Goal: Task Accomplishment & Management: Manage account settings

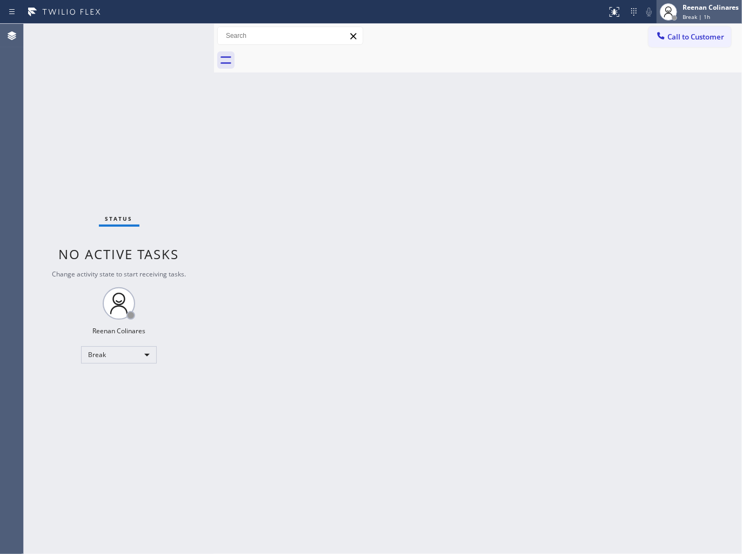
click at [687, 17] on span "Break | 1h" at bounding box center [697, 17] width 28 height 8
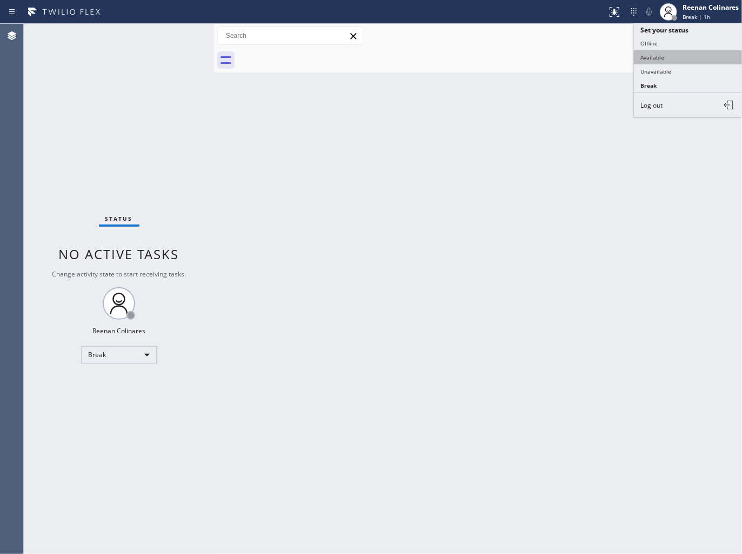
click at [660, 56] on button "Available" at bounding box center [688, 57] width 108 height 14
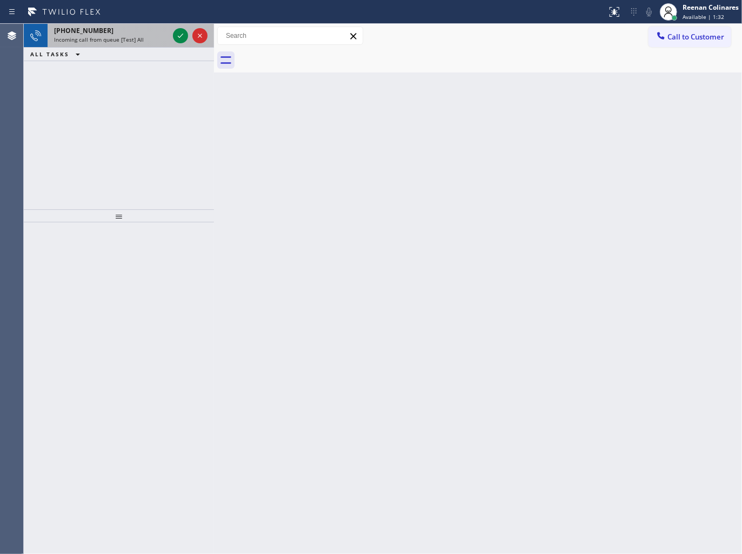
click at [127, 36] on span "Incoming call from queue [Test] All" at bounding box center [99, 40] width 90 height 8
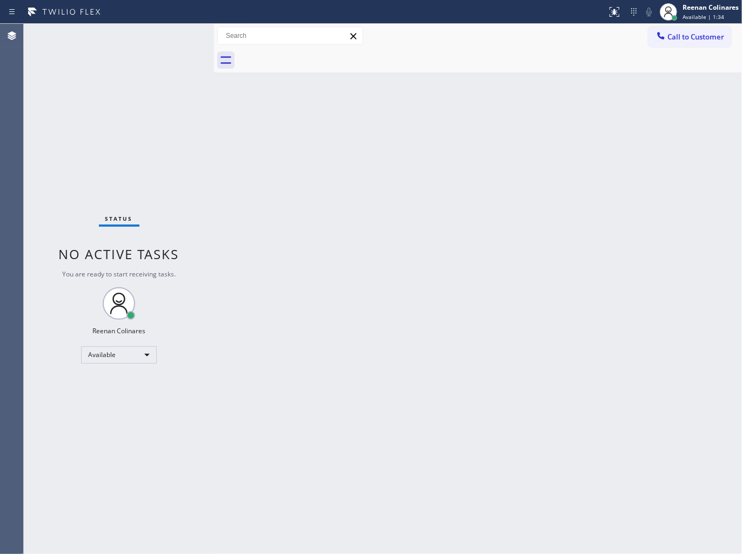
click at [154, 38] on div "Status No active tasks You are ready to start receiving tasks. Reenan Colinares…" at bounding box center [119, 289] width 190 height 530
click at [466, 123] on div "Back to Dashboard Change Sender ID Customers Technicians Select a contact Outbo…" at bounding box center [478, 289] width 528 height 530
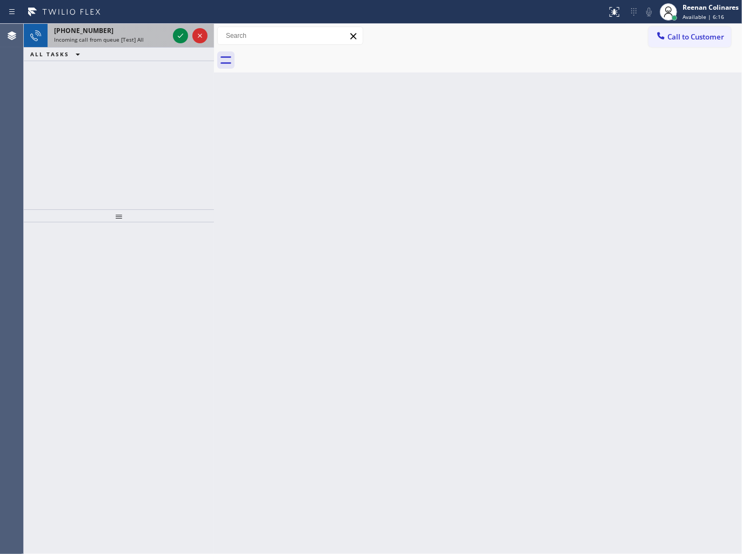
click at [126, 45] on div "[PHONE_NUMBER] Incoming call from queue [Test] All" at bounding box center [109, 36] width 123 height 24
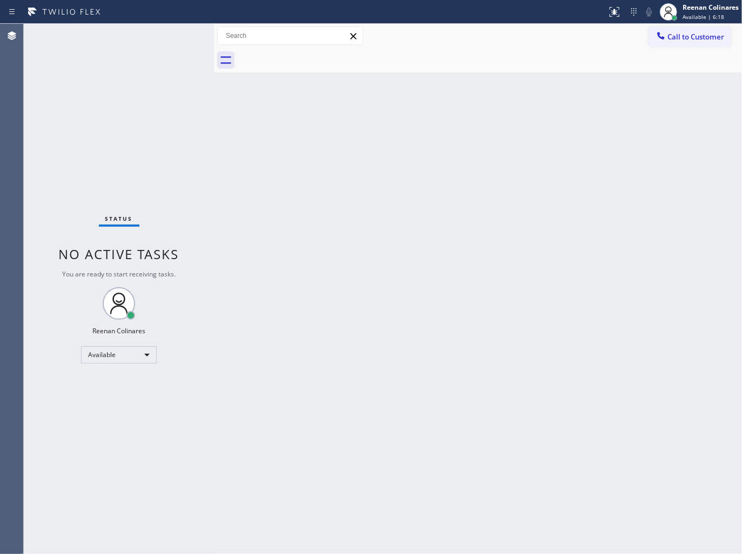
click at [182, 38] on div "Status No active tasks You are ready to start receiving tasks. Reenan Colinares…" at bounding box center [119, 289] width 190 height 530
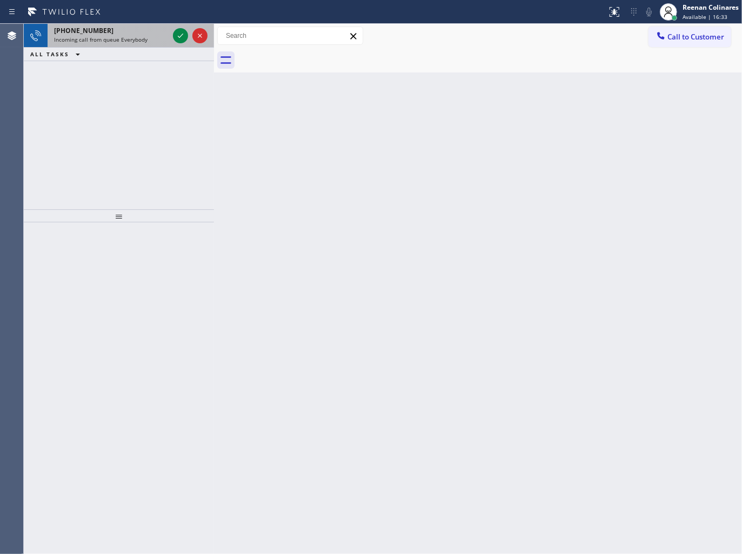
click at [116, 36] on span "Incoming call from queue Everybody" at bounding box center [101, 40] width 94 height 8
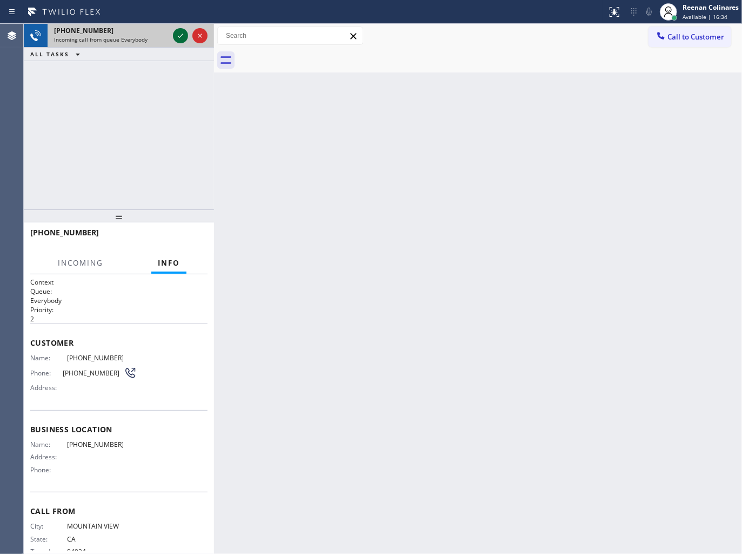
click at [177, 36] on icon at bounding box center [180, 35] width 13 height 13
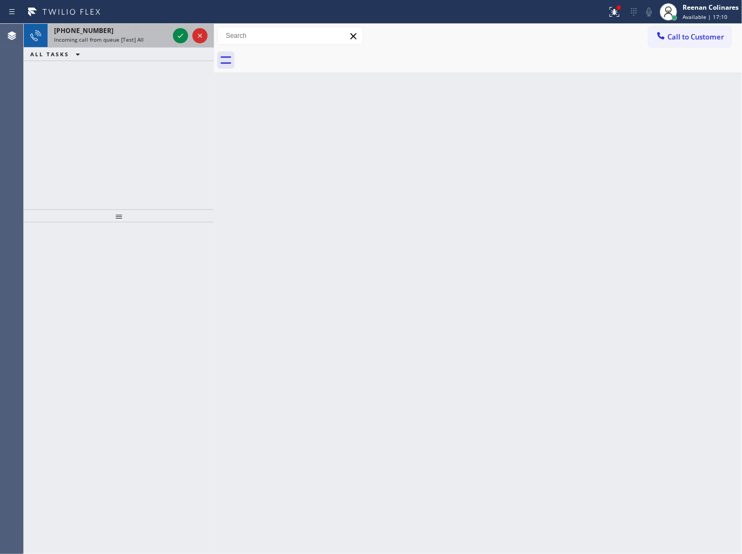
click at [128, 39] on span "Incoming call from queue [Test] All" at bounding box center [99, 40] width 90 height 8
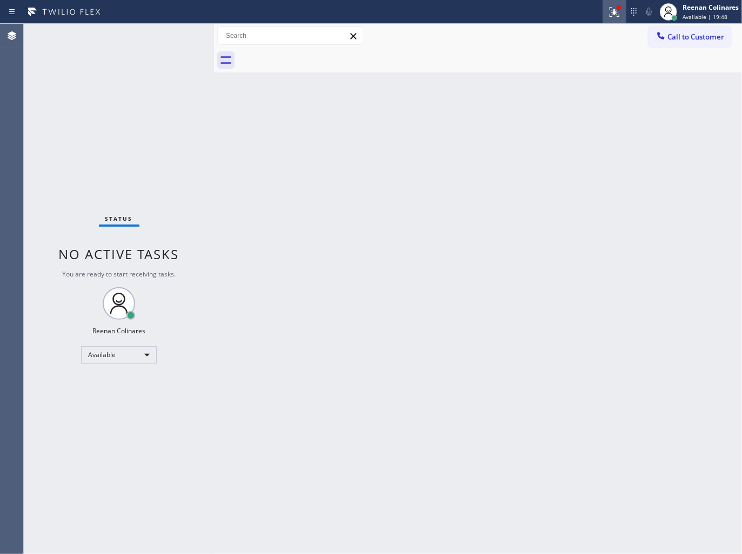
click at [617, 16] on icon at bounding box center [614, 11] width 13 height 13
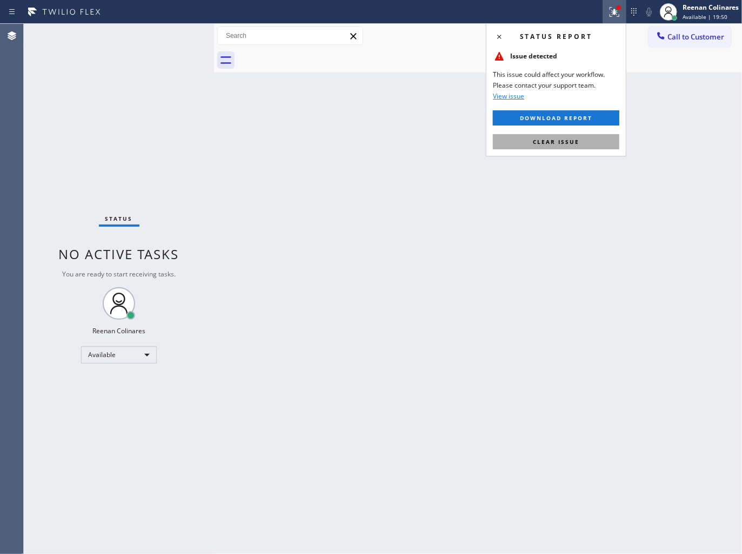
click at [572, 142] on span "Clear issue" at bounding box center [556, 142] width 46 height 8
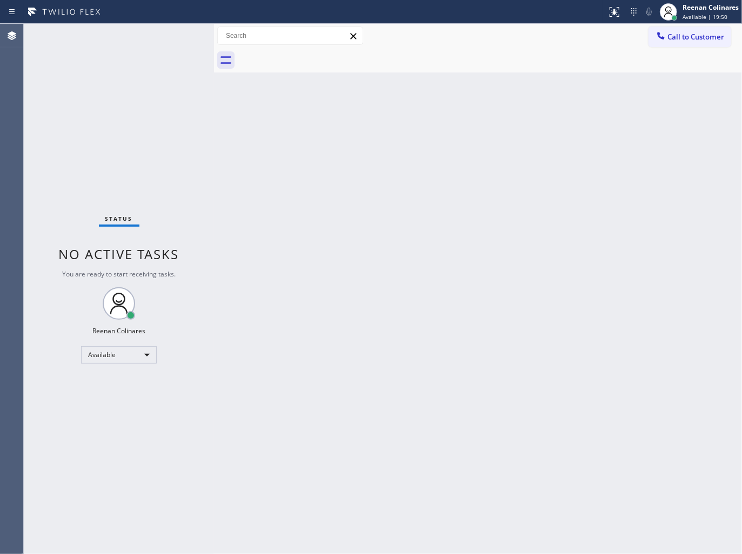
click at [483, 236] on div "Back to Dashboard Change Sender ID Customers Technicians Select a contact Outbo…" at bounding box center [478, 289] width 528 height 530
click at [409, 144] on div "Back to Dashboard Change Sender ID Customers Technicians Select a contact Outbo…" at bounding box center [478, 289] width 528 height 530
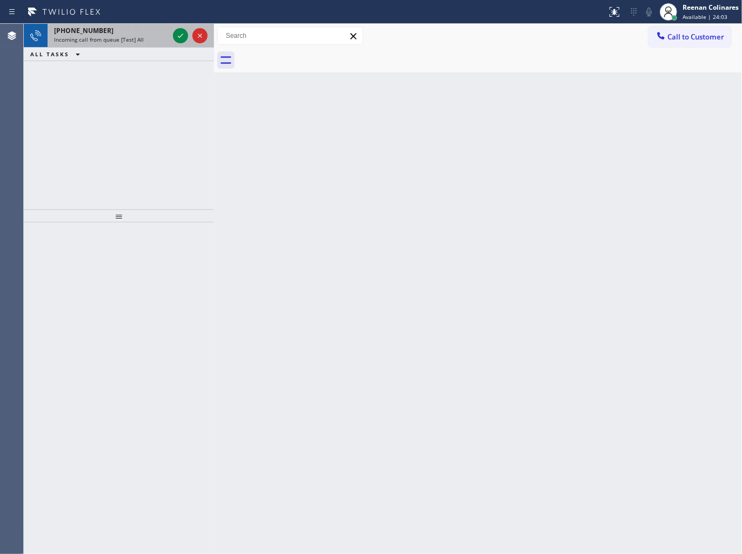
click at [143, 44] on div "[PHONE_NUMBER] Incoming call from queue [Test] All" at bounding box center [109, 36] width 123 height 24
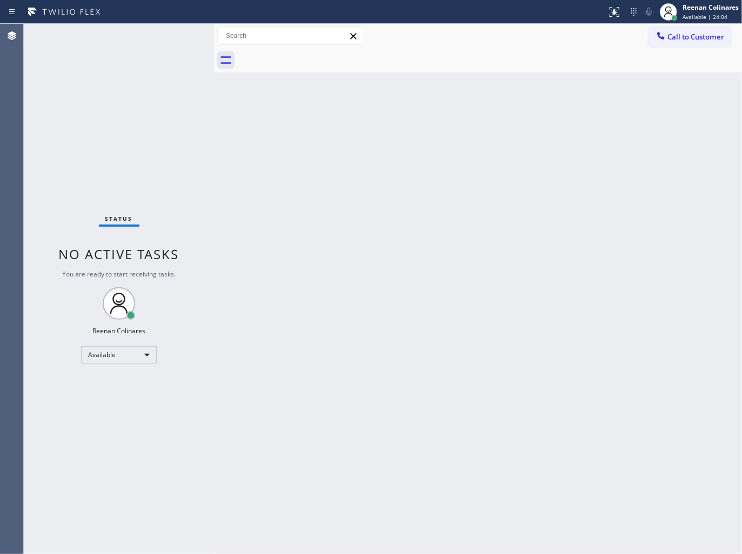
click at [162, 110] on div "Status No active tasks You are ready to start receiving tasks. Reenan Colinares…" at bounding box center [119, 289] width 190 height 530
click at [480, 121] on div "Back to Dashboard Change Sender ID Customers Technicians Select a contact Outbo…" at bounding box center [478, 289] width 528 height 530
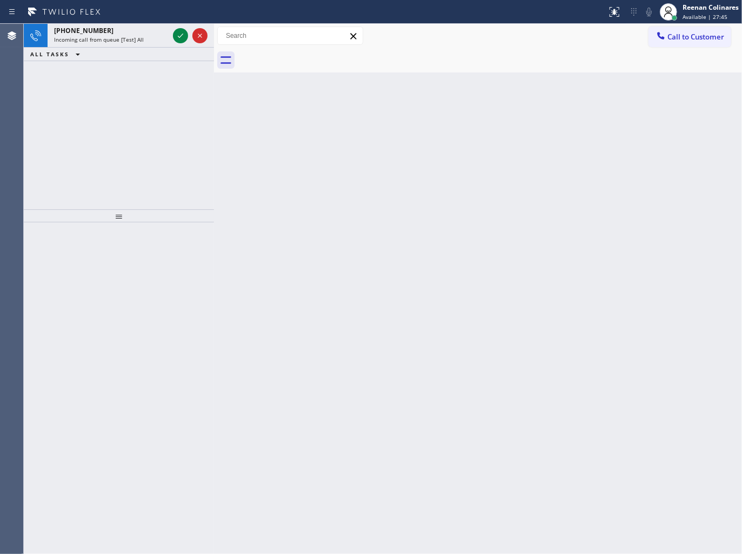
click at [149, 74] on div "[PHONE_NUMBER] Incoming call from queue [Test] All ALL TASKS ALL TASKS ACTIVE T…" at bounding box center [119, 116] width 190 height 185
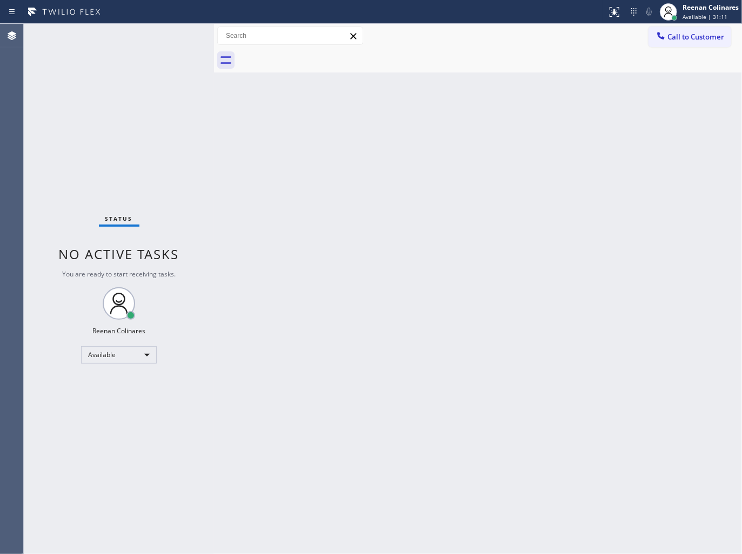
click at [132, 38] on div "Status No active tasks You are ready to start receiving tasks. Reenan Colinares…" at bounding box center [119, 289] width 190 height 530
click at [461, 127] on div "Back to Dashboard Change Sender ID Customers Technicians Select a contact Outbo…" at bounding box center [478, 289] width 528 height 530
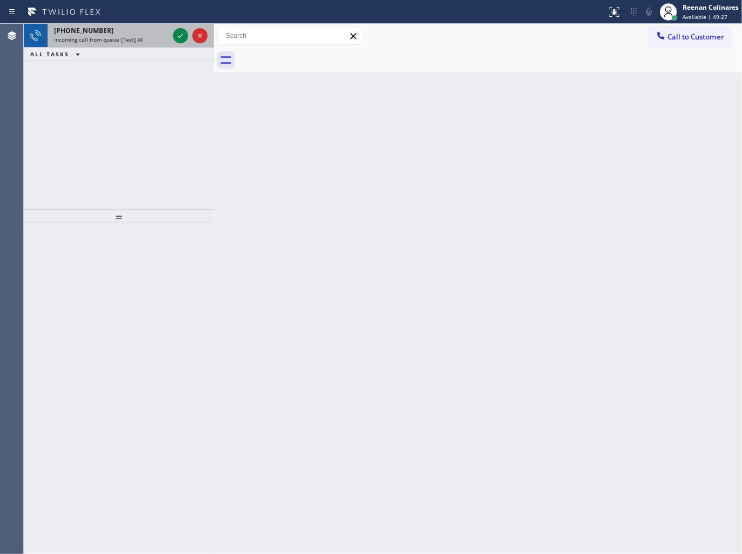
click at [122, 38] on span "Incoming call from queue [Test] All" at bounding box center [99, 40] width 90 height 8
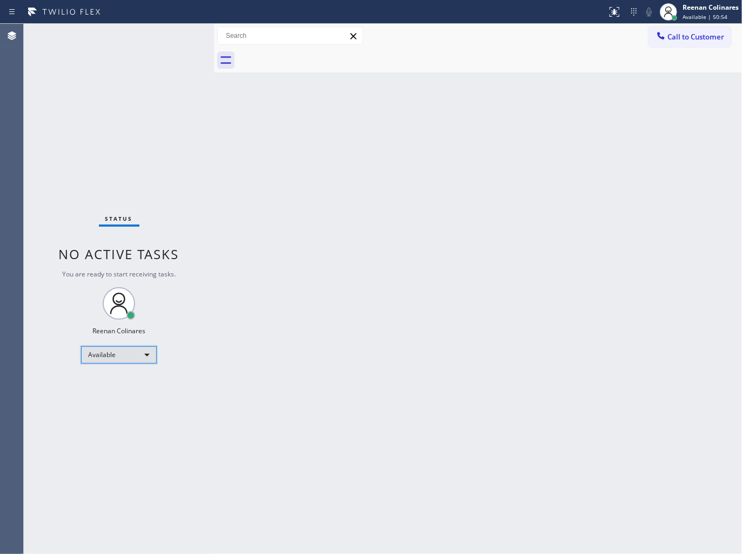
click at [129, 354] on div "Available" at bounding box center [119, 354] width 76 height 17
click at [102, 411] on li "Break" at bounding box center [119, 409] width 74 height 13
click at [701, 8] on div "Reenan Colinares" at bounding box center [711, 7] width 56 height 9
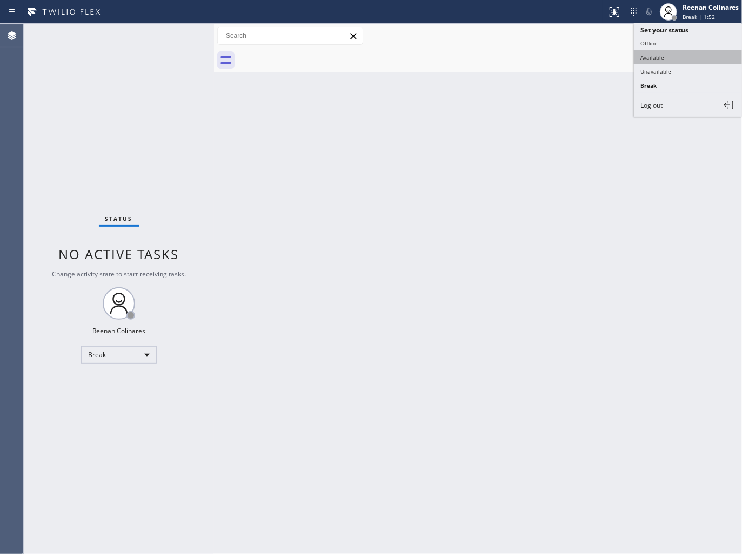
click at [651, 61] on button "Available" at bounding box center [688, 57] width 108 height 14
click at [486, 182] on div "Back to Dashboard Change Sender ID Customers Technicians Select a contact Outbo…" at bounding box center [478, 289] width 528 height 530
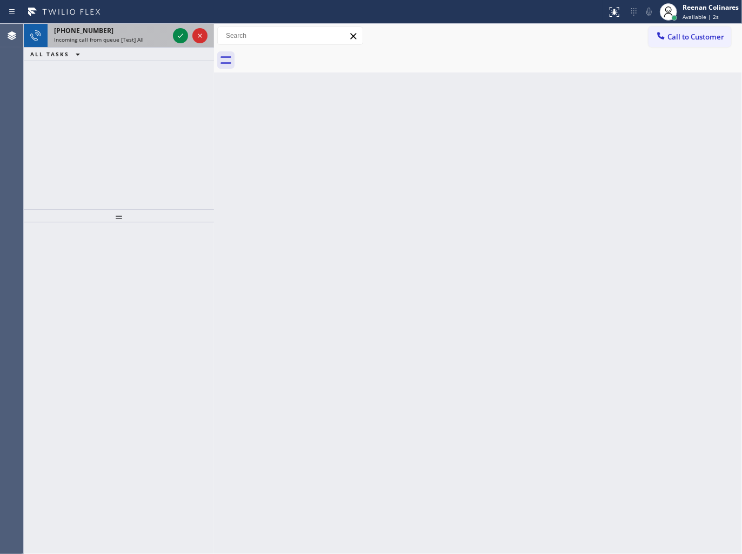
click at [129, 39] on span "Incoming call from queue [Test] All" at bounding box center [99, 40] width 90 height 8
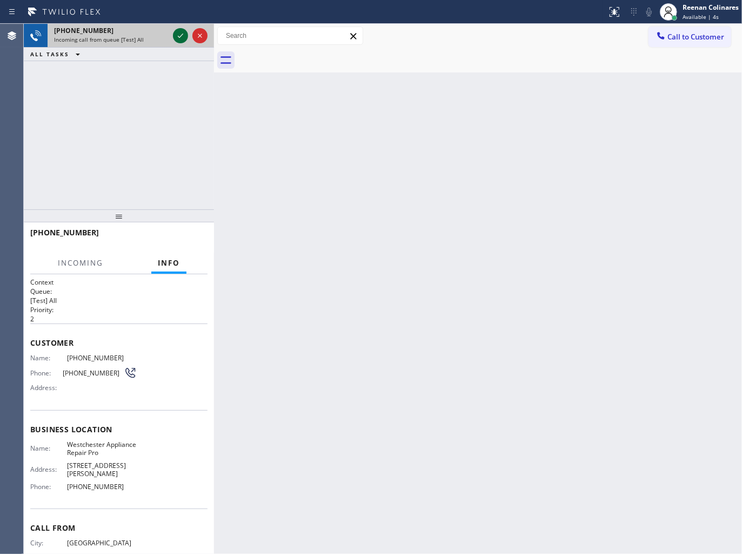
click at [181, 35] on icon at bounding box center [180, 35] width 13 height 13
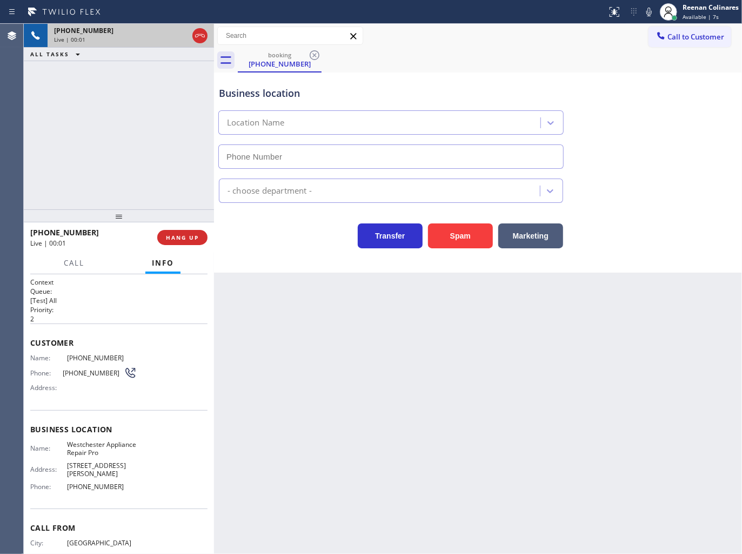
type input "[PHONE_NUMBER]"
click at [647, 16] on icon at bounding box center [649, 11] width 13 height 13
click at [646, 11] on icon at bounding box center [649, 11] width 13 height 13
click at [648, 9] on icon at bounding box center [649, 12] width 5 height 9
click at [647, 9] on icon at bounding box center [649, 11] width 13 height 13
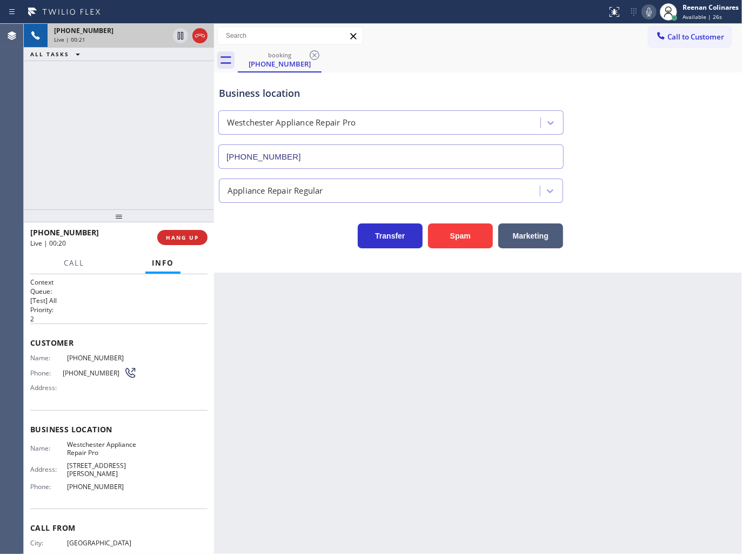
click at [647, 14] on icon at bounding box center [649, 11] width 13 height 13
click at [648, 12] on rect at bounding box center [650, 11] width 8 height 8
click at [649, 17] on icon at bounding box center [649, 11] width 13 height 13
click at [649, 12] on rect at bounding box center [650, 11] width 8 height 8
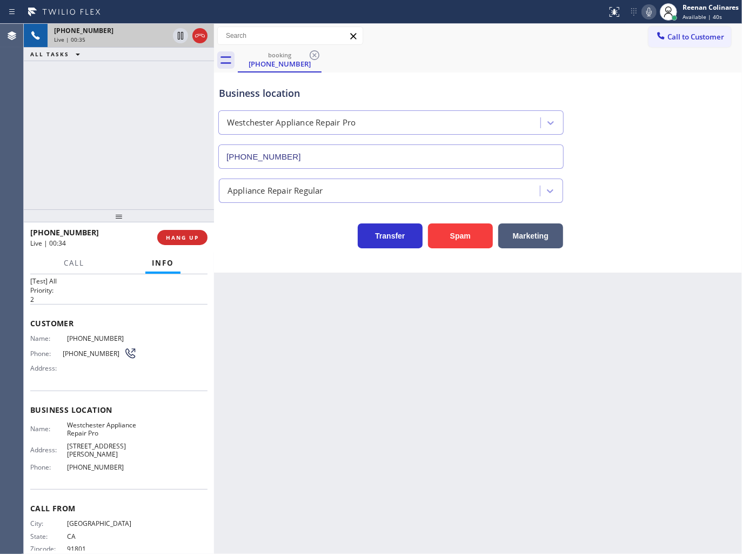
scroll to position [38, 0]
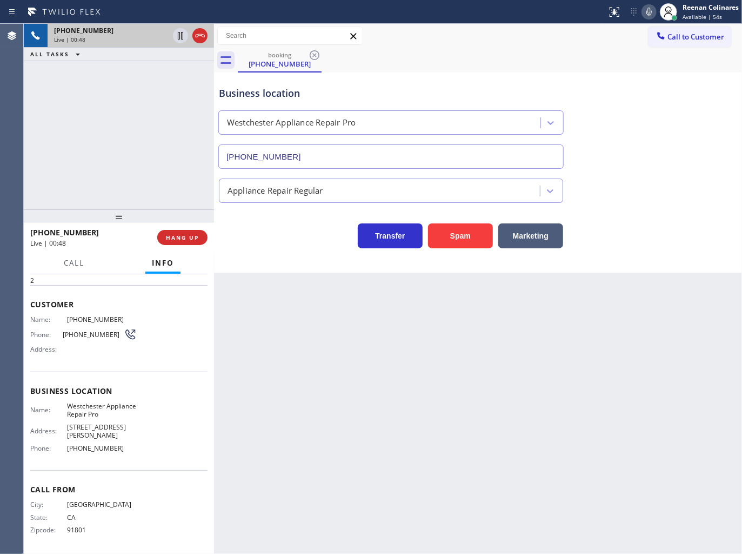
click at [650, 11] on icon at bounding box center [649, 12] width 5 height 9
click at [648, 9] on icon at bounding box center [649, 12] width 5 height 9
click at [646, 15] on icon at bounding box center [649, 11] width 13 height 13
click at [647, 11] on icon at bounding box center [649, 11] width 13 height 13
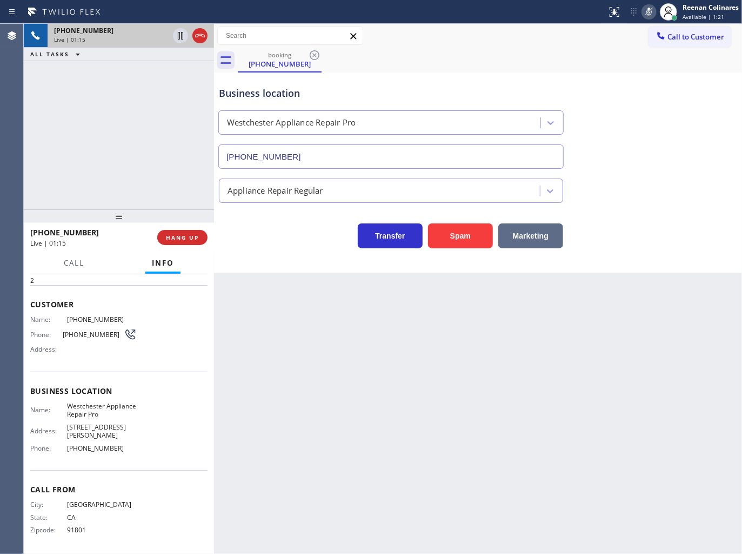
click at [538, 238] on button "Marketing" at bounding box center [530, 235] width 65 height 25
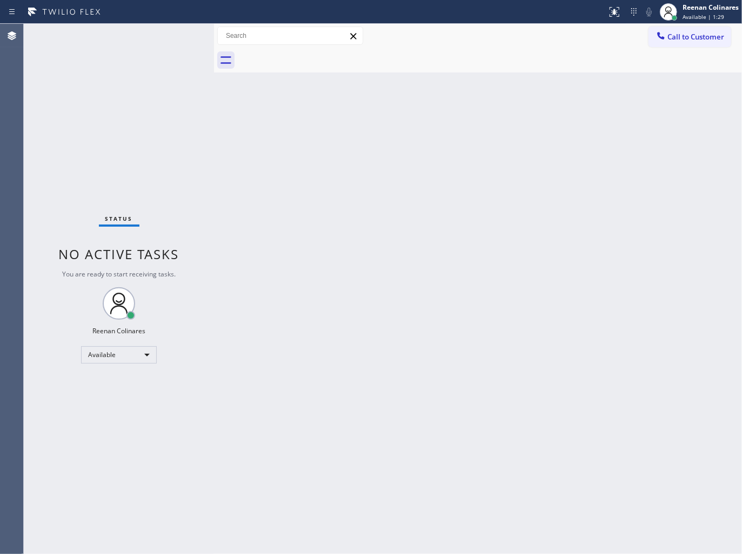
click at [548, 117] on div "Back to Dashboard Change Sender ID Customers Technicians Select a contact Outbo…" at bounding box center [478, 289] width 528 height 530
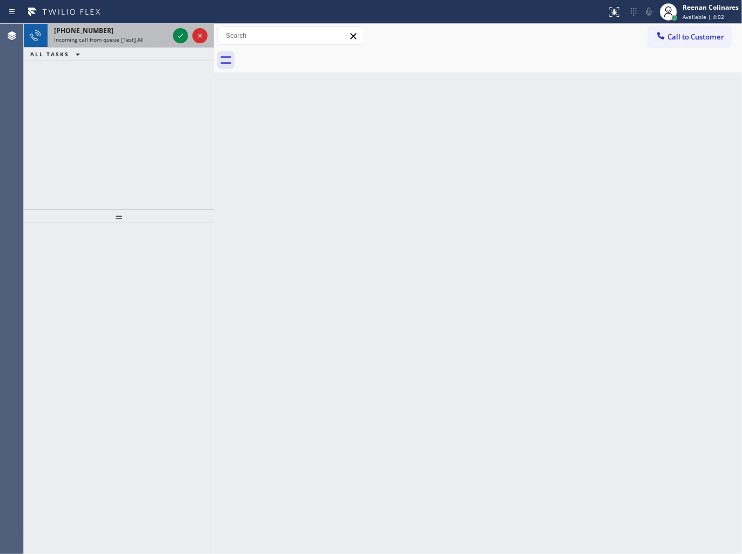
click at [136, 44] on div "[PHONE_NUMBER] Incoming call from queue [Test] All" at bounding box center [109, 36] width 123 height 24
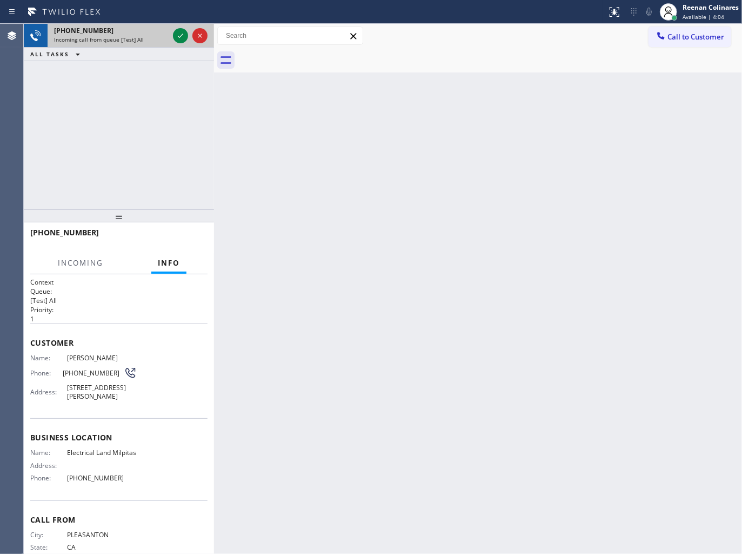
click at [158, 36] on div "Incoming call from queue [Test] All" at bounding box center [111, 40] width 115 height 8
click at [144, 33] on div "[PHONE_NUMBER]" at bounding box center [111, 30] width 115 height 9
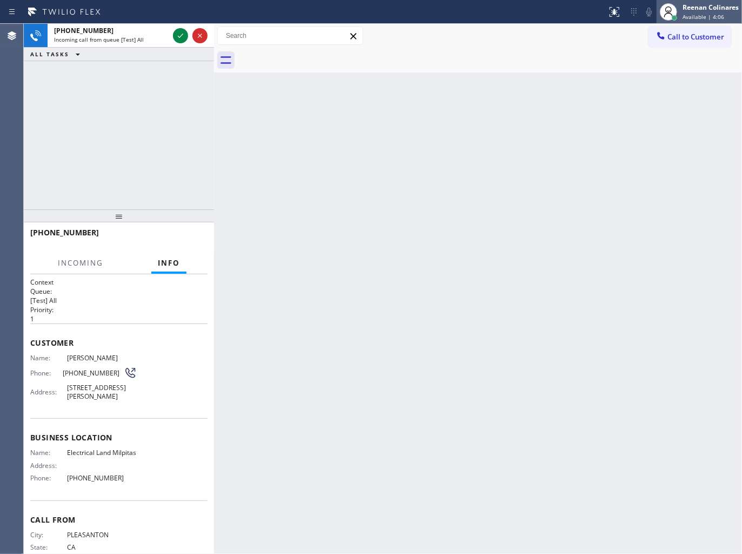
click at [689, 14] on span "Available | 4:06" at bounding box center [704, 17] width 42 height 8
click at [660, 62] on ul "Set your status Offline Available Unavailable Break Log out" at bounding box center [688, 70] width 108 height 94
click at [706, 8] on div "Reenan Colinares" at bounding box center [711, 7] width 56 height 9
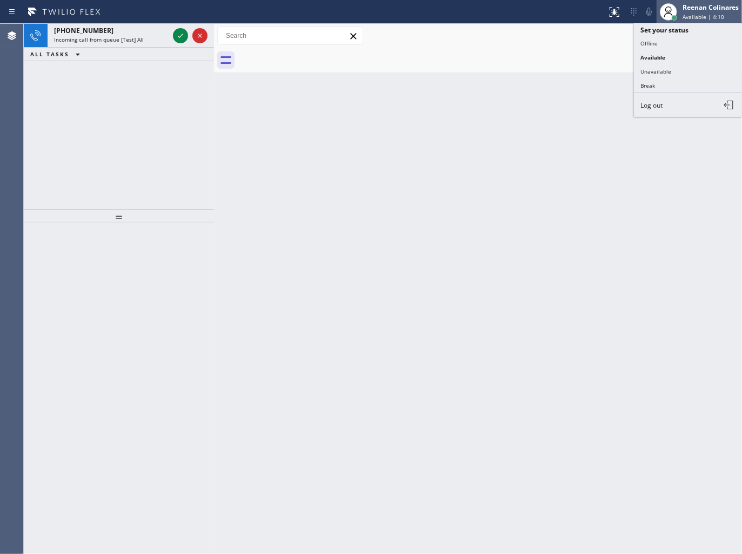
click at [684, 14] on span "Available | 4:10" at bounding box center [704, 17] width 42 height 8
click at [705, 12] on div "[PERSON_NAME] Available | 4:11" at bounding box center [712, 11] width 62 height 19
click at [653, 72] on button "Unavailable" at bounding box center [688, 71] width 108 height 14
click at [690, 12] on div "Reenan Colinares Available | 4:12" at bounding box center [712, 11] width 62 height 19
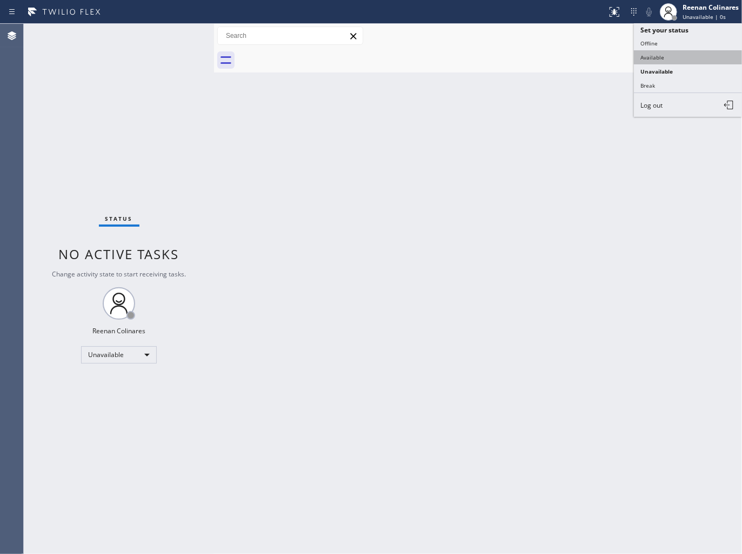
click at [653, 55] on button "Available" at bounding box center [688, 57] width 108 height 14
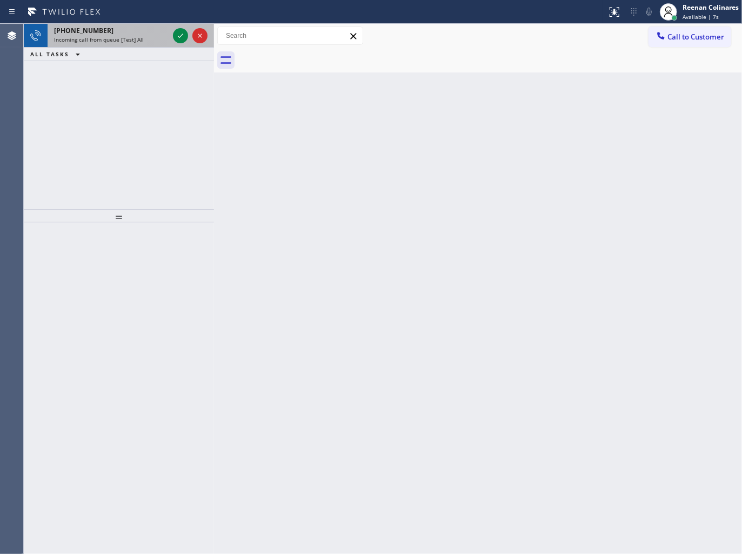
click at [138, 42] on span "Incoming call from queue [Test] All" at bounding box center [99, 40] width 90 height 8
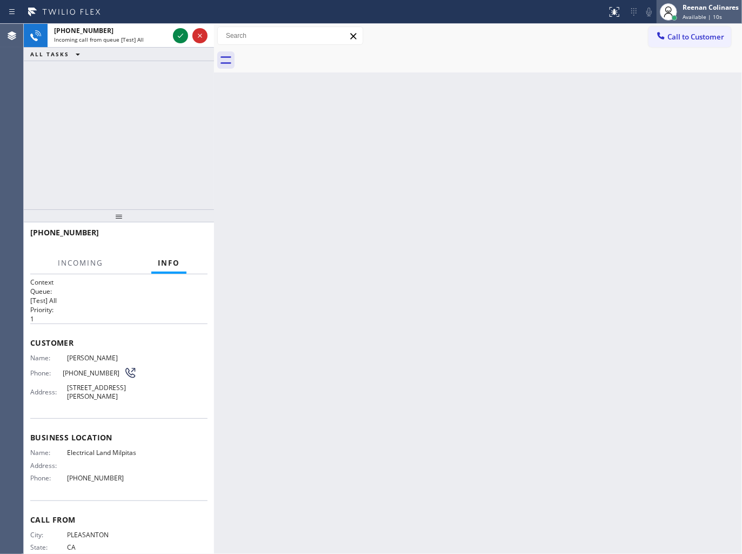
click at [692, 8] on div "Reenan Colinares" at bounding box center [711, 7] width 56 height 9
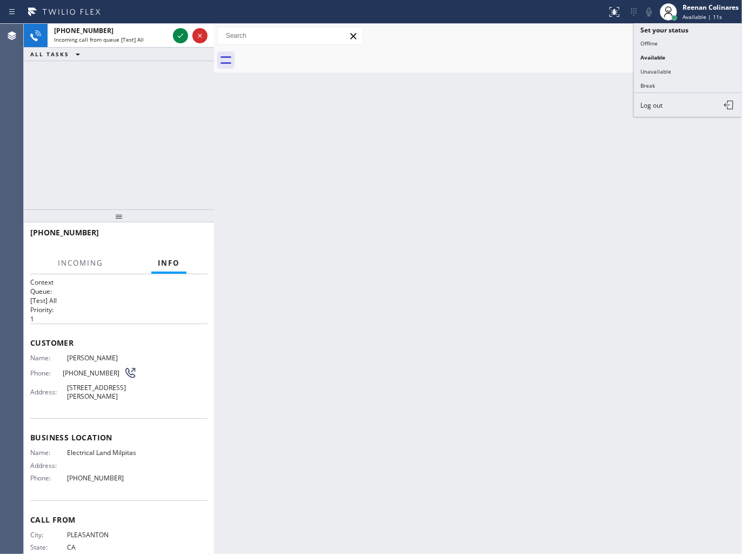
click at [665, 68] on button "Unavailable" at bounding box center [688, 71] width 108 height 14
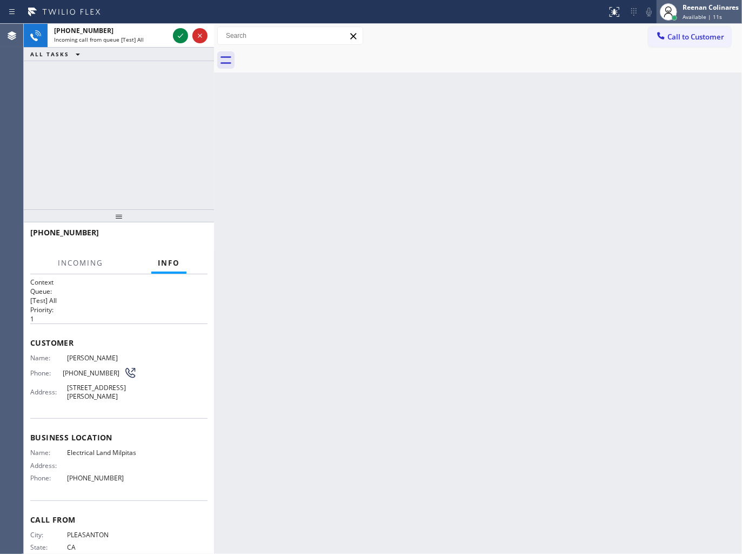
click at [699, 7] on div "Reenan Colinares" at bounding box center [711, 7] width 56 height 9
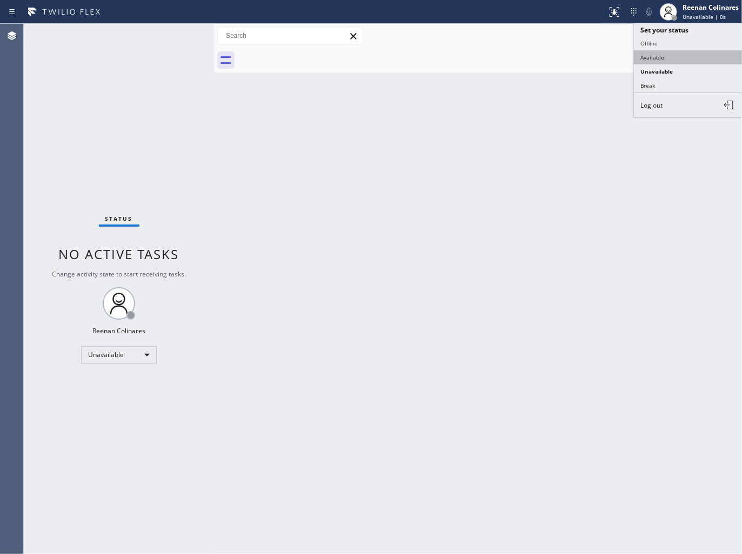
click at [660, 56] on button "Available" at bounding box center [688, 57] width 108 height 14
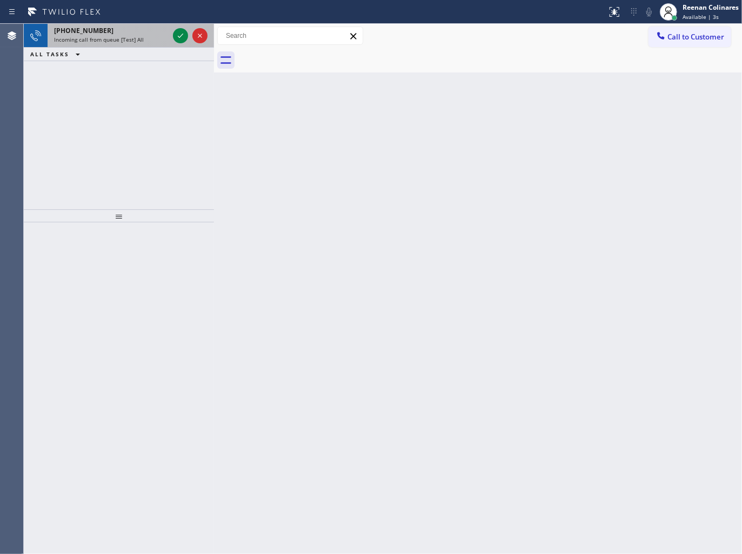
click at [139, 36] on span "Incoming call from queue [Test] All" at bounding box center [99, 40] width 90 height 8
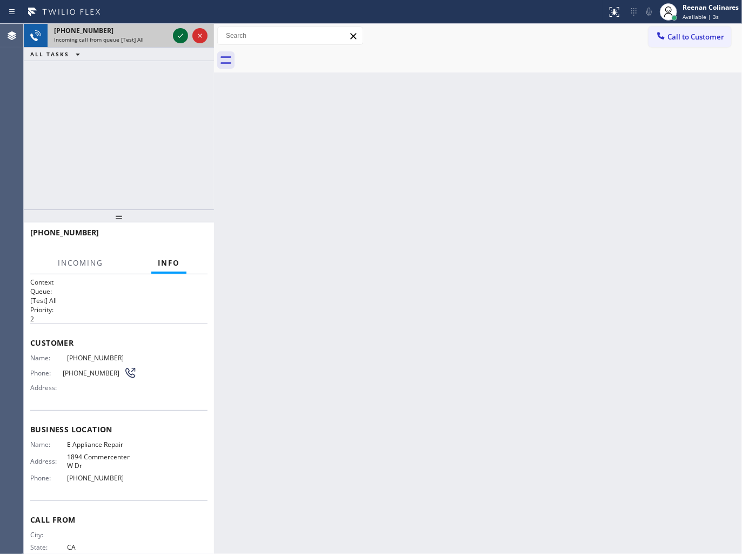
click at [177, 35] on icon at bounding box center [180, 35] width 13 height 13
click at [185, 28] on div at bounding box center [190, 36] width 39 height 24
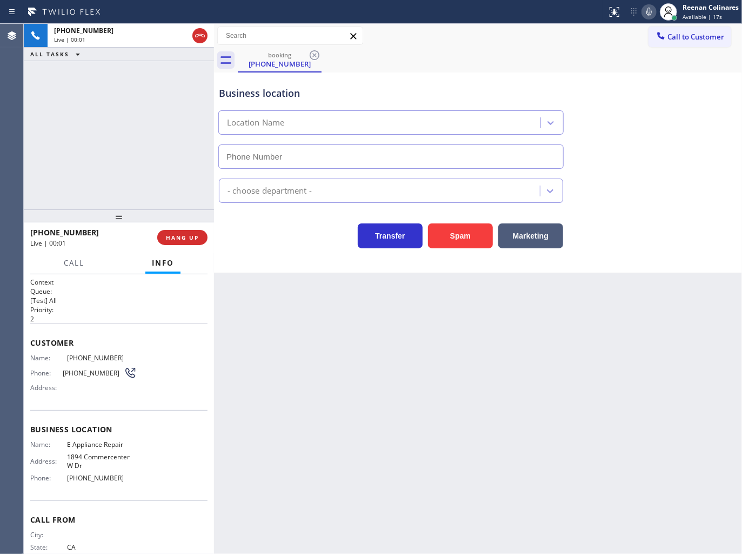
type input "[PHONE_NUMBER]"
click at [646, 13] on icon at bounding box center [649, 11] width 13 height 13
click at [647, 12] on icon at bounding box center [649, 11] width 13 height 13
click at [197, 234] on span "HANG UP" at bounding box center [182, 238] width 33 height 8
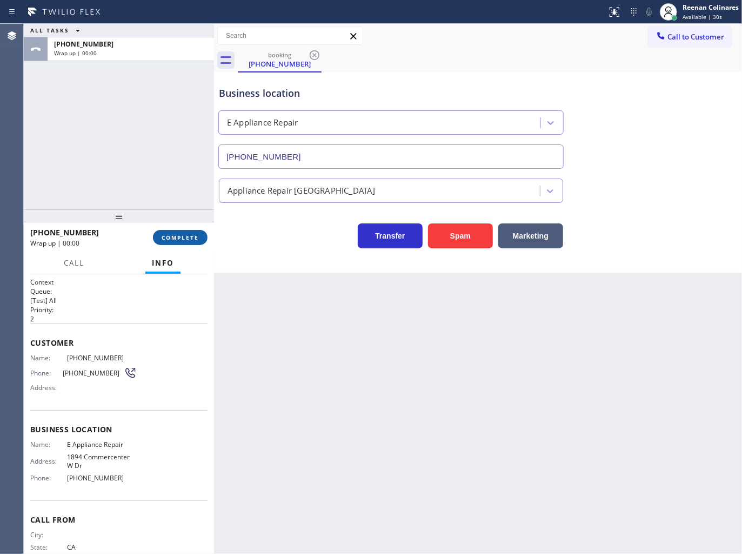
click at [199, 235] on button "COMPLETE" at bounding box center [180, 237] width 55 height 15
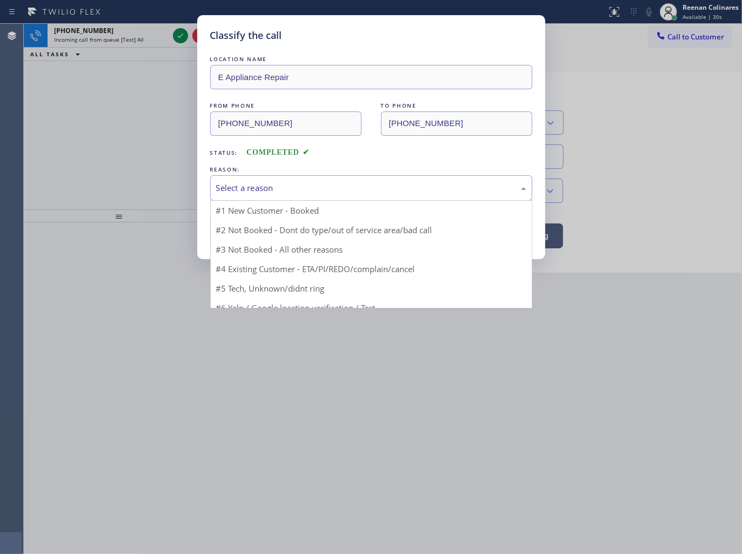
click at [244, 184] on div "Select a reason" at bounding box center [371, 188] width 310 height 12
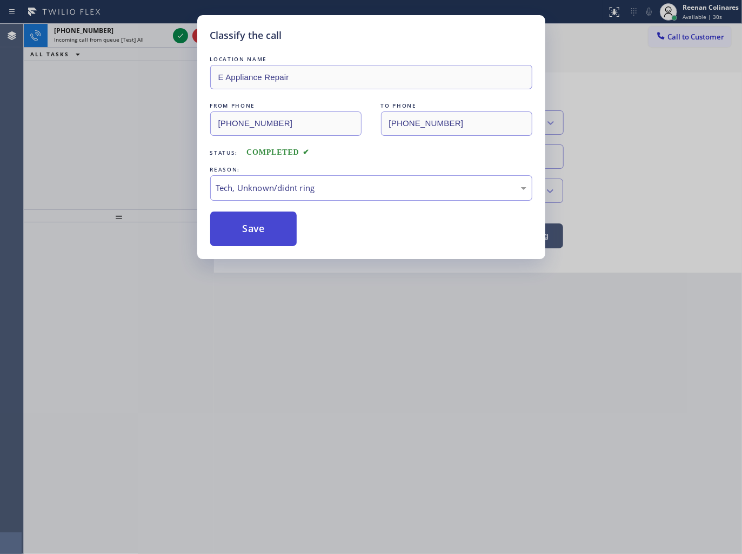
click at [242, 227] on button "Save" at bounding box center [253, 228] width 87 height 35
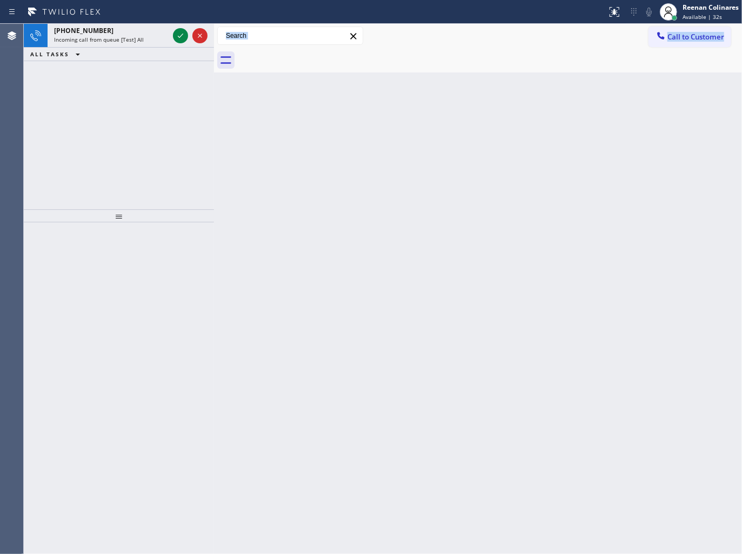
click at [192, 201] on div "[PHONE_NUMBER] Incoming call from queue [Test] All ALL TASKS ALL TASKS ACTIVE T…" at bounding box center [383, 289] width 719 height 530
click at [107, 36] on span "Incoming call from queue [Test] All" at bounding box center [99, 40] width 90 height 8
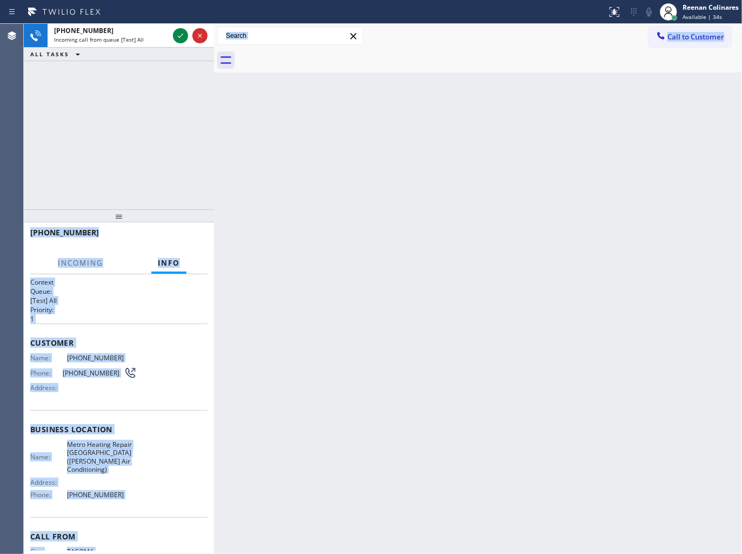
click at [150, 323] on div "Customer Name: [PHONE_NUMBER] Phone: [PHONE_NUMBER] Address:" at bounding box center [118, 366] width 177 height 87
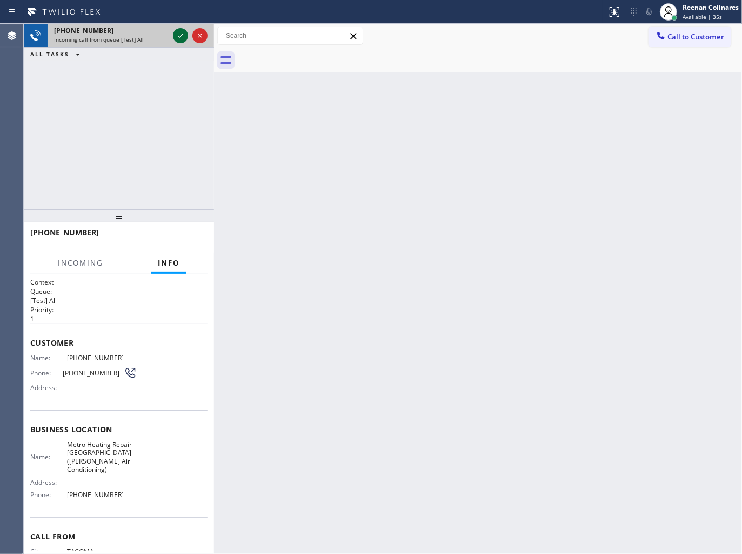
click at [179, 36] on icon at bounding box center [180, 36] width 5 height 4
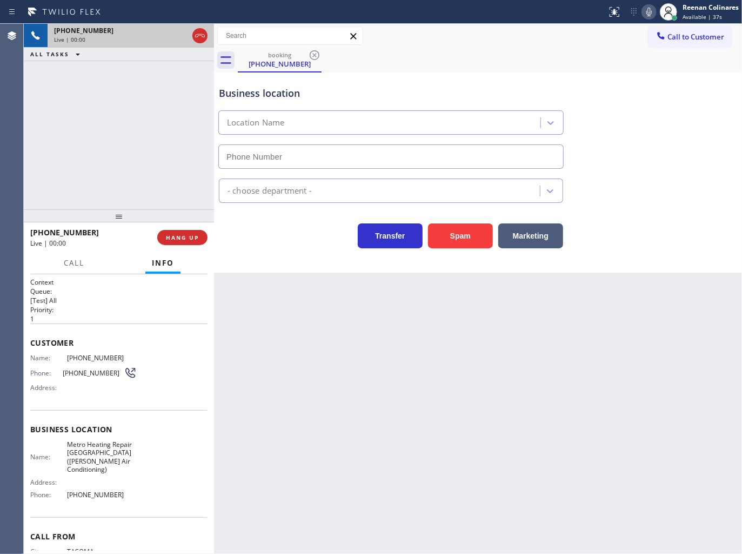
type input "[PHONE_NUMBER]"
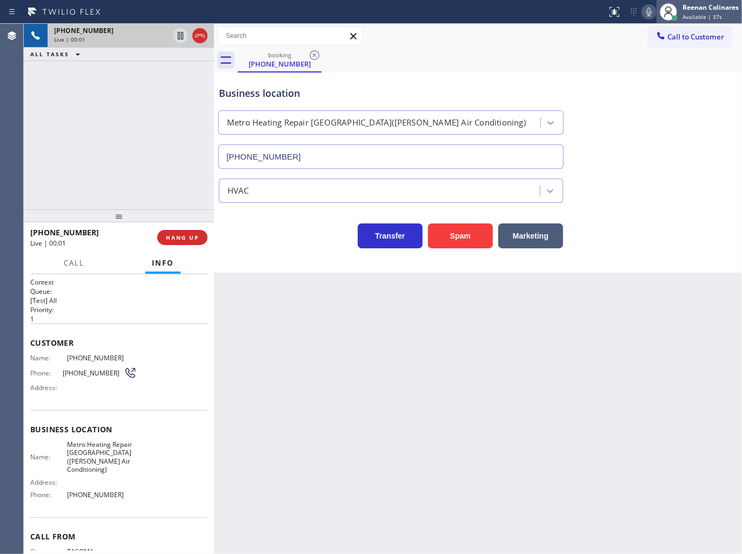
drag, startPoint x: 458, startPoint y: 240, endPoint x: 722, endPoint y: 8, distance: 351.7
click at [461, 240] on button "Spam" at bounding box center [460, 235] width 65 height 25
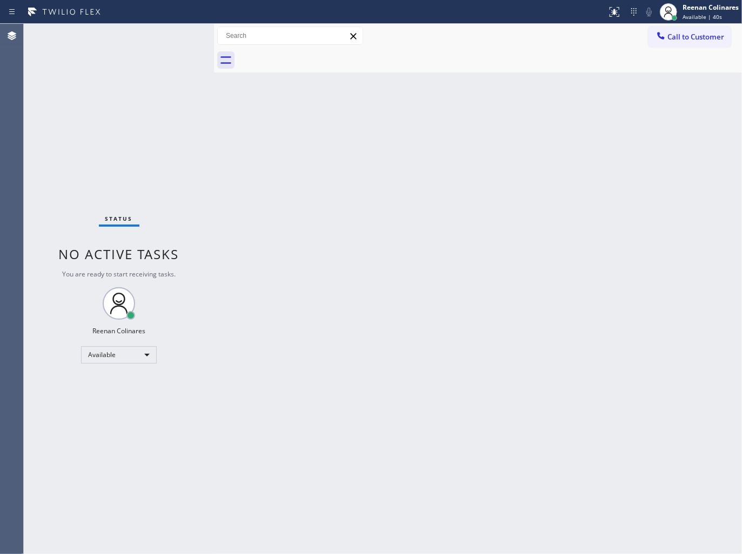
click at [482, 266] on div "Back to Dashboard Change Sender ID Customers Technicians Select a contact Outbo…" at bounding box center [478, 289] width 528 height 530
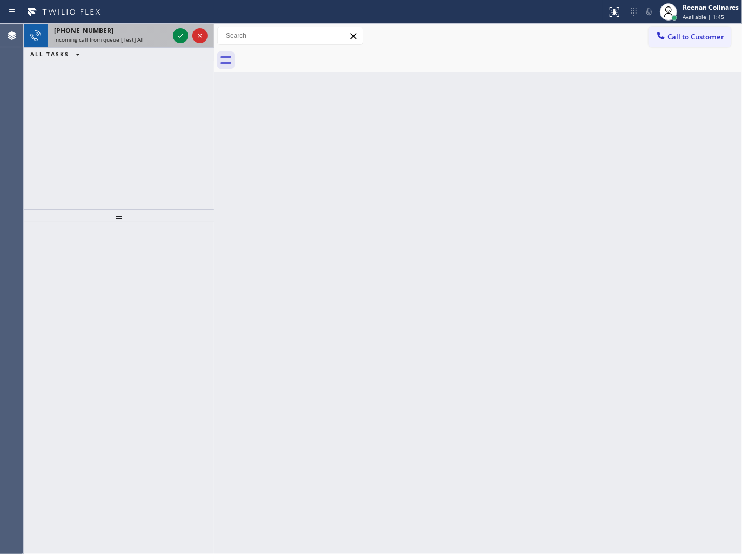
click at [116, 35] on div "[PHONE_NUMBER]" at bounding box center [111, 30] width 115 height 9
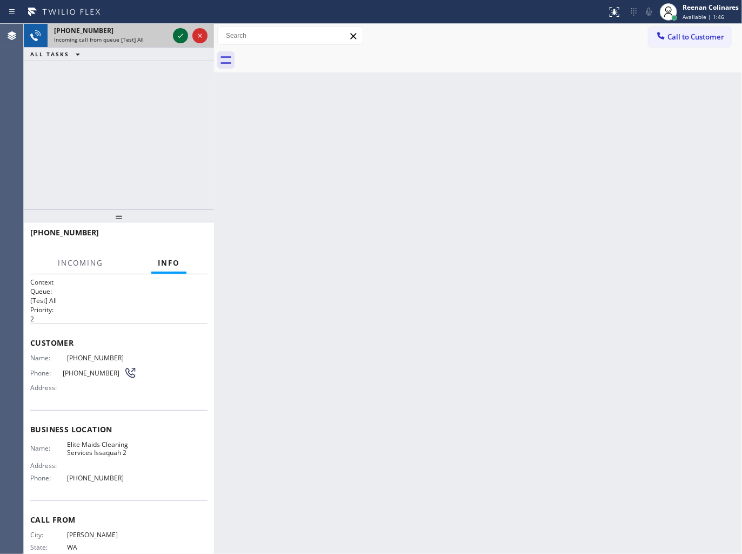
click at [177, 37] on icon at bounding box center [180, 35] width 13 height 13
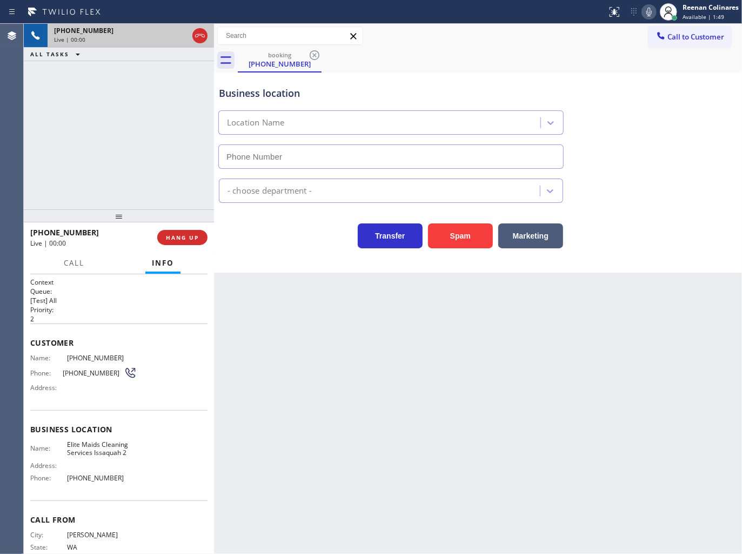
type input "[PHONE_NUMBER]"
click at [648, 10] on icon at bounding box center [649, 11] width 13 height 13
click at [648, 10] on icon at bounding box center [649, 12] width 5 height 9
click at [187, 237] on span "HANG UP" at bounding box center [182, 238] width 33 height 8
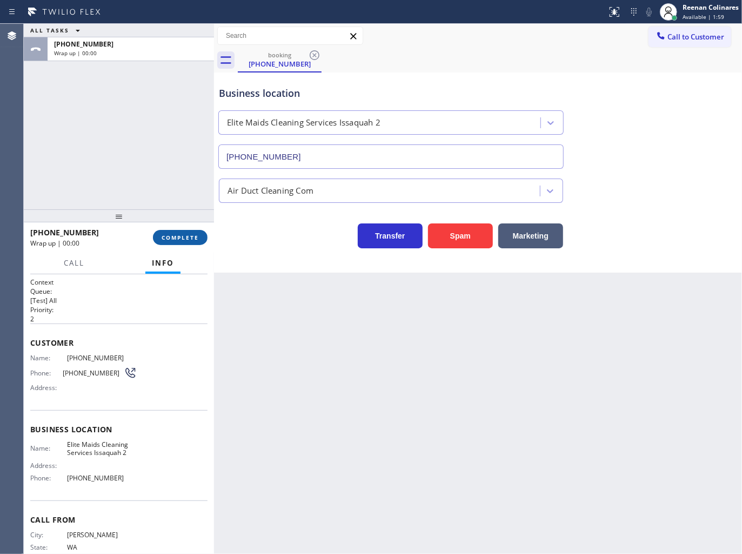
click at [192, 237] on span "COMPLETE" at bounding box center [180, 238] width 37 height 8
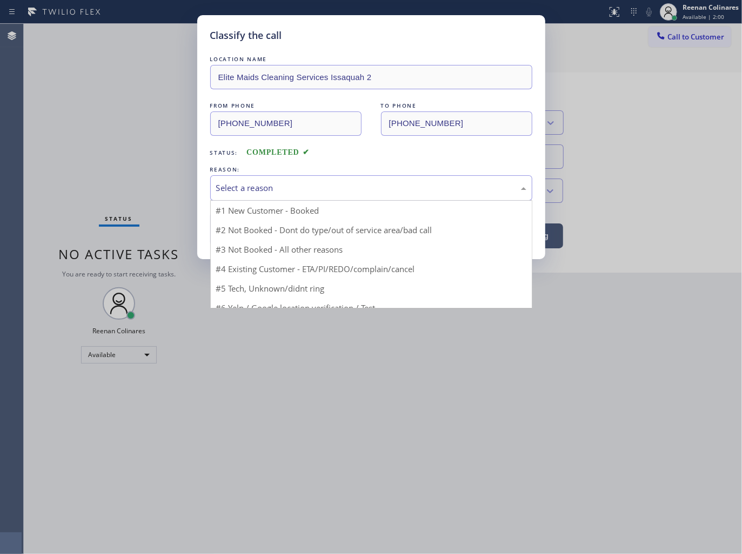
click at [257, 182] on div "Select a reason" at bounding box center [371, 188] width 310 height 12
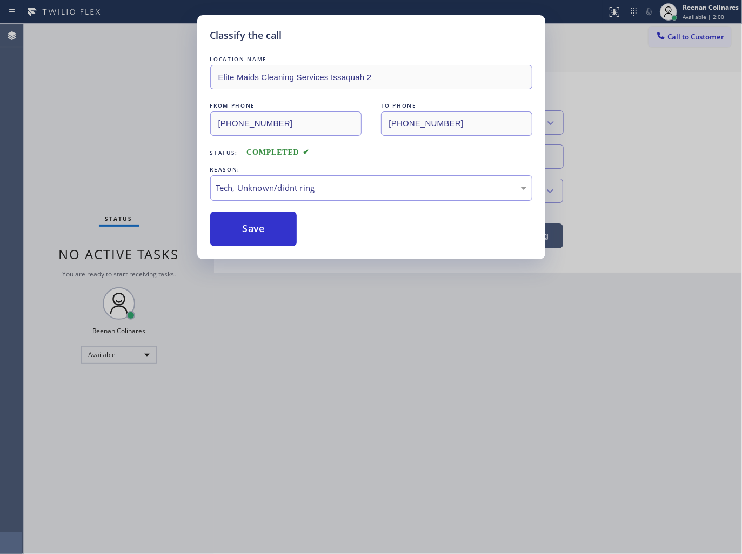
drag, startPoint x: 254, startPoint y: 228, endPoint x: 663, endPoint y: 92, distance: 430.7
click at [256, 225] on button "Save" at bounding box center [253, 228] width 87 height 35
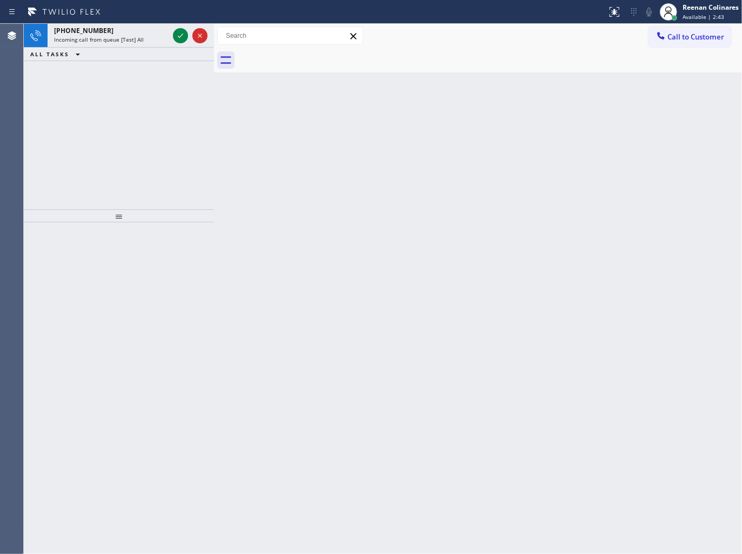
click at [121, 50] on div "ALL TASKS ALL TASKS ACTIVE TASKS TASKS IN WRAP UP" at bounding box center [119, 55] width 190 height 14
click at [134, 52] on div "ALL TASKS ALL TASKS ACTIVE TASKS TASKS IN WRAP UP" at bounding box center [119, 55] width 190 height 14
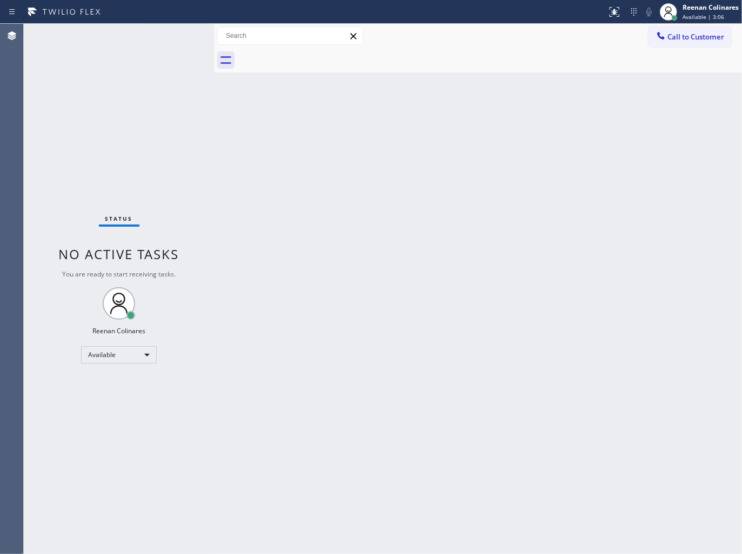
click at [147, 40] on div "Status No active tasks You are ready to start receiving tasks. Reenan Colinares…" at bounding box center [119, 289] width 190 height 530
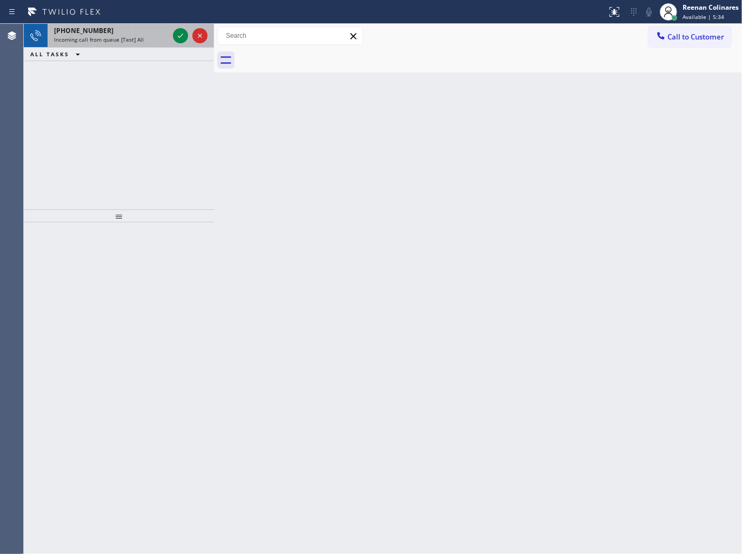
click at [116, 34] on div "[PHONE_NUMBER]" at bounding box center [111, 30] width 115 height 9
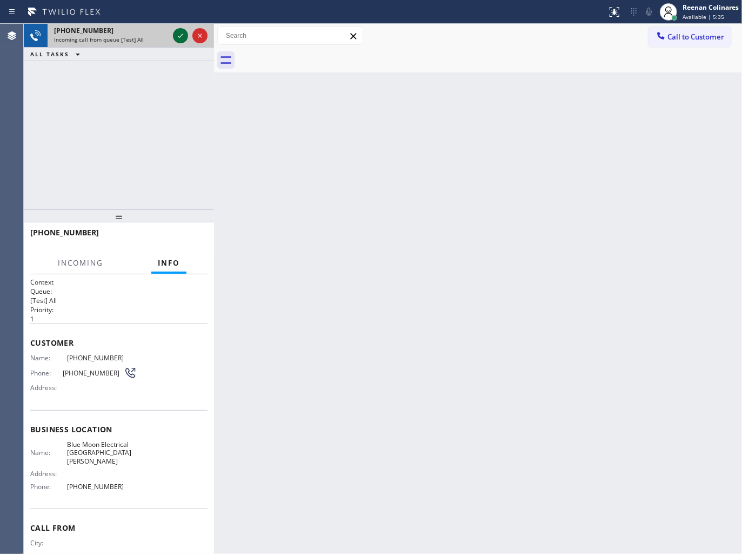
click at [180, 34] on icon at bounding box center [180, 35] width 13 height 13
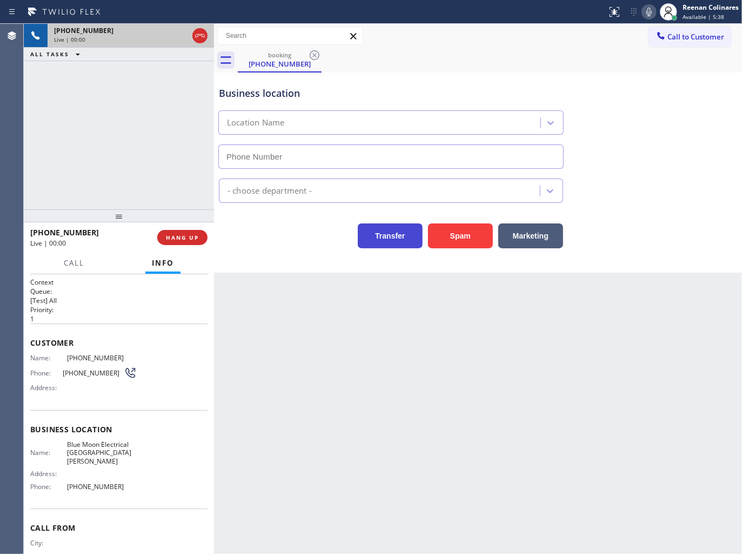
type input "[PHONE_NUMBER]"
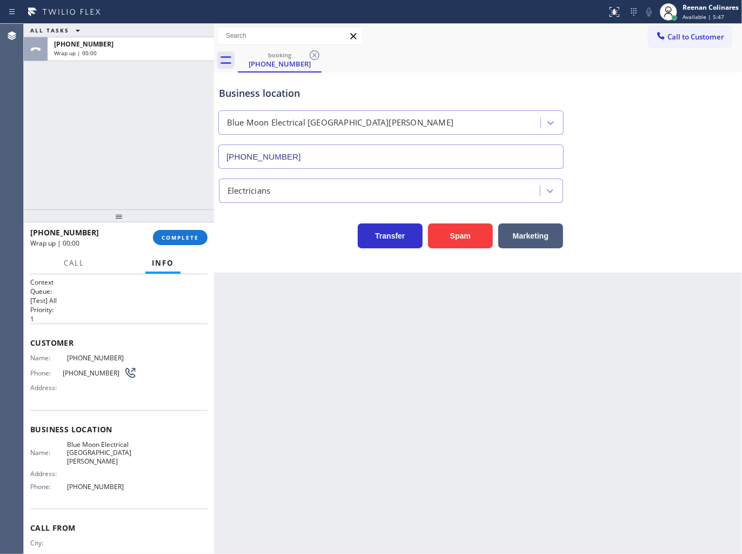
click at [451, 67] on div "booking [PHONE_NUMBER]" at bounding box center [490, 60] width 504 height 24
click at [187, 237] on span "COMPLETE" at bounding box center [180, 238] width 37 height 8
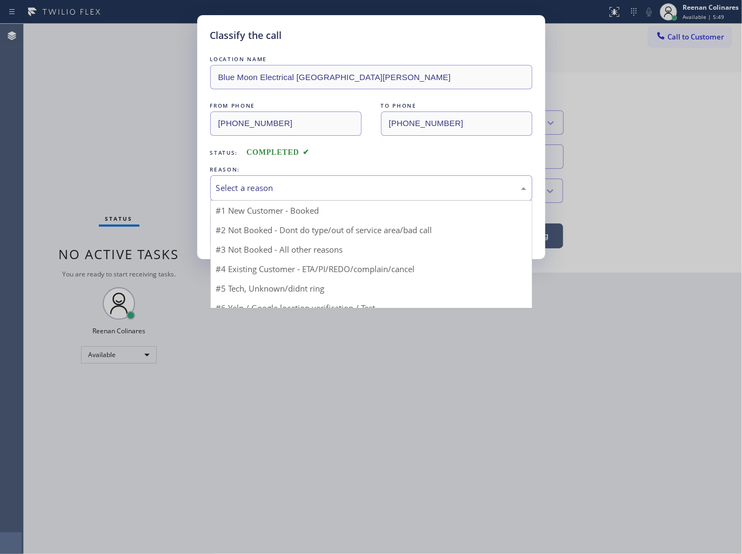
click at [253, 192] on div "Select a reason" at bounding box center [371, 188] width 310 height 12
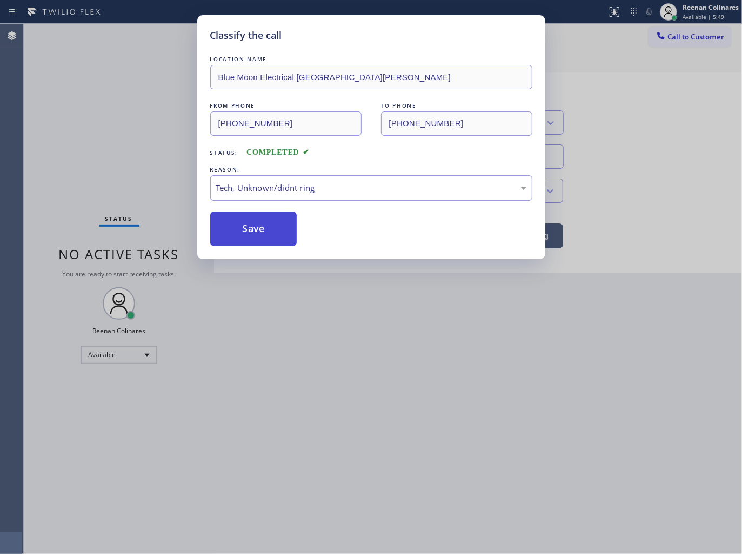
click at [249, 229] on button "Save" at bounding box center [253, 228] width 87 height 35
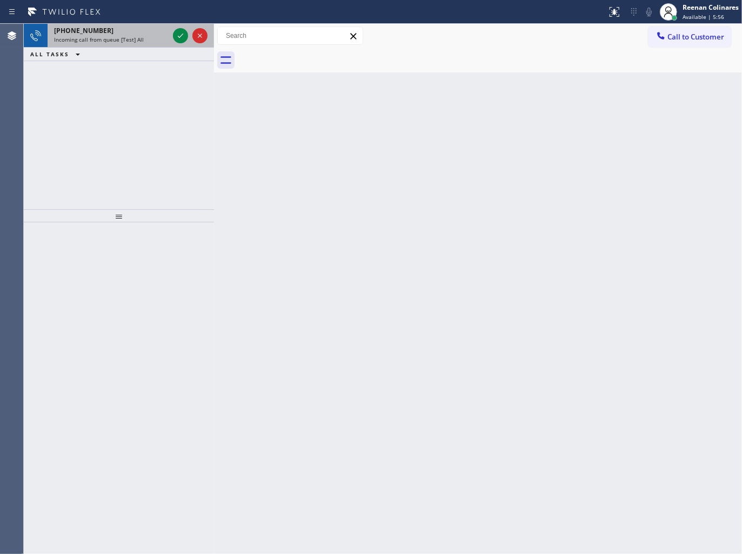
click at [135, 39] on span "Incoming call from queue [Test] All" at bounding box center [99, 40] width 90 height 8
click at [134, 36] on span "Incoming call from queue Everybody" at bounding box center [101, 40] width 94 height 8
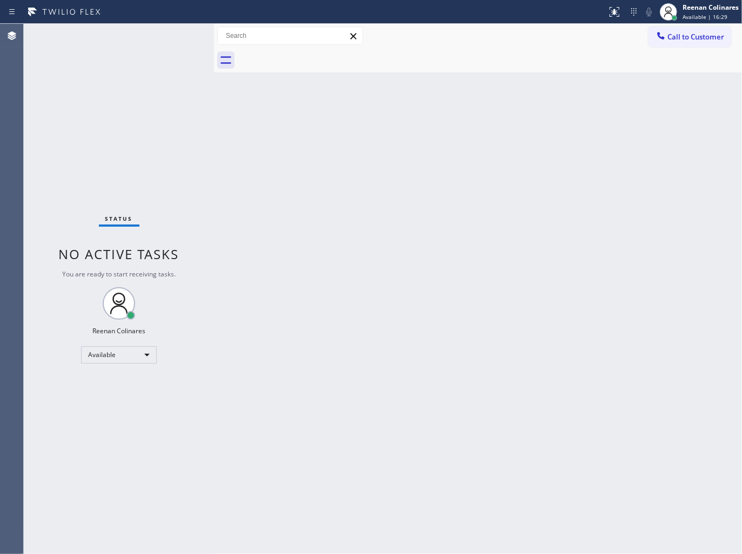
click at [348, 131] on div "Back to Dashboard Change Sender ID Customers Technicians Select a contact Outbo…" at bounding box center [478, 289] width 528 height 530
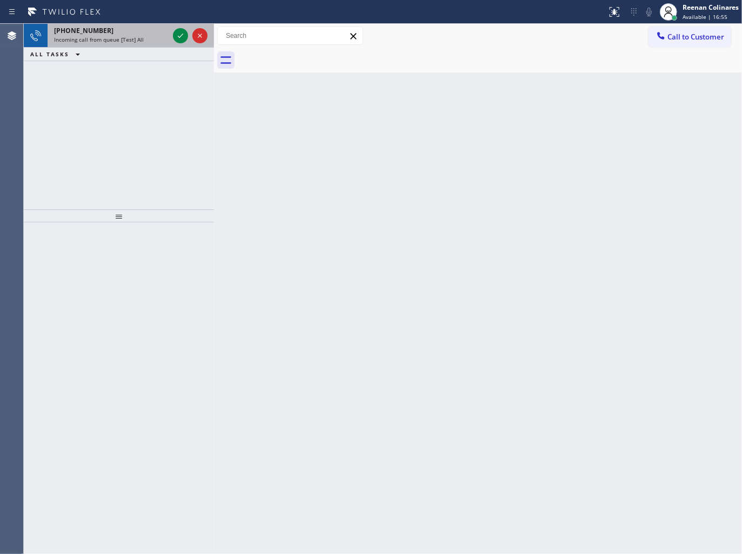
click at [115, 36] on span "Incoming call from queue [Test] All" at bounding box center [99, 40] width 90 height 8
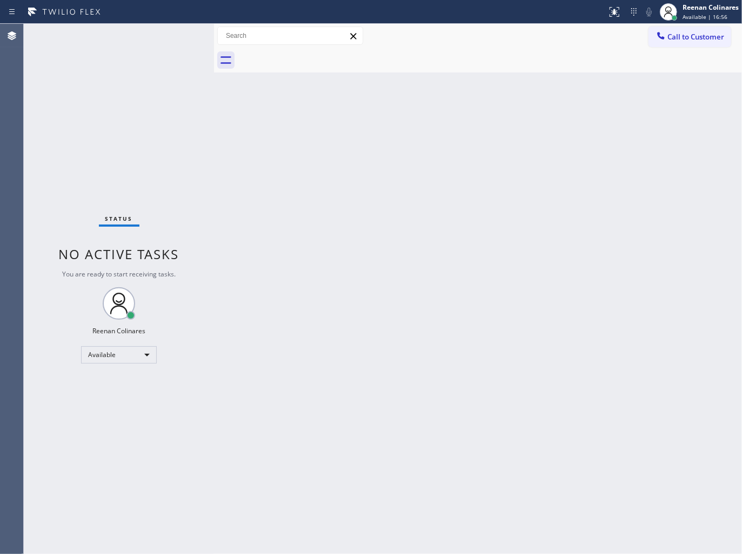
click at [177, 34] on div "Status No active tasks You are ready to start receiving tasks. Reenan Colinares…" at bounding box center [119, 289] width 190 height 530
click at [131, 37] on div "Status No active tasks You are ready to start receiving tasks. Reenan Colinares…" at bounding box center [119, 289] width 190 height 530
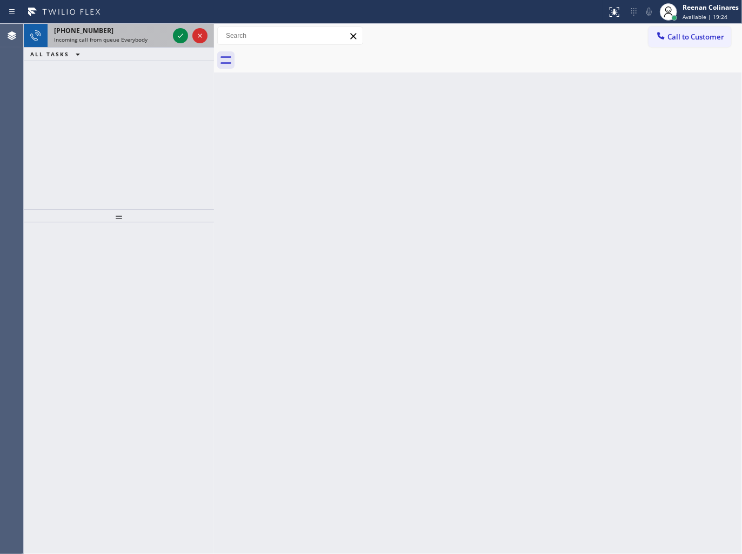
click at [134, 45] on div "[PHONE_NUMBER] Incoming call from queue Everybody" at bounding box center [109, 36] width 123 height 24
click at [128, 36] on span "Incoming call from queue [Test] All" at bounding box center [99, 40] width 90 height 8
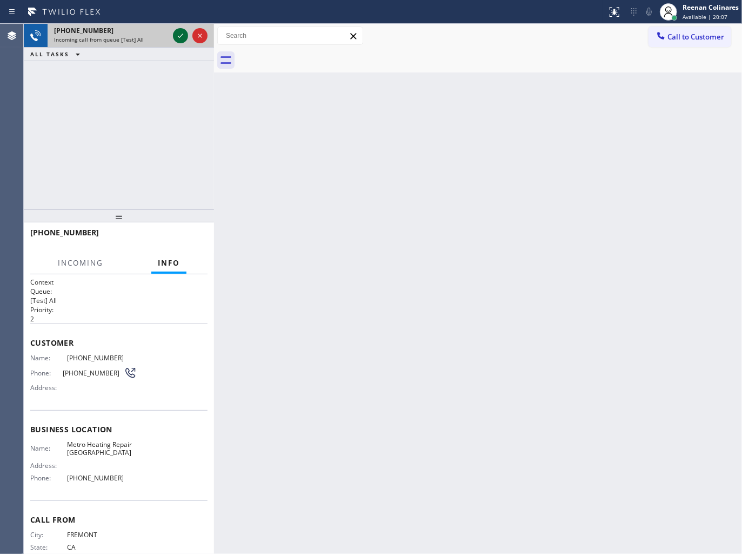
click at [181, 36] on icon at bounding box center [180, 35] width 13 height 13
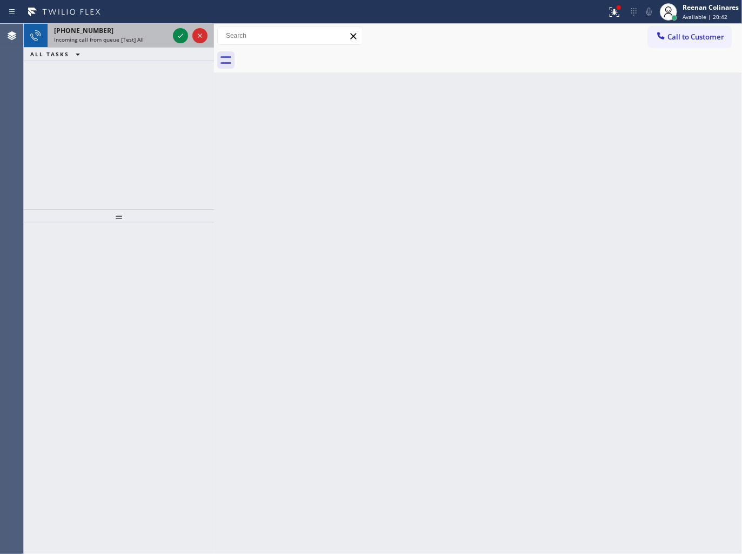
click at [141, 25] on div "[PHONE_NUMBER] Incoming call from queue [Test] All" at bounding box center [109, 36] width 123 height 24
click at [149, 41] on div "Incoming call from queue [Test] All" at bounding box center [111, 40] width 115 height 8
click at [148, 54] on div "ALL TASKS ALL TASKS ACTIVE TASKS TASKS IN WRAP UP" at bounding box center [119, 55] width 190 height 14
click at [148, 46] on div "[PHONE_NUMBER] Incoming call from queue [Test] All" at bounding box center [109, 36] width 123 height 24
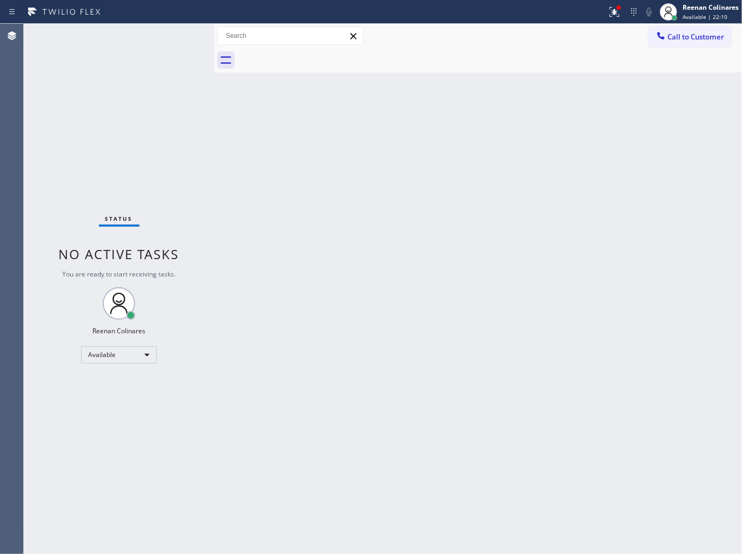
click at [150, 32] on div "Status No active tasks You are ready to start receiving tasks. Reenan Colinares…" at bounding box center [119, 289] width 190 height 530
click at [149, 42] on div "Status No active tasks You are ready to start receiving tasks. Reenan Colinares…" at bounding box center [119, 289] width 190 height 530
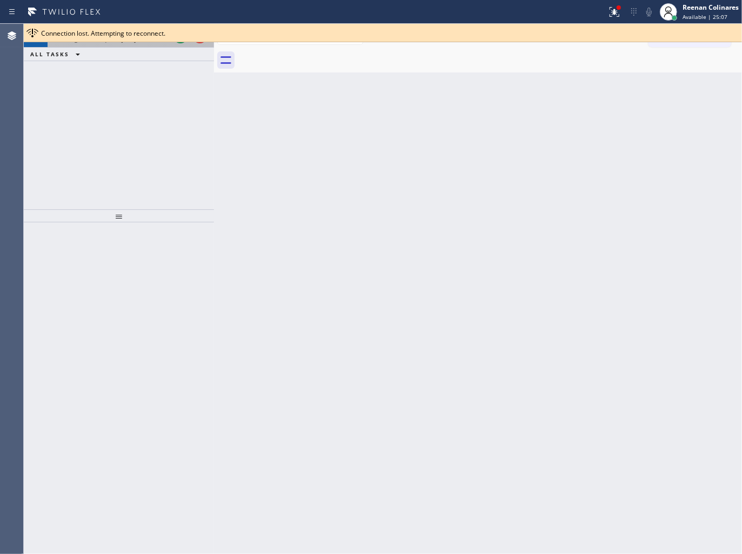
click at [131, 43] on span "Incoming call from queue [Test] All" at bounding box center [99, 40] width 90 height 8
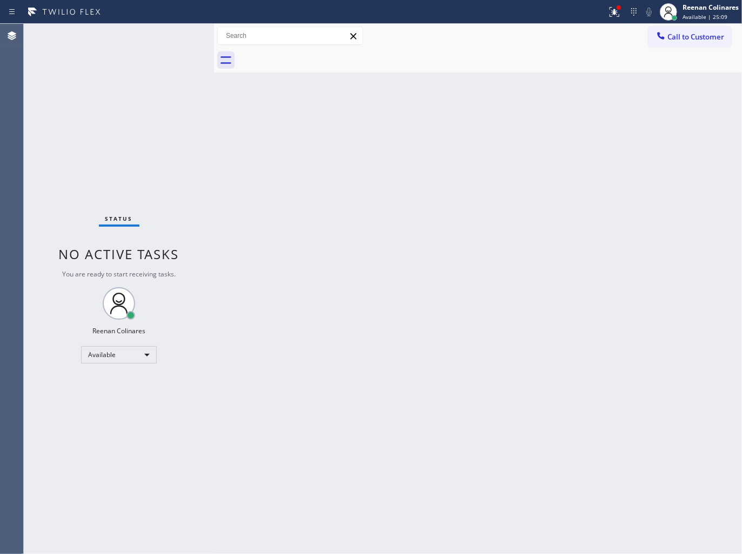
click at [178, 41] on div "Status No active tasks You are ready to start receiving tasks. Reenan Colinares…" at bounding box center [119, 289] width 190 height 530
click at [170, 34] on div "Status No active tasks You are ready to start receiving tasks. Reenan Colinares…" at bounding box center [119, 289] width 190 height 530
click at [616, 15] on icon at bounding box center [614, 11] width 13 height 13
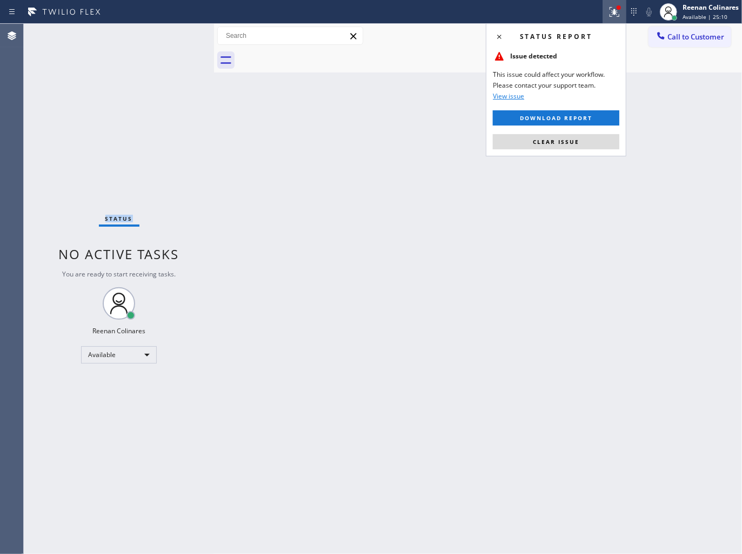
drag, startPoint x: 550, startPoint y: 139, endPoint x: 297, endPoint y: 104, distance: 255.5
click at [530, 136] on button "Clear issue" at bounding box center [556, 141] width 127 height 15
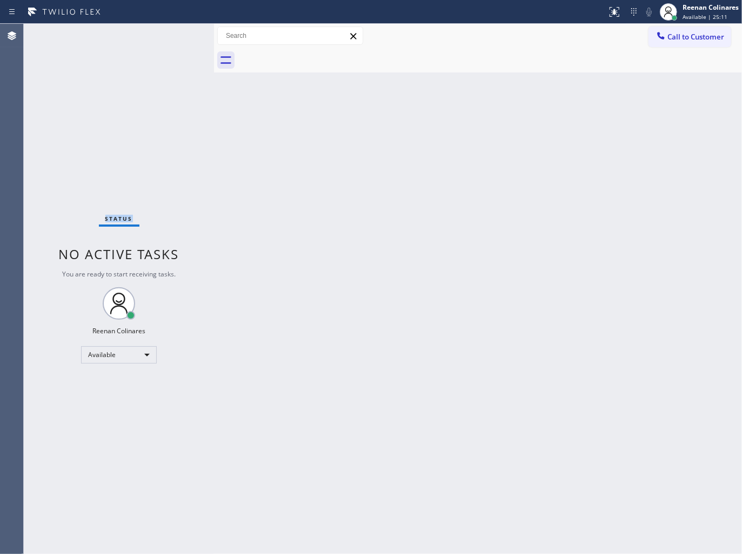
click at [166, 89] on div "Status No active tasks You are ready to start receiving tasks. Reenan Colinares…" at bounding box center [119, 289] width 190 height 530
click at [155, 85] on div "Status No active tasks You are ready to start receiving tasks. Reenan Colinares…" at bounding box center [119, 289] width 190 height 530
click at [150, 80] on div "Status No active tasks You are ready to start receiving tasks. Reenan Colinares…" at bounding box center [119, 289] width 190 height 530
click at [146, 79] on div "Status No active tasks You are ready to start receiving tasks. Reenan Colinares…" at bounding box center [119, 289] width 190 height 530
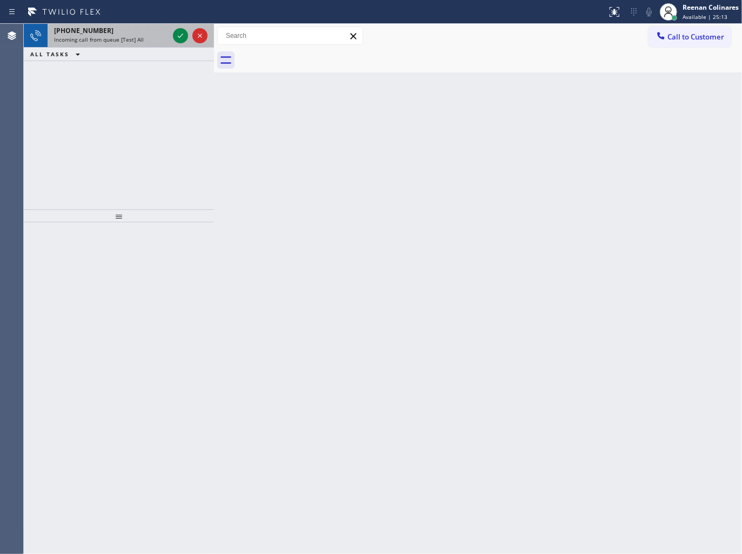
click at [142, 36] on div "Incoming call from queue [Test] All" at bounding box center [111, 40] width 115 height 8
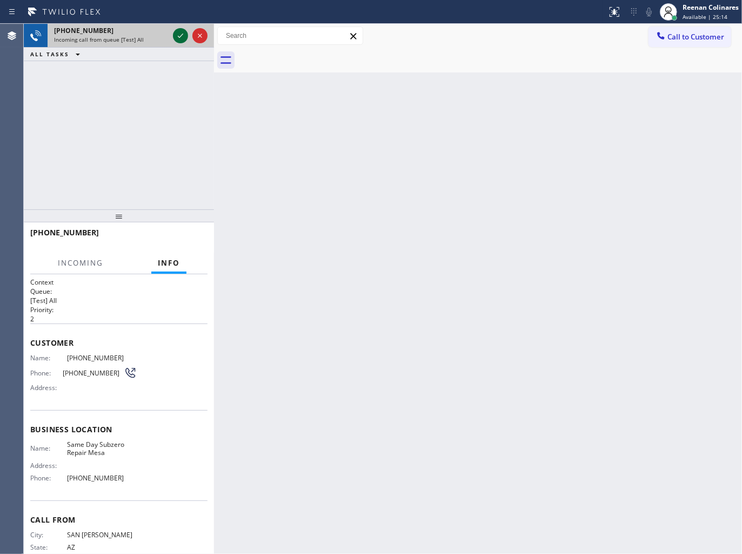
click at [181, 34] on icon at bounding box center [180, 35] width 13 height 13
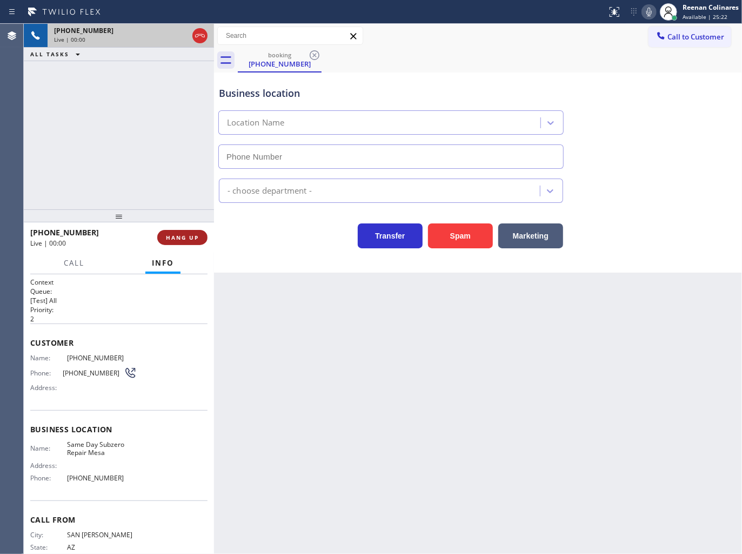
type input "[PHONE_NUMBER]"
drag, startPoint x: 517, startPoint y: 62, endPoint x: 425, endPoint y: 91, distance: 96.8
click at [517, 62] on div "booking [PHONE_NUMBER]" at bounding box center [490, 60] width 504 height 24
click at [191, 240] on span "HANG UP" at bounding box center [182, 238] width 33 height 8
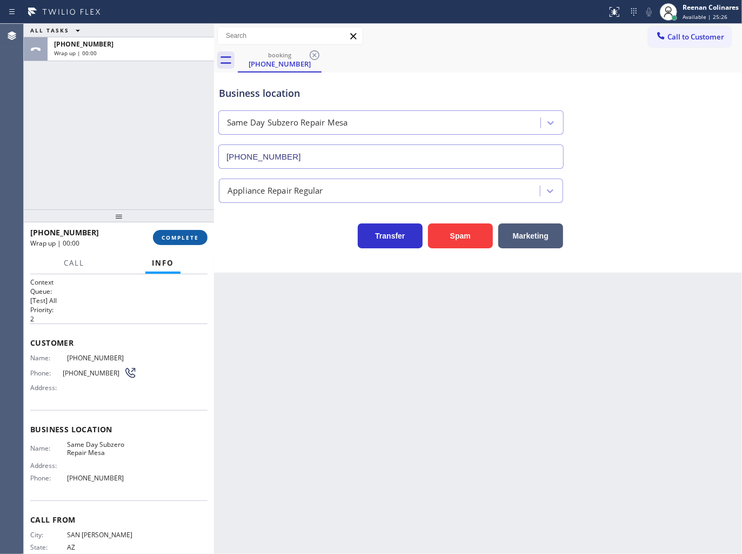
click at [191, 240] on span "COMPLETE" at bounding box center [180, 238] width 37 height 8
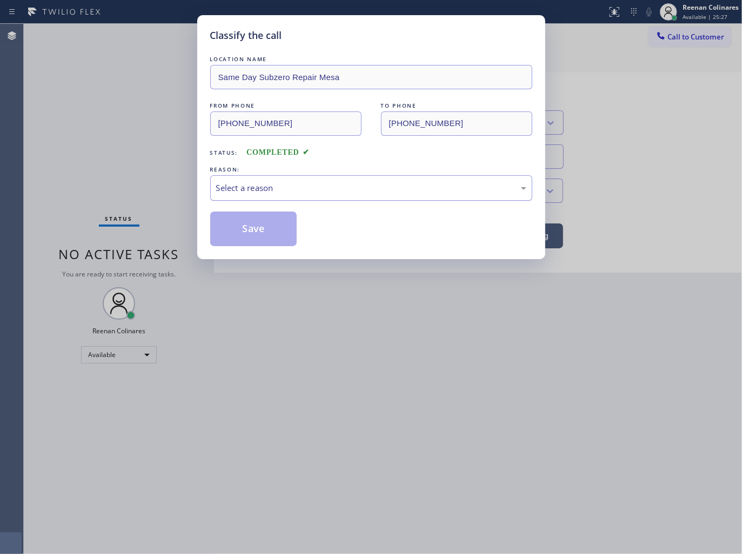
click at [242, 184] on div "Select a reason" at bounding box center [371, 188] width 310 height 12
drag, startPoint x: 242, startPoint y: 222, endPoint x: 285, endPoint y: 199, distance: 48.4
click at [246, 220] on button "Save" at bounding box center [253, 228] width 87 height 35
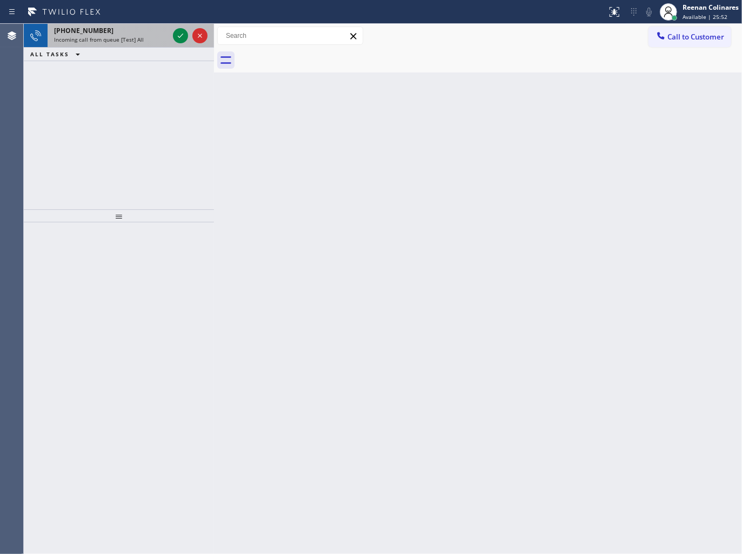
click at [135, 39] on span "Incoming call from queue [Test] All" at bounding box center [99, 40] width 90 height 8
click at [136, 45] on div "[PHONE_NUMBER] Incoming call from queue [Test] All" at bounding box center [109, 36] width 123 height 24
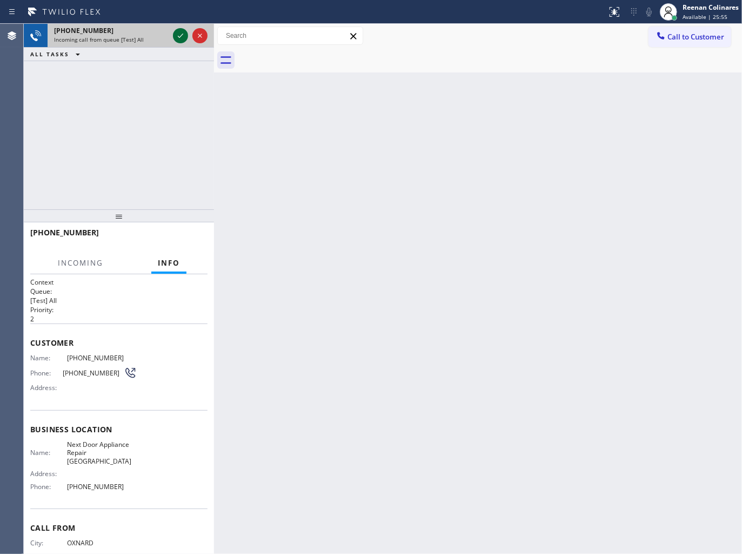
click at [176, 35] on icon at bounding box center [180, 35] width 13 height 13
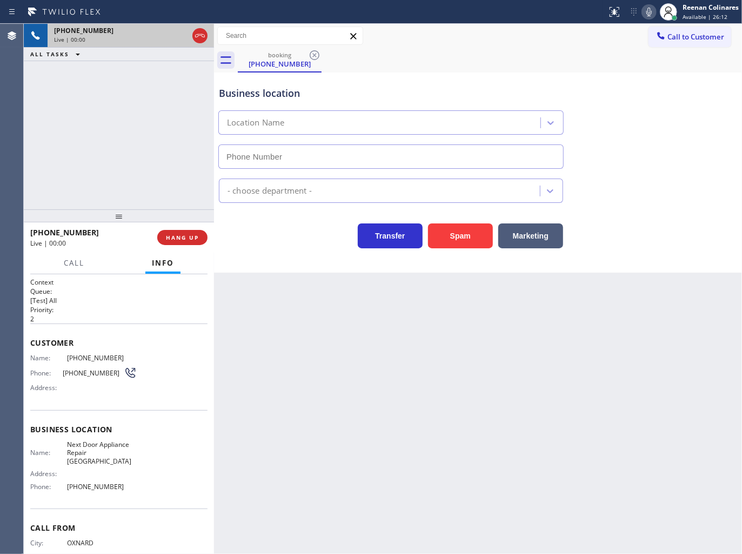
type input "[PHONE_NUMBER]"
click at [192, 243] on button "HANG UP" at bounding box center [182, 237] width 50 height 15
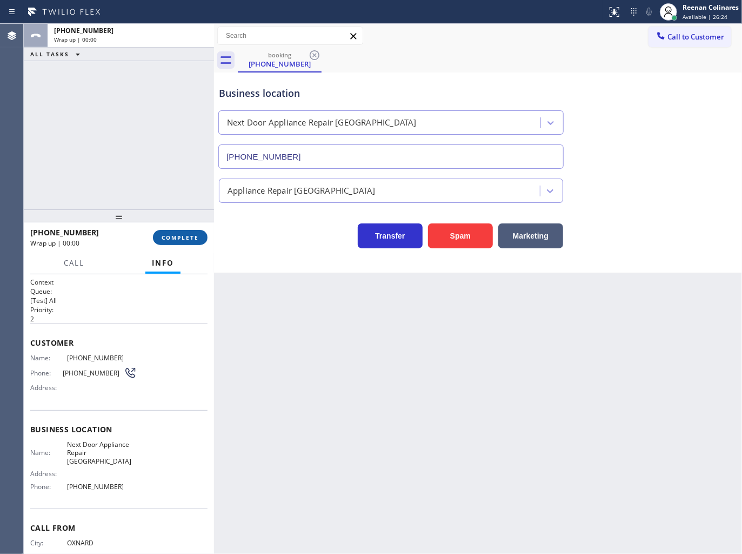
click at [195, 238] on span "COMPLETE" at bounding box center [180, 238] width 37 height 8
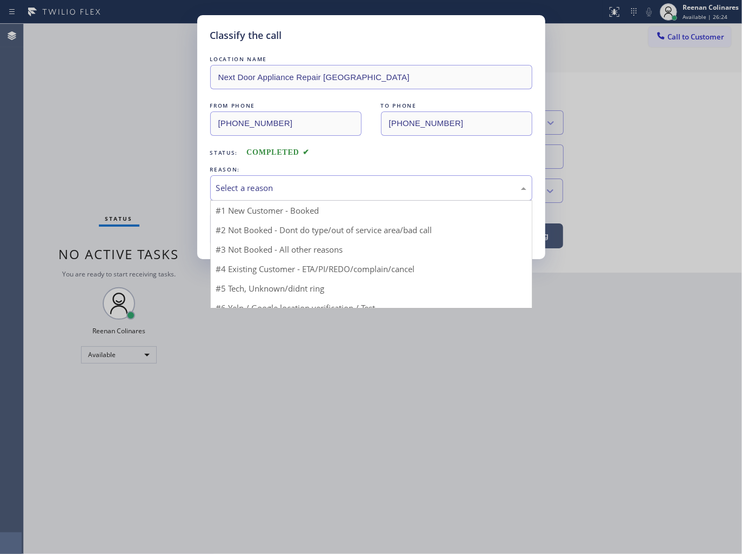
click at [240, 184] on div "Select a reason" at bounding box center [371, 188] width 310 height 12
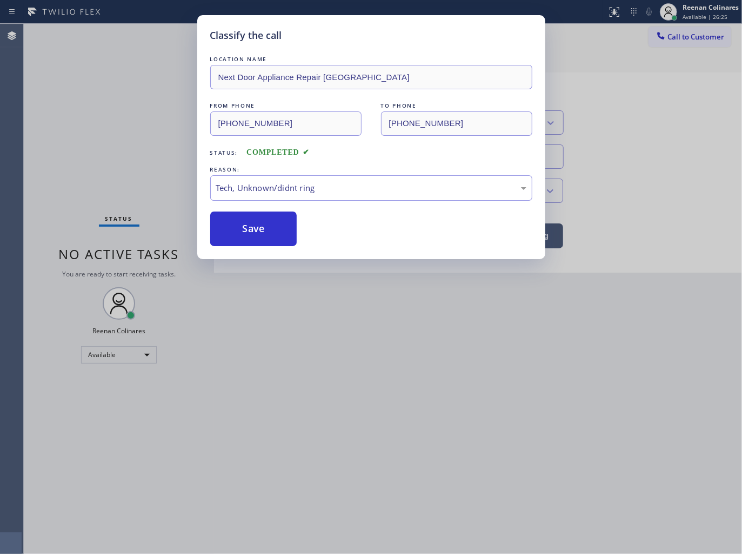
drag, startPoint x: 243, startPoint y: 232, endPoint x: 376, endPoint y: 144, distance: 159.6
click at [243, 231] on button "Save" at bounding box center [253, 228] width 87 height 35
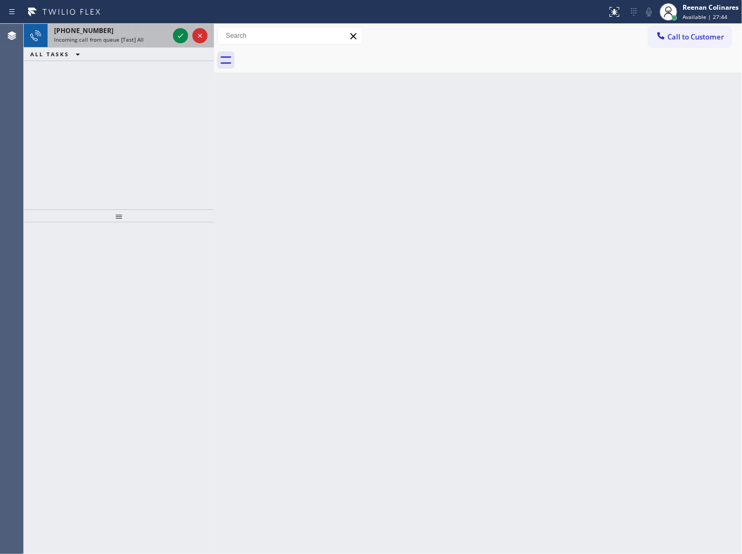
click at [79, 35] on span "[PHONE_NUMBER]" at bounding box center [83, 30] width 59 height 9
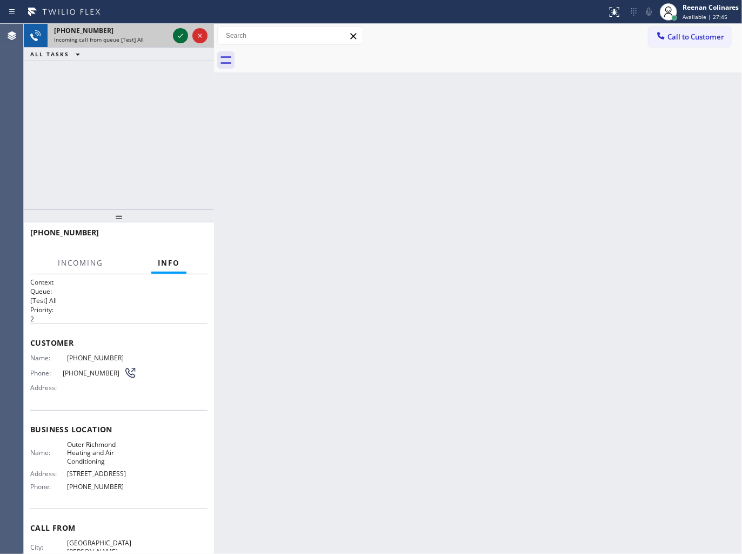
click at [180, 34] on icon at bounding box center [180, 35] width 13 height 13
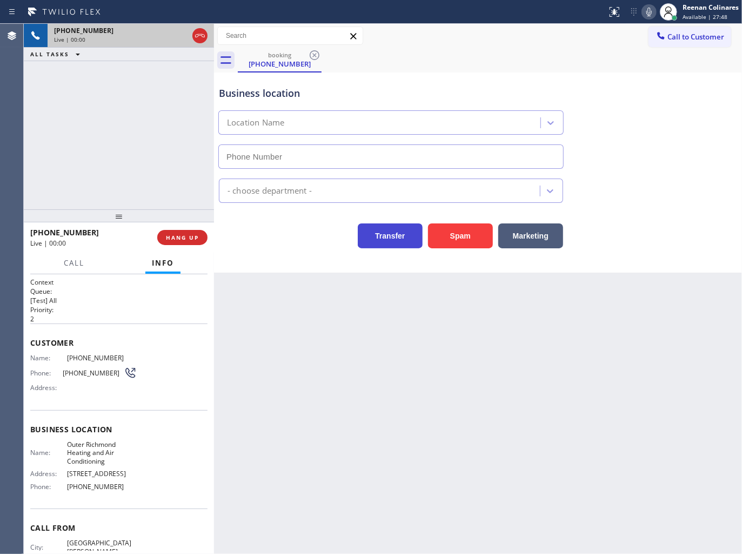
type input "[PHONE_NUMBER]"
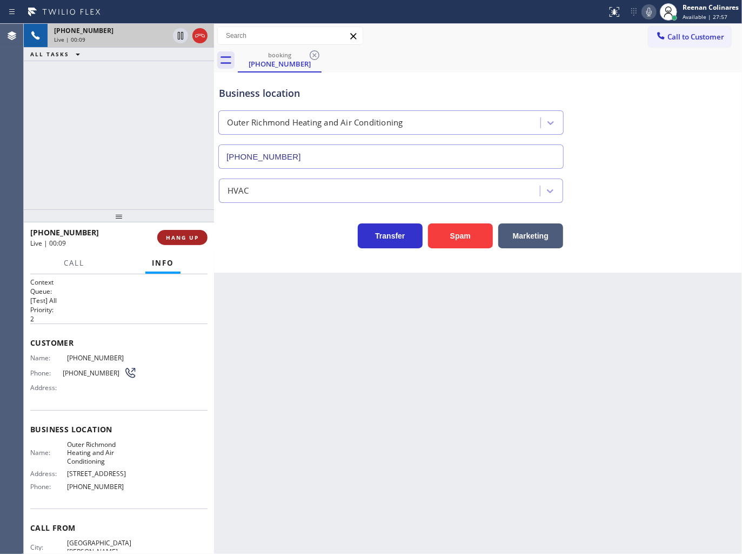
click at [195, 241] on button "HANG UP" at bounding box center [182, 237] width 50 height 15
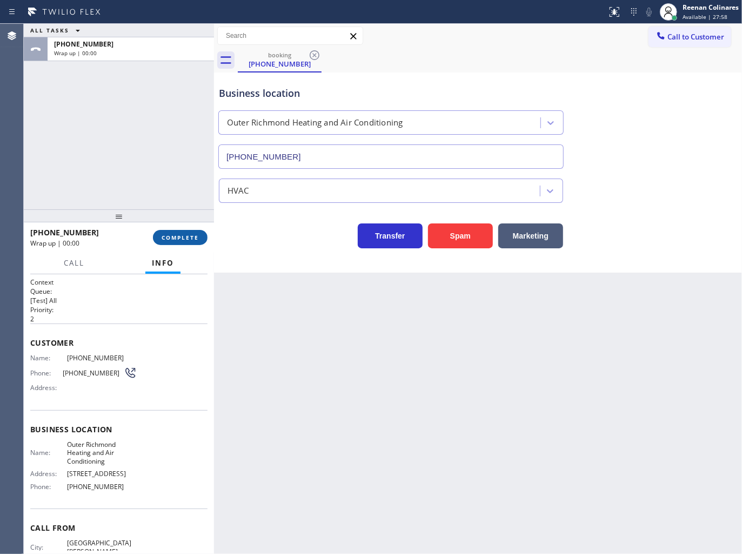
click at [198, 240] on span "COMPLETE" at bounding box center [180, 238] width 37 height 8
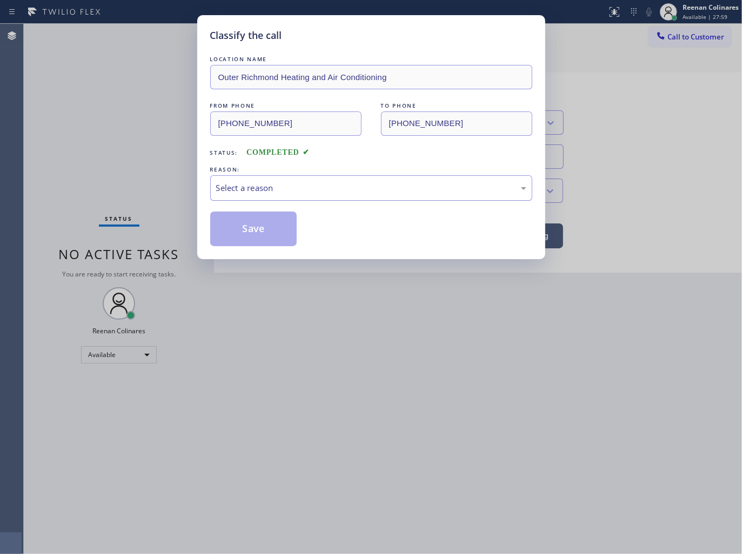
click at [268, 186] on div "Select a reason" at bounding box center [371, 188] width 310 height 12
click at [251, 242] on button "Save" at bounding box center [253, 228] width 87 height 35
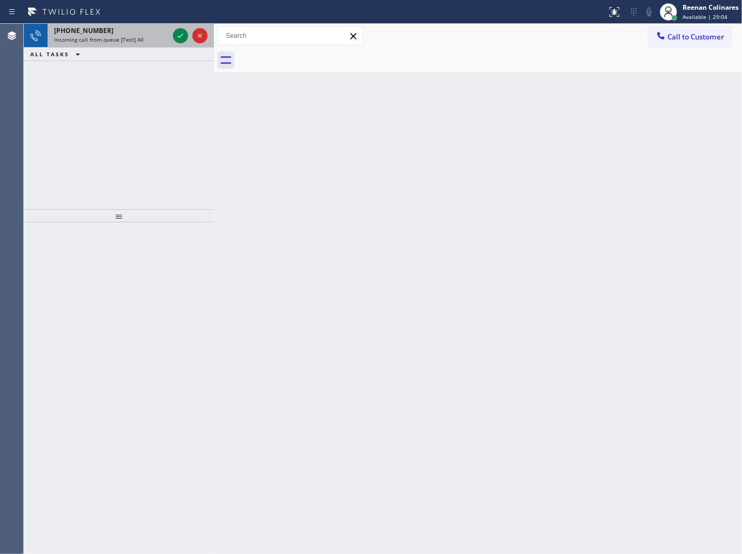
click at [128, 30] on div "[PHONE_NUMBER]" at bounding box center [111, 30] width 115 height 9
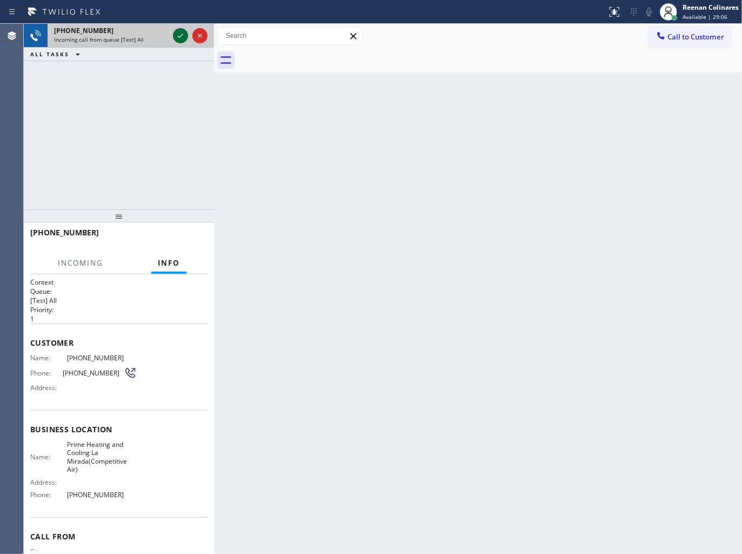
click at [177, 38] on icon at bounding box center [180, 35] width 13 height 13
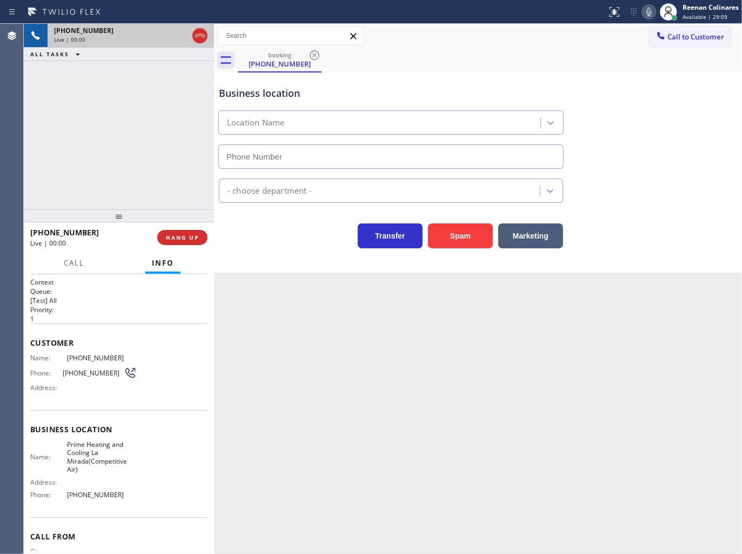
type input "[PHONE_NUMBER]"
click at [558, 76] on div "Business location Prime Heating and Cooling [GEOGRAPHIC_DATA](Competitive Air) …" at bounding box center [391, 122] width 349 height 94
drag, startPoint x: 453, startPoint y: 241, endPoint x: 481, endPoint y: 211, distance: 40.5
click at [456, 241] on button "Spam" at bounding box center [460, 235] width 65 height 25
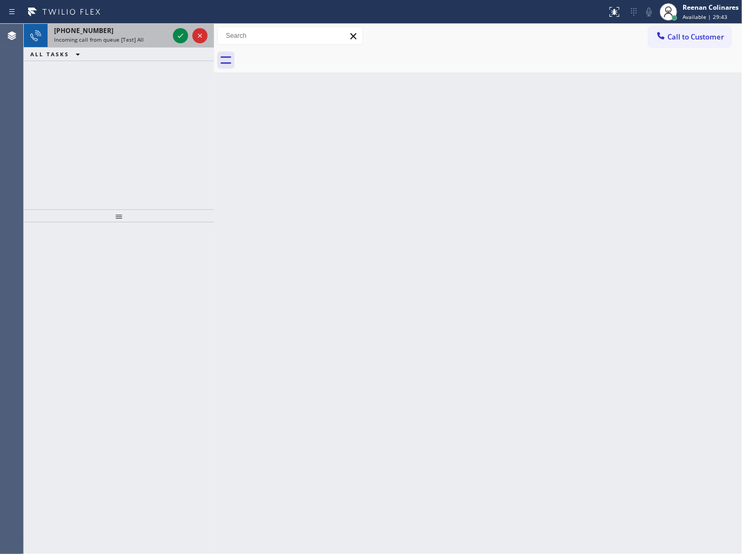
click at [130, 45] on div "[PHONE_NUMBER] Incoming call from queue [Test] All" at bounding box center [109, 36] width 123 height 24
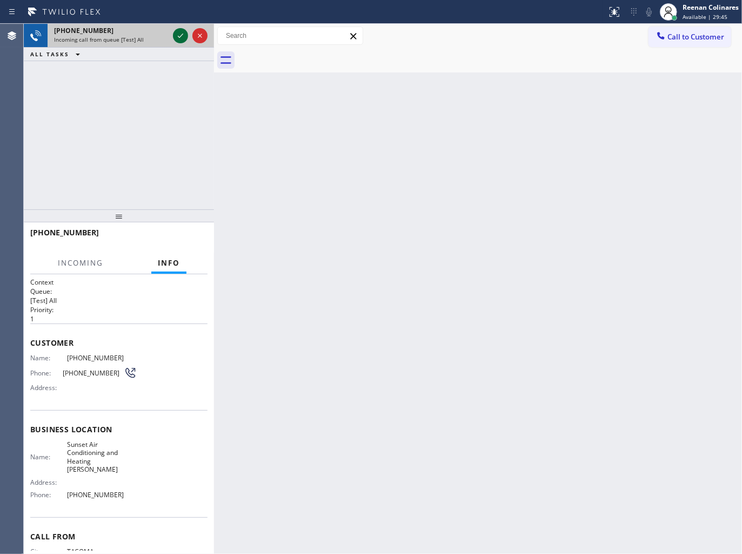
click at [184, 38] on icon at bounding box center [180, 35] width 13 height 13
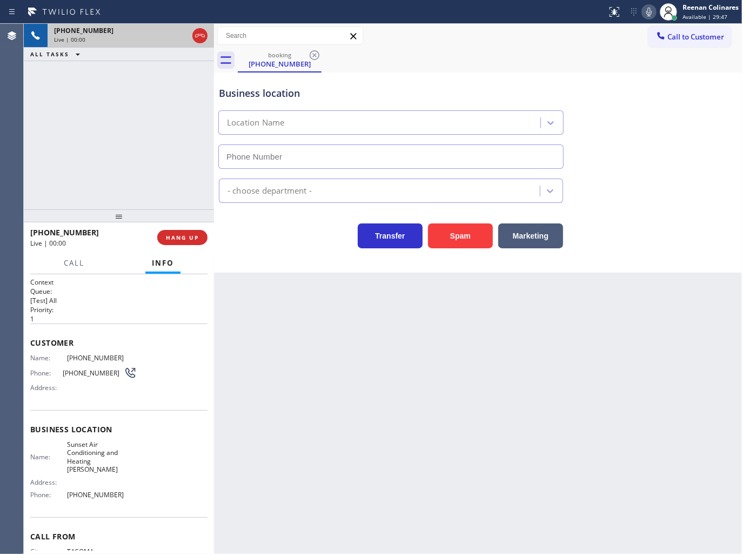
type input "[PHONE_NUMBER]"
drag, startPoint x: 448, startPoint y: 237, endPoint x: 725, endPoint y: 56, distance: 331.0
click at [449, 237] on button "Spam" at bounding box center [460, 235] width 65 height 25
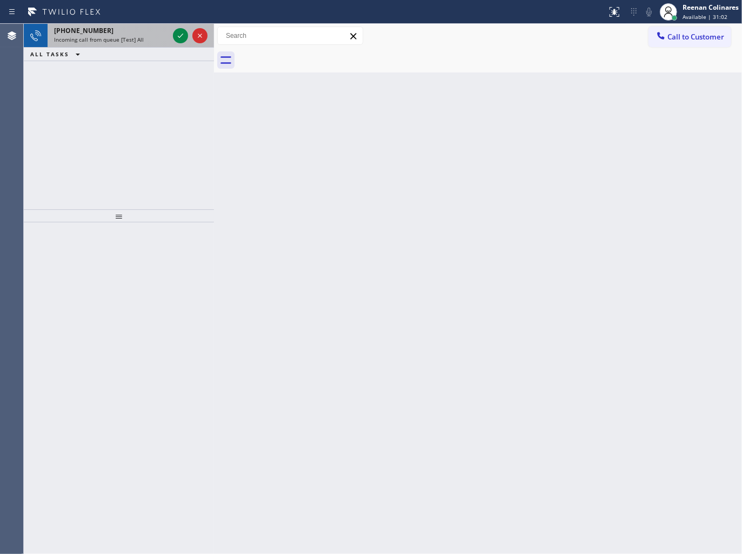
click at [144, 36] on div "Incoming call from queue [Test] All" at bounding box center [111, 40] width 115 height 8
click at [148, 41] on div "Incoming call from queue [Test] All" at bounding box center [111, 40] width 115 height 8
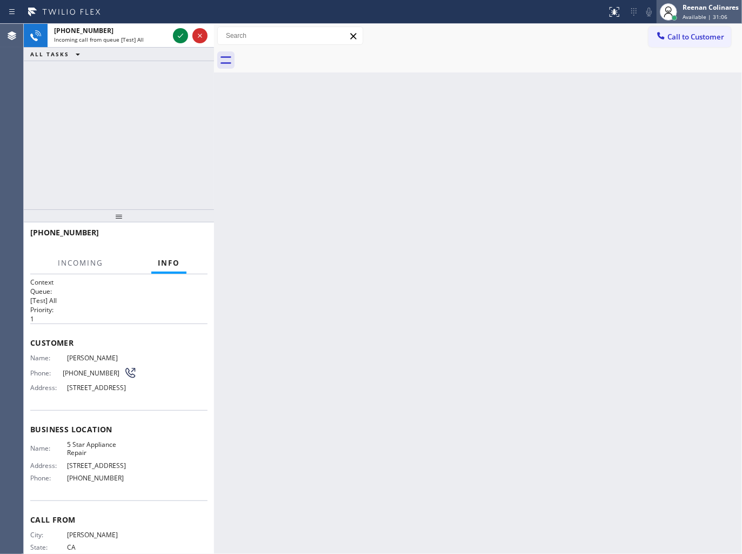
click at [703, 6] on div "Reenan Colinares" at bounding box center [711, 7] width 56 height 9
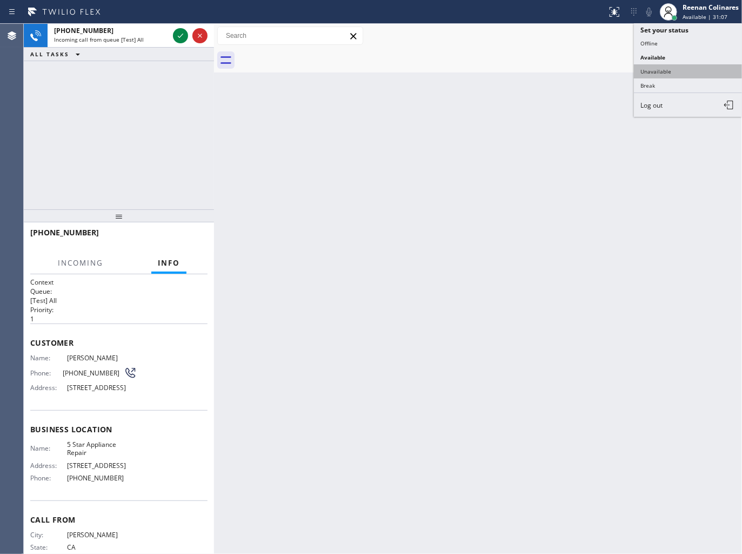
click at [657, 76] on button "Unavailable" at bounding box center [688, 71] width 108 height 14
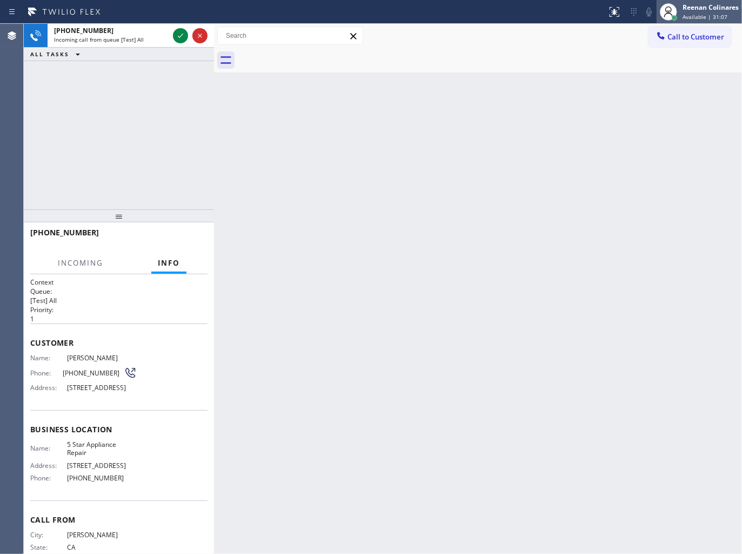
click at [693, 6] on div "Reenan Colinares" at bounding box center [711, 7] width 56 height 9
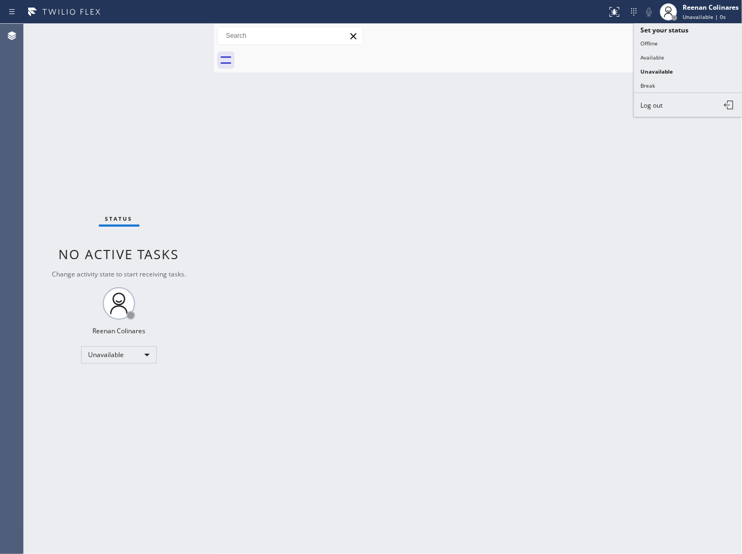
drag, startPoint x: 657, startPoint y: 57, endPoint x: 628, endPoint y: 57, distance: 29.2
click at [657, 57] on button "Available" at bounding box center [688, 57] width 108 height 14
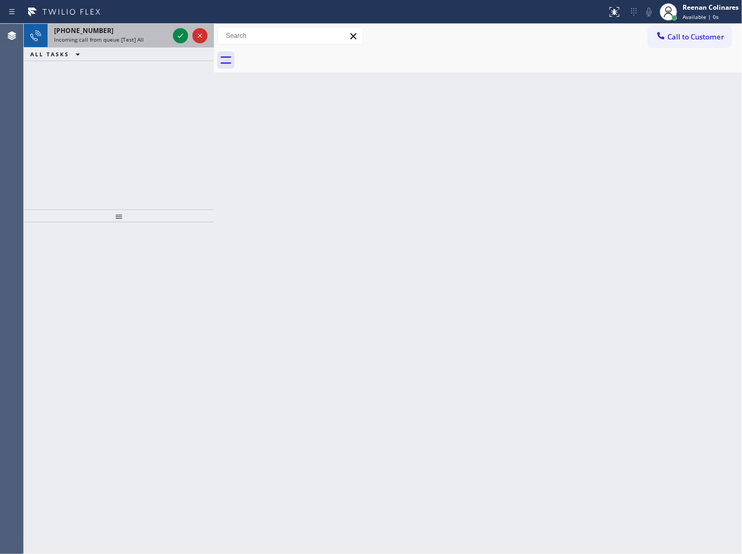
click at [118, 34] on div "[PHONE_NUMBER]" at bounding box center [111, 30] width 115 height 9
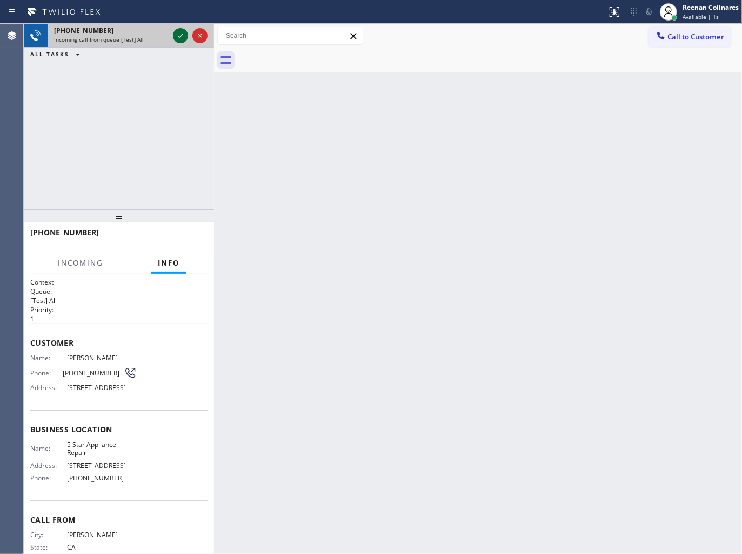
click at [181, 36] on icon at bounding box center [180, 35] width 13 height 13
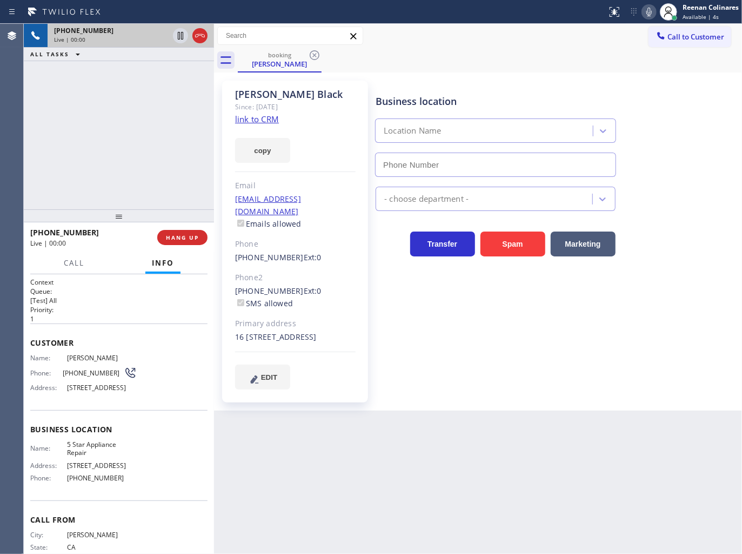
type input "[PHONE_NUMBER]"
click at [646, 12] on icon at bounding box center [649, 11] width 13 height 13
click at [648, 9] on icon at bounding box center [649, 12] width 5 height 9
click at [643, 12] on icon at bounding box center [649, 11] width 13 height 13
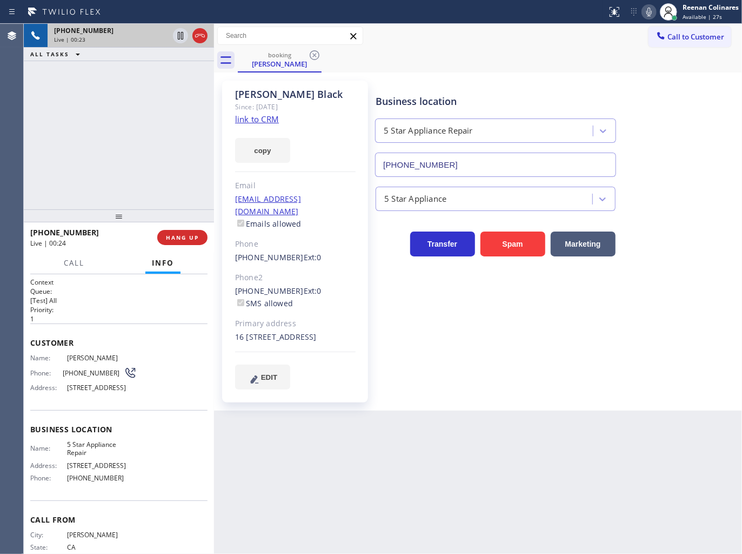
click at [643, 13] on icon at bounding box center [649, 11] width 13 height 13
click at [644, 13] on icon at bounding box center [649, 11] width 13 height 13
click at [649, 16] on icon at bounding box center [649, 11] width 13 height 13
click at [90, 260] on button "Call" at bounding box center [74, 262] width 34 height 21
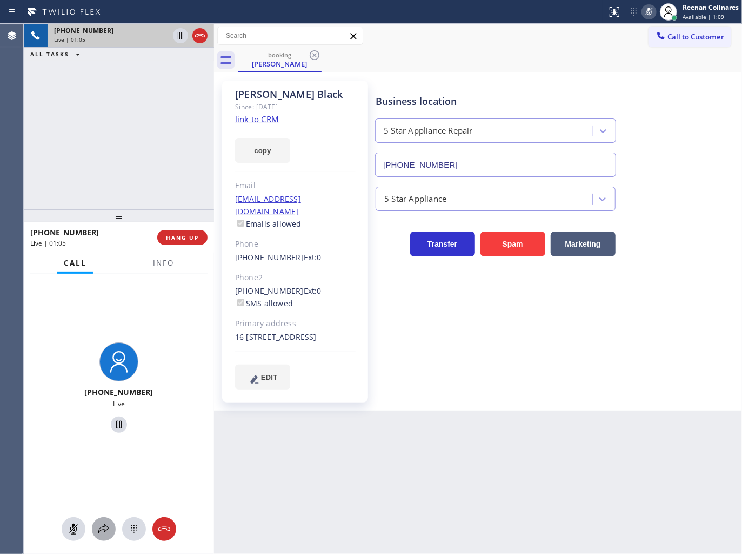
click at [100, 532] on icon at bounding box center [103, 528] width 13 height 13
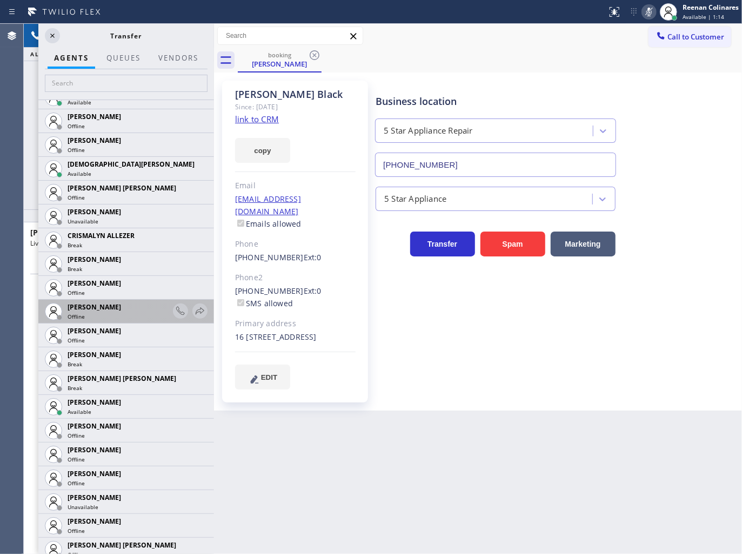
scroll to position [420, 0]
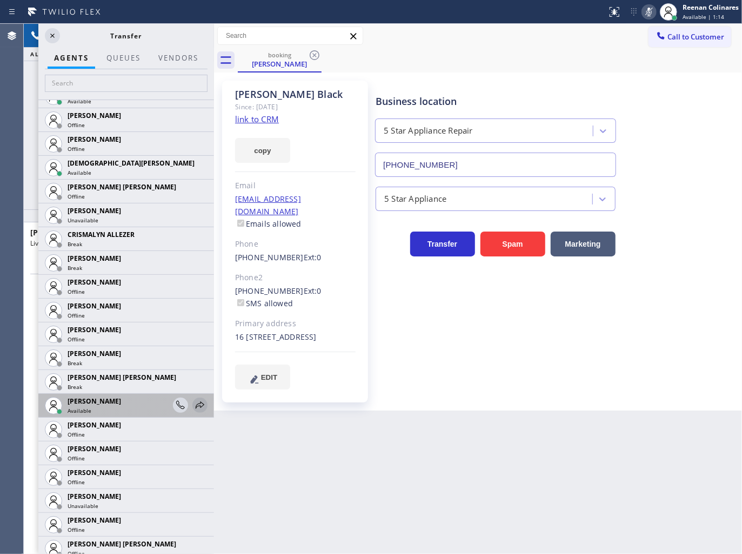
click at [195, 407] on icon at bounding box center [200, 404] width 13 height 13
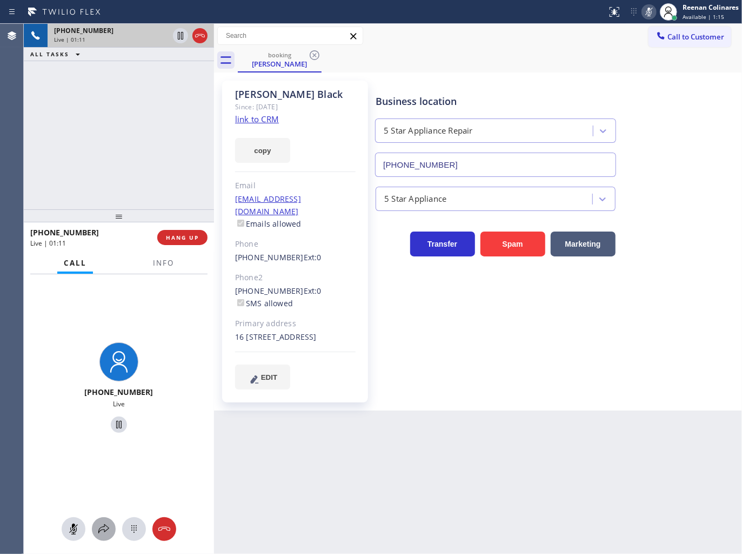
click at [98, 530] on icon at bounding box center [103, 528] width 13 height 13
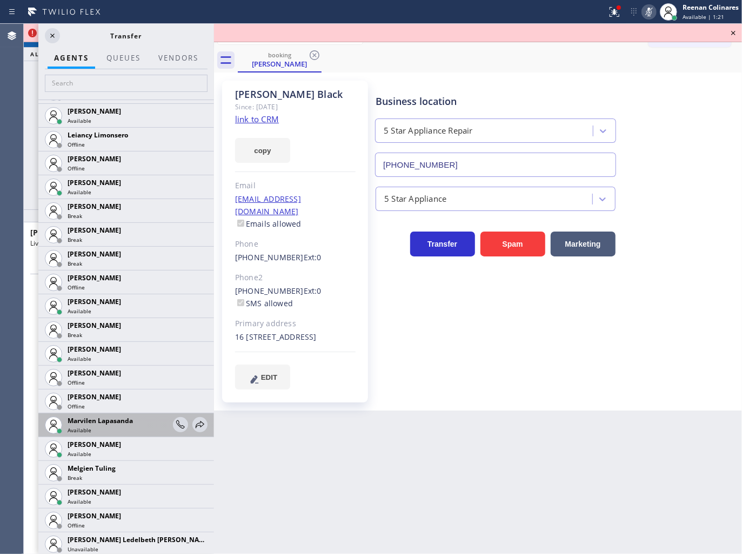
scroll to position [1588, 0]
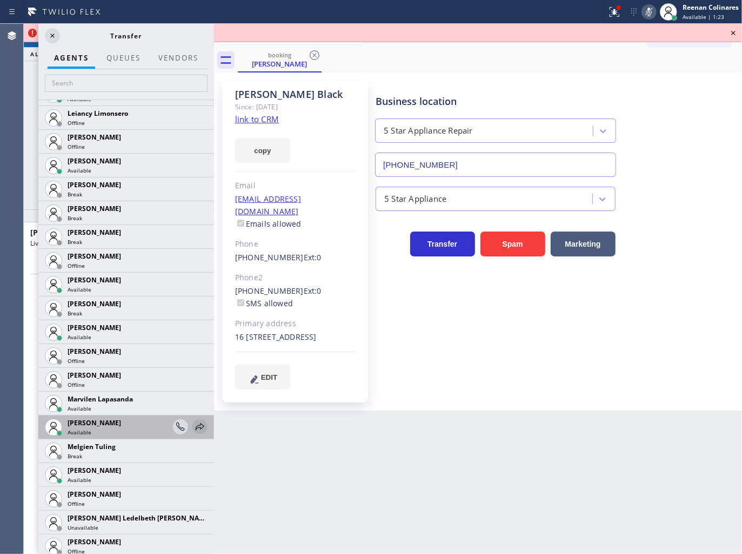
click at [194, 422] on icon at bounding box center [200, 426] width 13 height 13
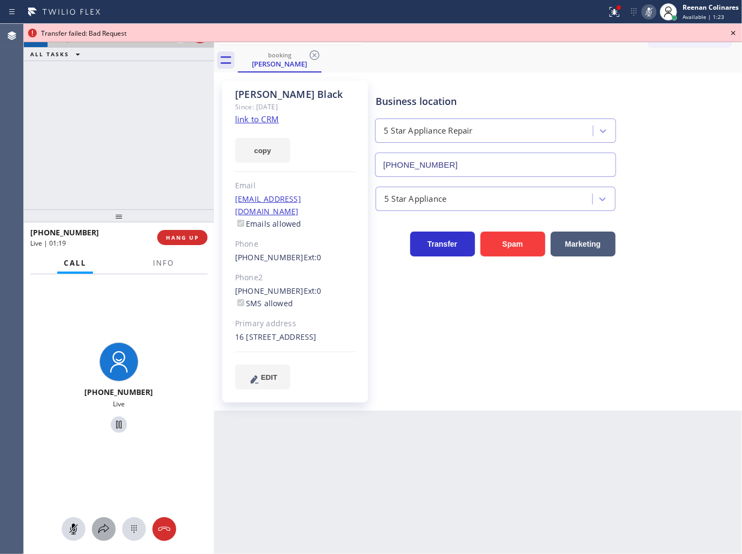
click at [97, 533] on icon at bounding box center [103, 528] width 13 height 13
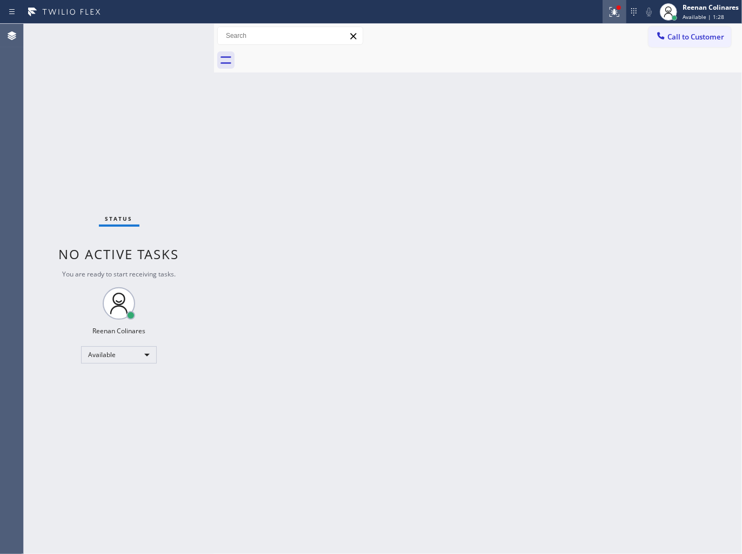
click at [611, 8] on icon at bounding box center [614, 11] width 13 height 13
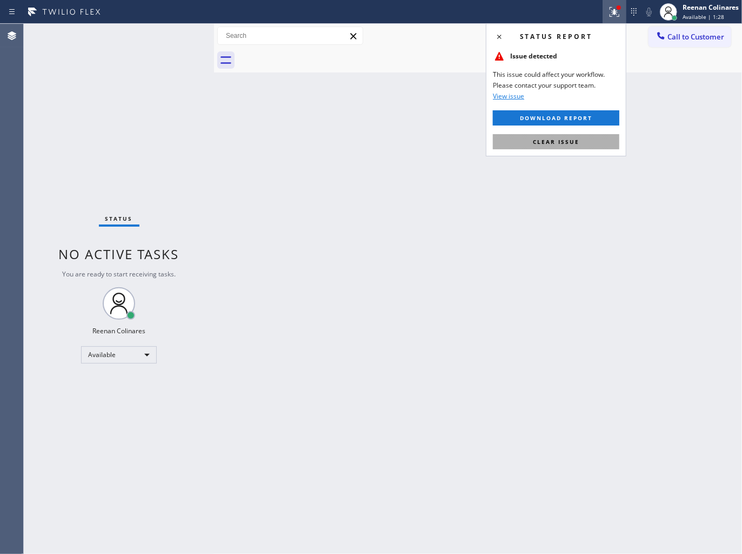
click at [554, 146] on button "Clear issue" at bounding box center [556, 141] width 127 height 15
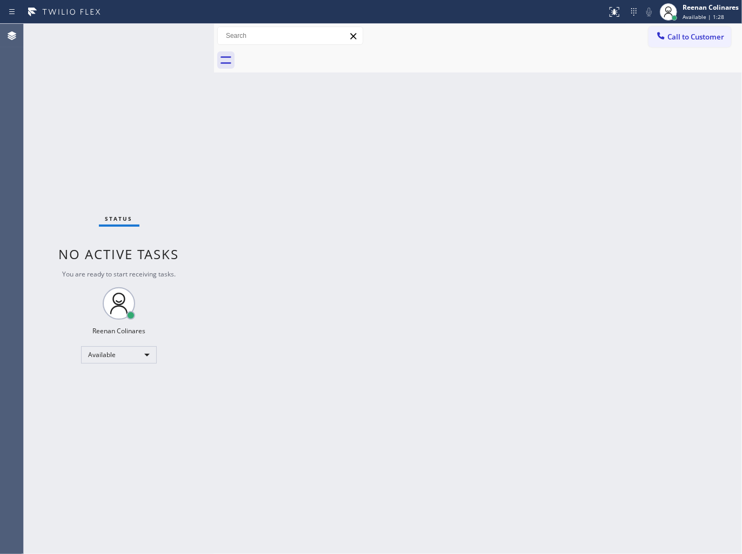
click at [388, 213] on div "Back to Dashboard Change Sender ID Customers Technicians Select a contact Outbo…" at bounding box center [478, 289] width 528 height 530
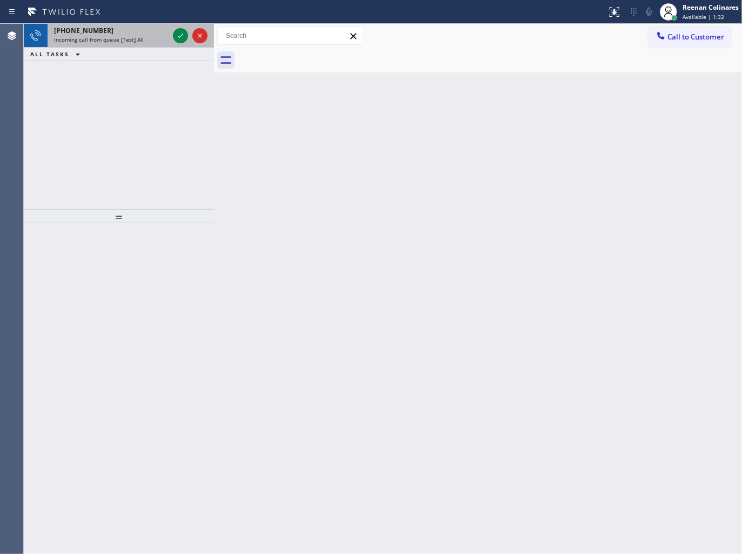
click at [122, 29] on div "[PHONE_NUMBER]" at bounding box center [111, 30] width 115 height 9
click at [127, 31] on div "[PHONE_NUMBER]" at bounding box center [111, 30] width 115 height 9
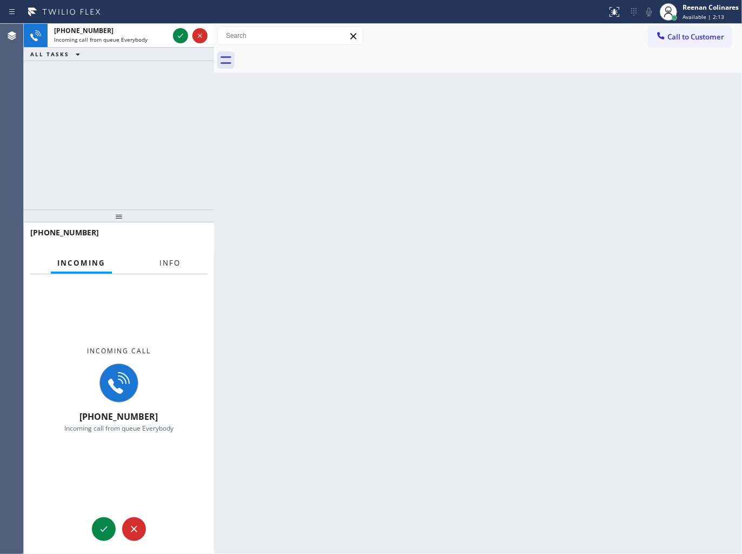
click at [169, 262] on span "Info" at bounding box center [169, 263] width 21 height 10
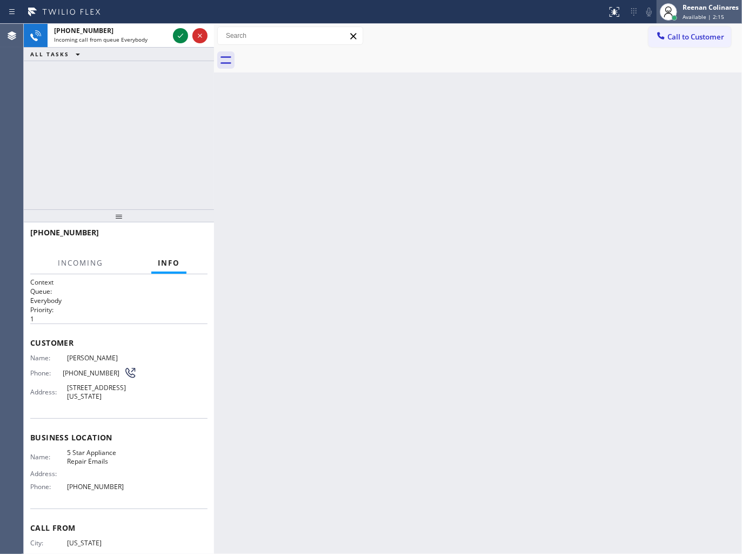
click at [692, 16] on span "Available | 2:15" at bounding box center [704, 17] width 42 height 8
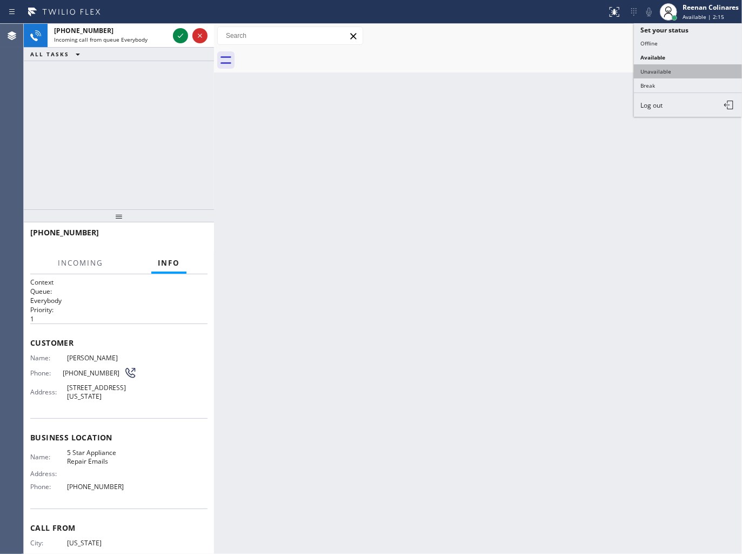
drag, startPoint x: 661, startPoint y: 73, endPoint x: 667, endPoint y: 61, distance: 13.3
click at [662, 72] on button "Unavailable" at bounding box center [688, 71] width 108 height 14
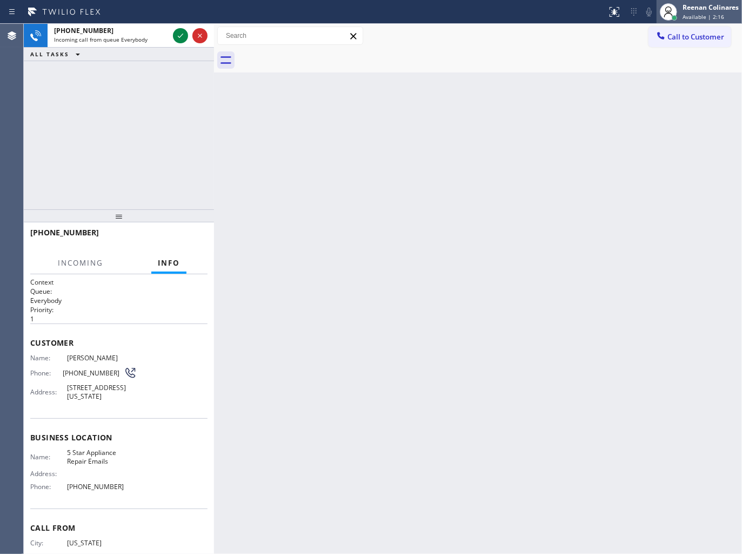
click at [689, 7] on div "Reenan Colinares" at bounding box center [711, 7] width 56 height 9
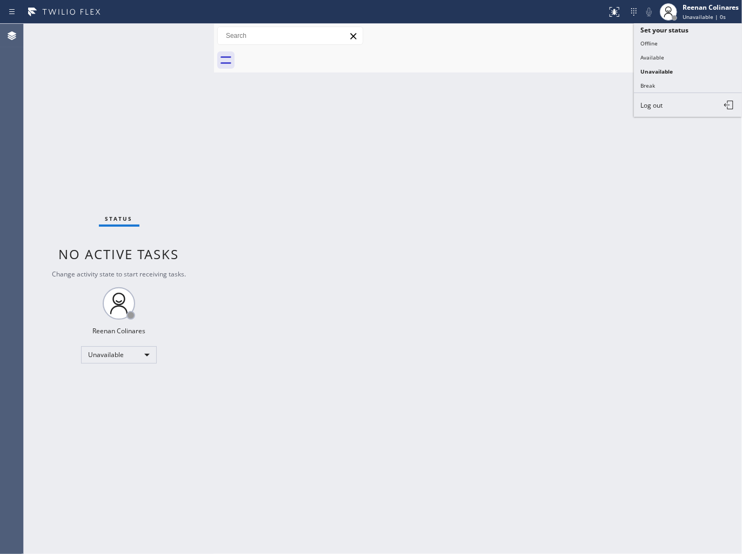
click at [657, 54] on button "Available" at bounding box center [688, 57] width 108 height 14
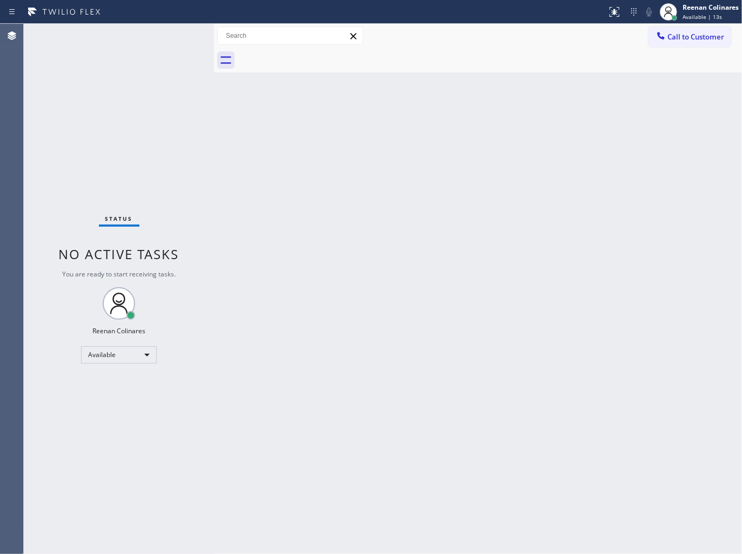
click at [409, 154] on div "Back to Dashboard Change Sender ID Customers Technicians Select a contact Outbo…" at bounding box center [478, 289] width 528 height 530
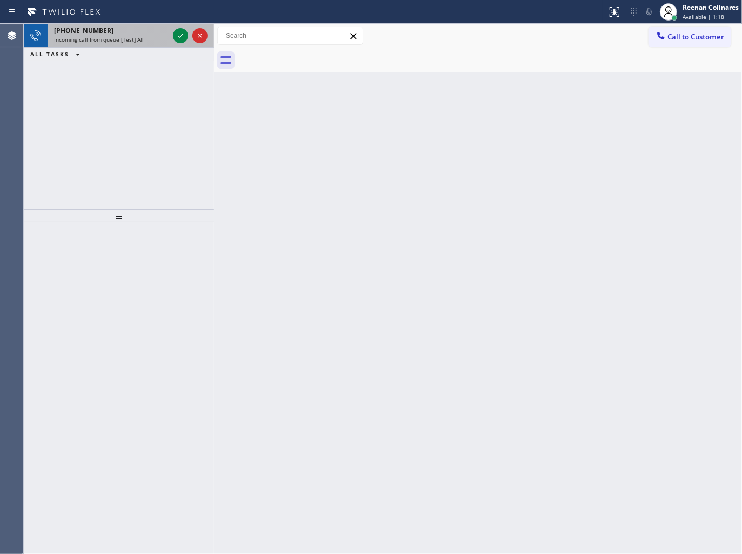
click at [122, 38] on span "Incoming call from queue [Test] All" at bounding box center [99, 40] width 90 height 8
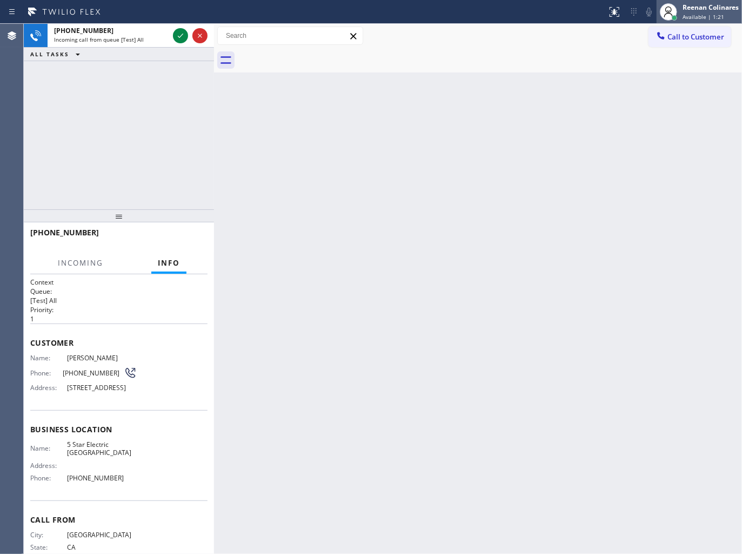
click at [705, 3] on div "Reenan Colinares" at bounding box center [711, 7] width 56 height 9
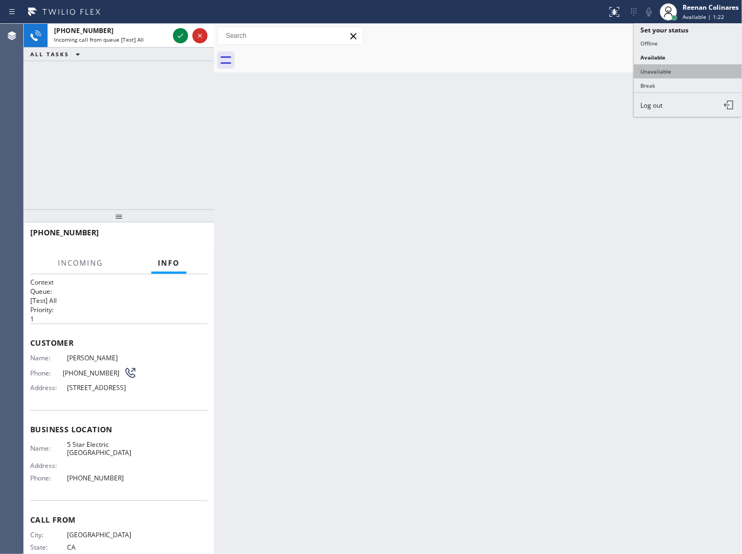
click at [662, 68] on button "Unavailable" at bounding box center [688, 71] width 108 height 14
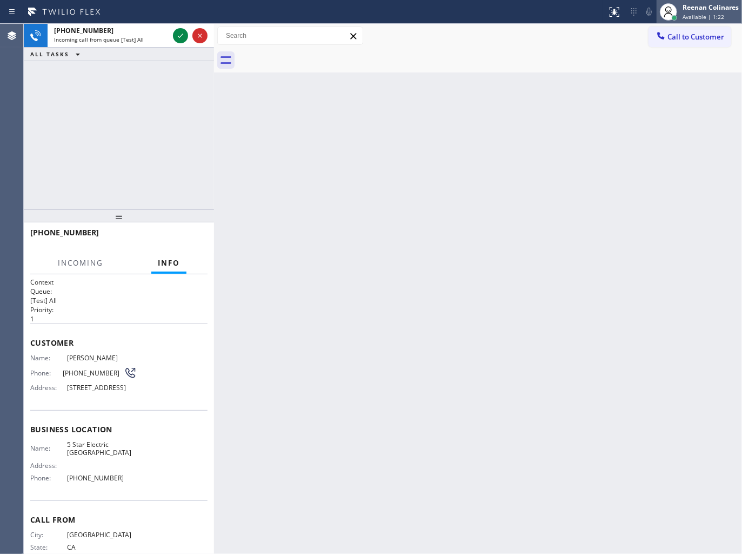
click at [691, 14] on span "Available | 1:22" at bounding box center [704, 17] width 42 height 8
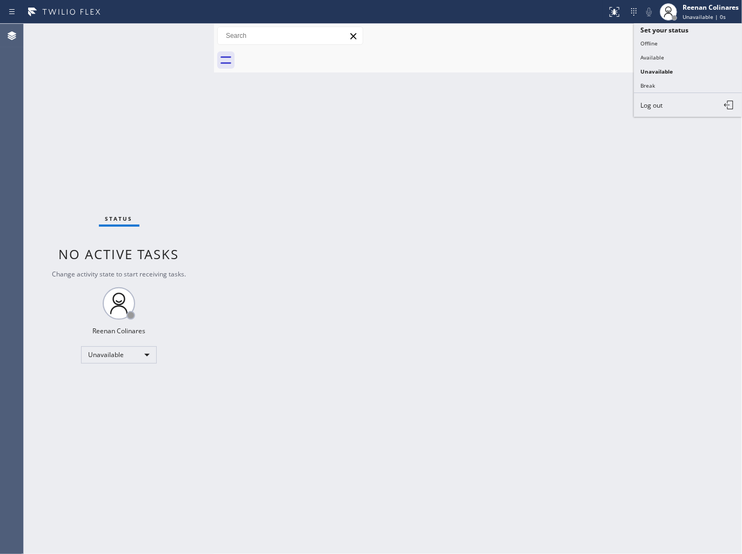
click at [657, 57] on button "Available" at bounding box center [688, 57] width 108 height 14
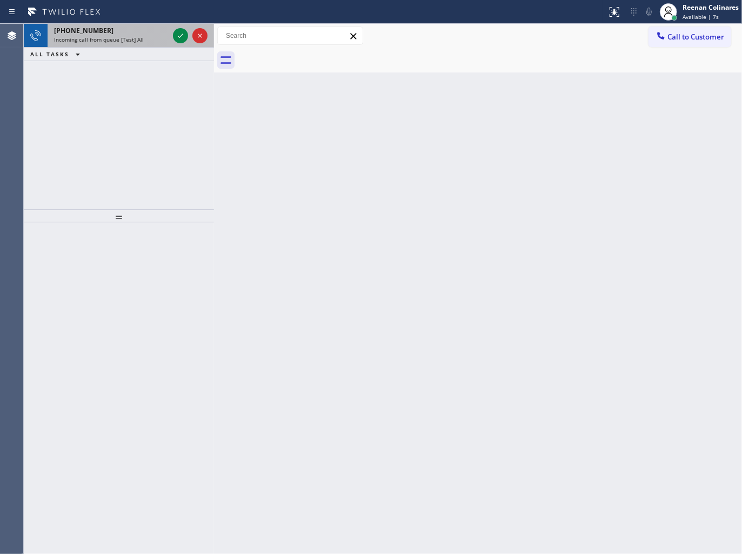
click at [142, 42] on div "Incoming call from queue [Test] All" at bounding box center [111, 40] width 115 height 8
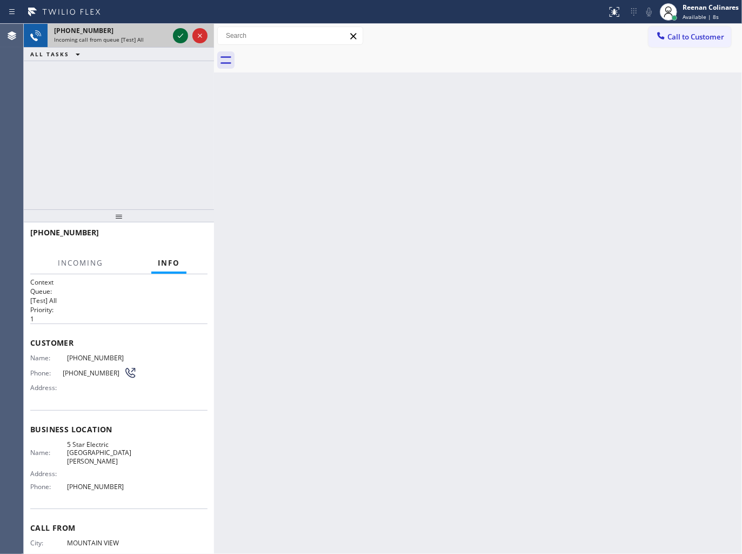
click at [185, 36] on icon at bounding box center [180, 35] width 13 height 13
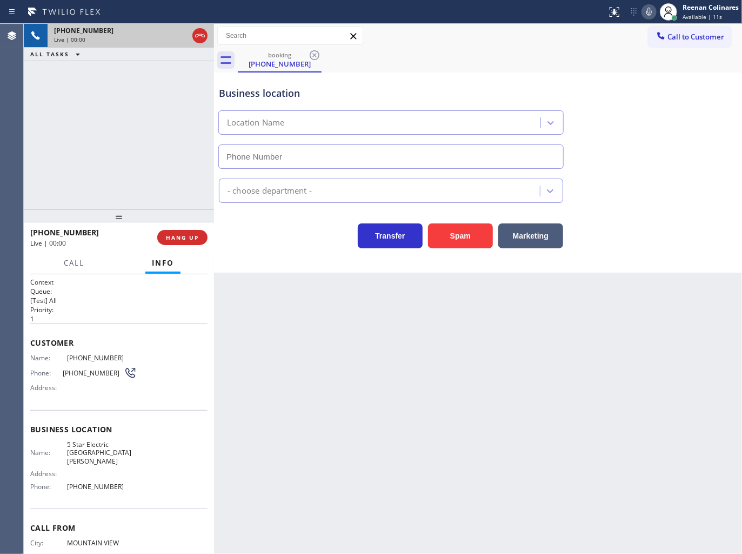
type input "[PHONE_NUMBER]"
click at [652, 15] on icon at bounding box center [649, 11] width 13 height 13
click at [646, 14] on icon at bounding box center [649, 11] width 13 height 13
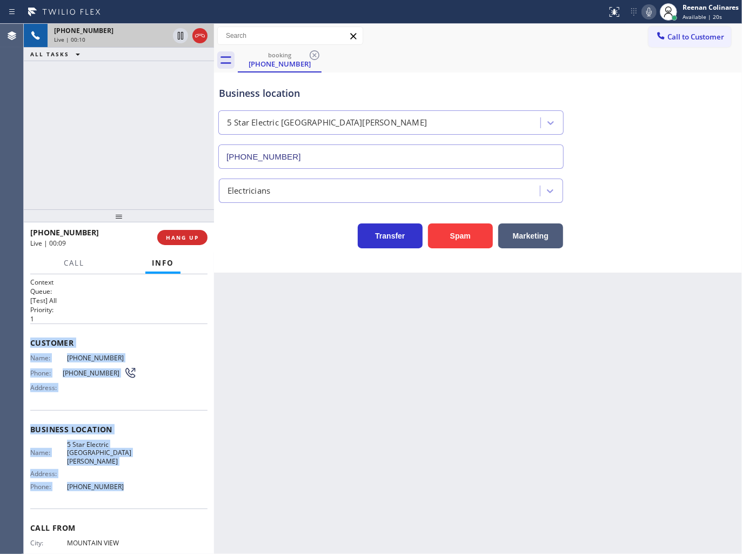
drag, startPoint x: 36, startPoint y: 347, endPoint x: 203, endPoint y: 477, distance: 212.6
click at [154, 489] on div "Context Queue: [Test] All Priority: 1 Customer Name: [PHONE_NUMBER] Phone: [PHO…" at bounding box center [119, 414] width 190 height 280
click at [650, 11] on icon at bounding box center [649, 12] width 5 height 9
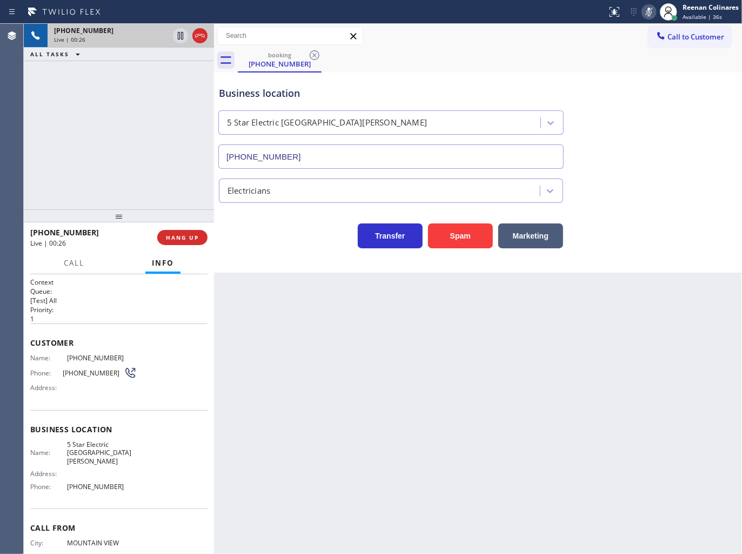
click at [238, 276] on div "Back to Dashboard Change Sender ID Customers Technicians Select a contact Outbo…" at bounding box center [478, 289] width 528 height 530
click at [647, 9] on icon at bounding box center [649, 11] width 13 height 13
click at [643, 11] on icon at bounding box center [649, 11] width 13 height 13
click at [68, 260] on span "Call" at bounding box center [74, 263] width 21 height 10
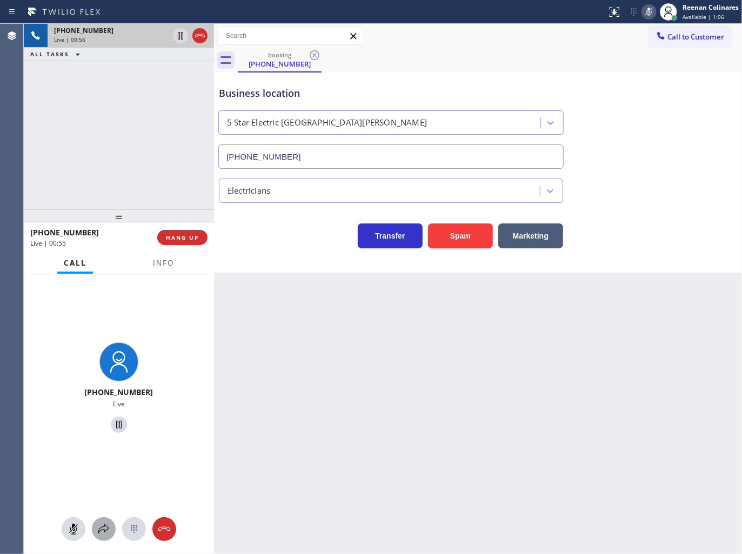
click at [103, 533] on icon at bounding box center [103, 528] width 13 height 13
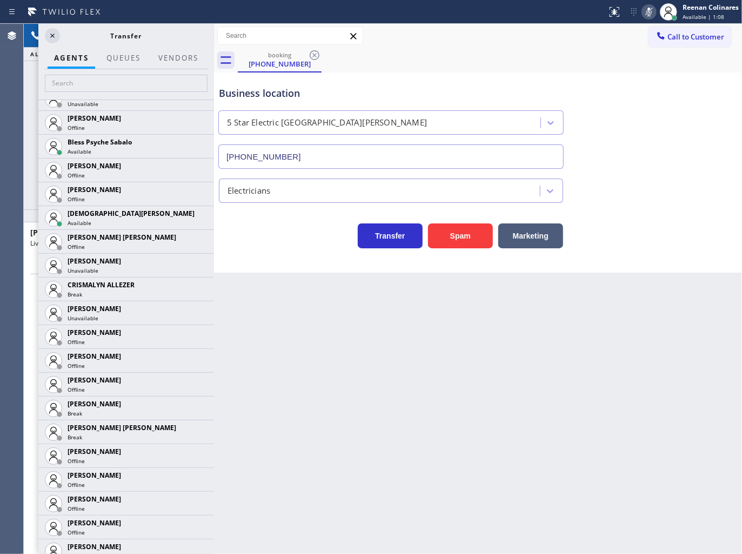
scroll to position [407, 0]
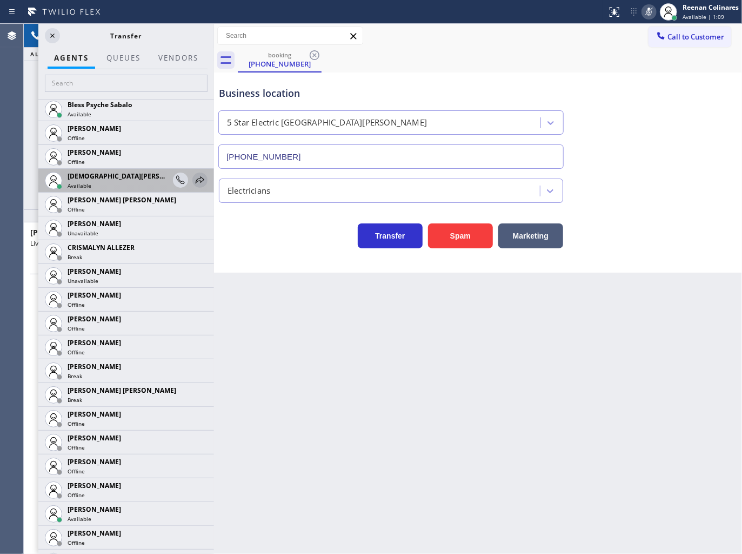
click at [194, 181] on icon at bounding box center [200, 180] width 13 height 13
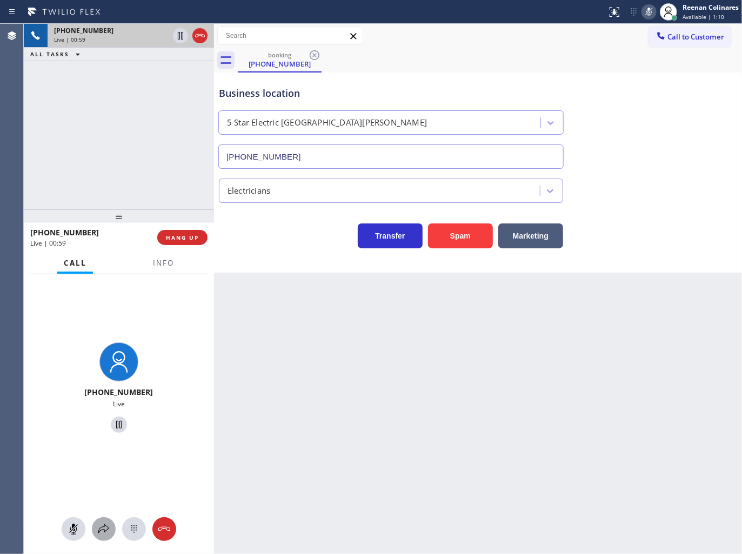
click at [105, 537] on button at bounding box center [104, 529] width 24 height 24
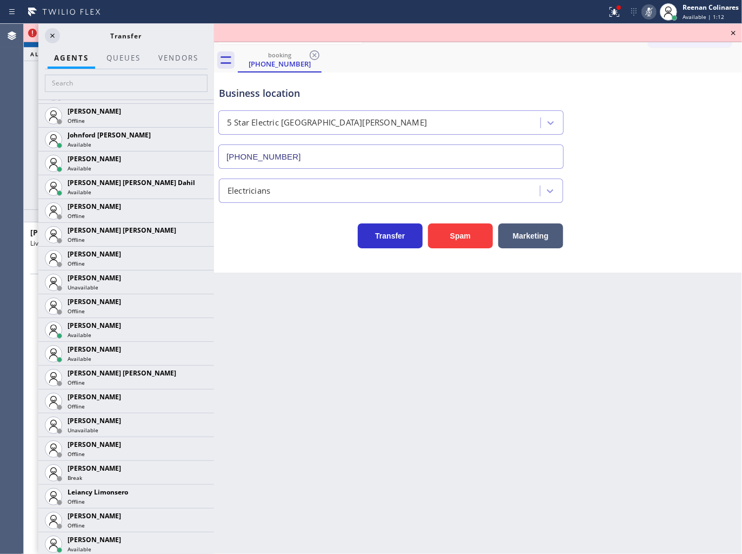
scroll to position [1214, 0]
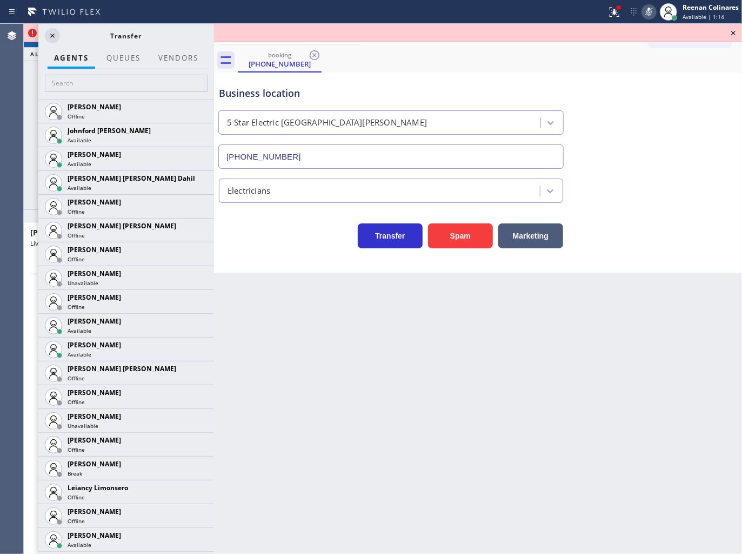
click at [0, 0] on icon at bounding box center [0, 0] width 0 height 0
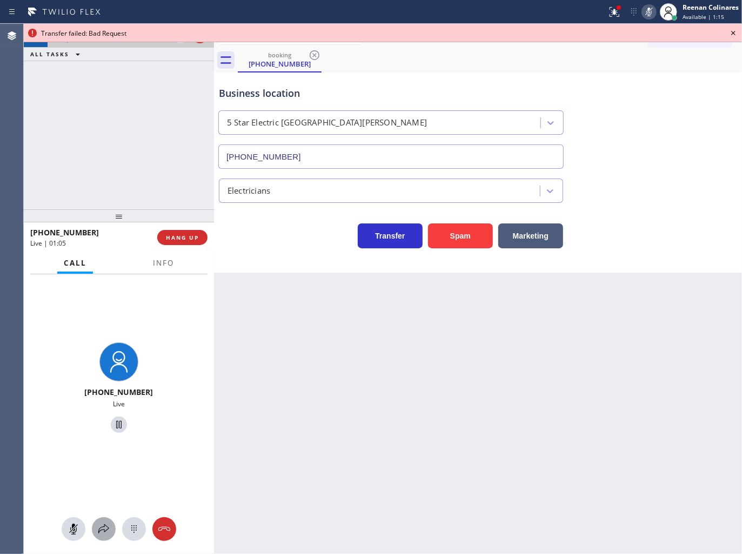
click at [103, 531] on icon at bounding box center [103, 528] width 13 height 13
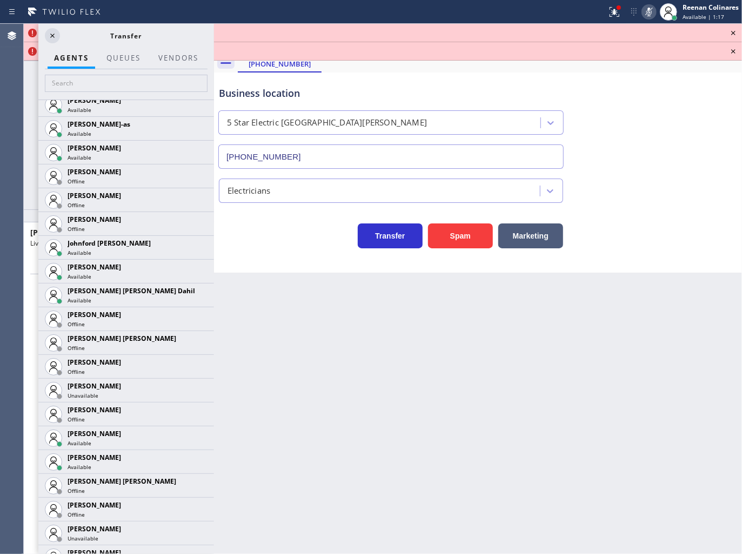
scroll to position [1105, 0]
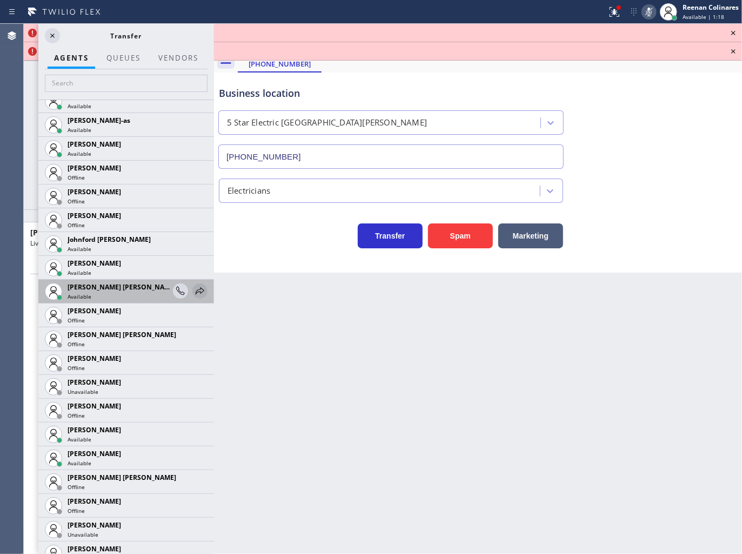
click at [196, 291] on icon at bounding box center [200, 290] width 13 height 13
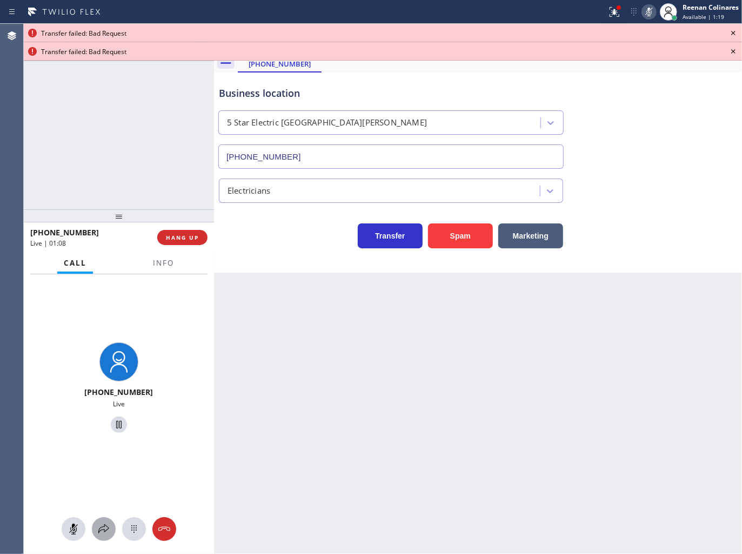
click at [107, 526] on icon at bounding box center [103, 528] width 13 height 13
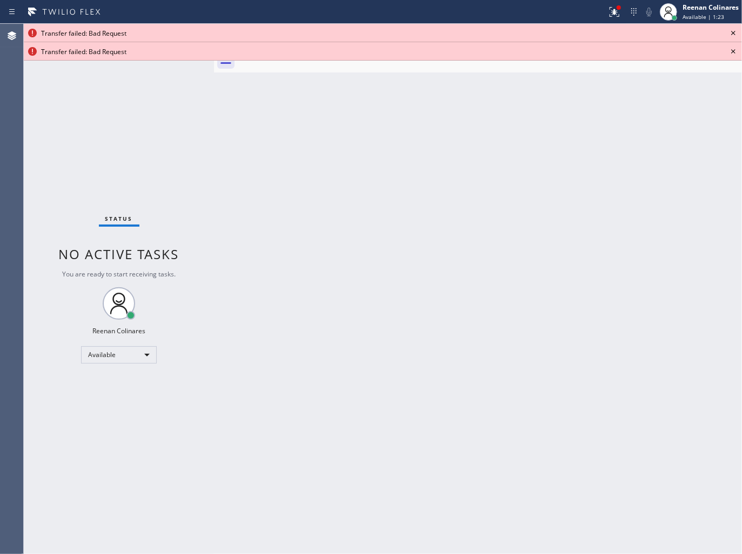
drag, startPoint x: 595, startPoint y: 362, endPoint x: 646, endPoint y: 197, distance: 173.1
click at [595, 355] on div "Back to Dashboard Change Sender ID Customers Technicians Select a contact Outbo…" at bounding box center [478, 289] width 528 height 530
click at [730, 34] on icon at bounding box center [733, 32] width 13 height 13
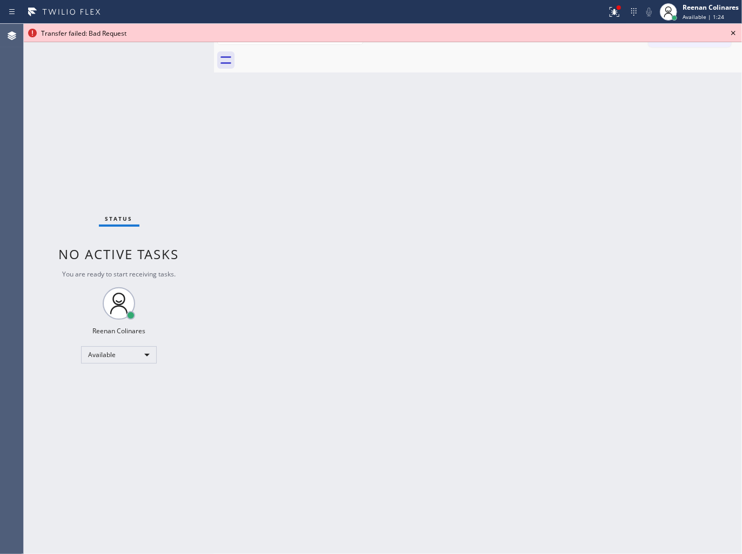
click at [730, 34] on icon at bounding box center [733, 32] width 13 height 13
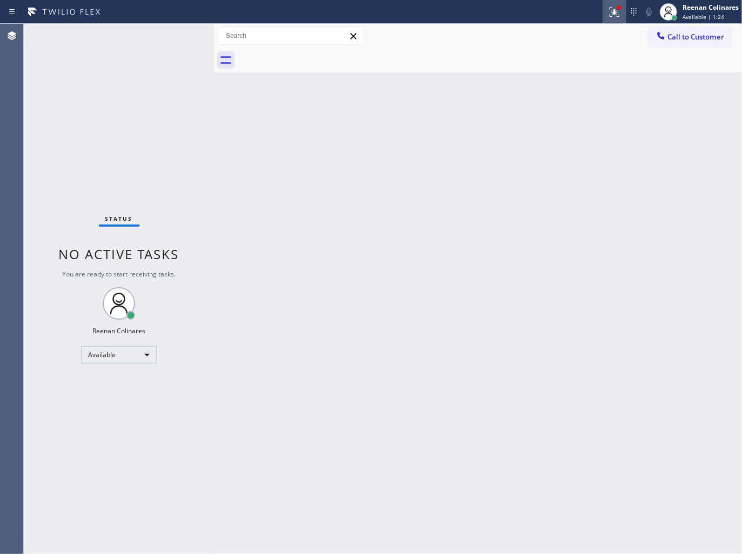
click at [603, 8] on div at bounding box center [615, 11] width 24 height 13
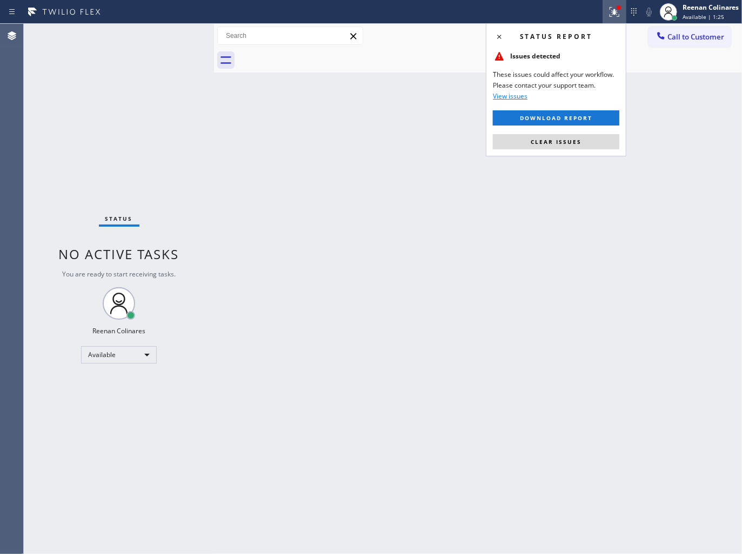
drag, startPoint x: 552, startPoint y: 141, endPoint x: 522, endPoint y: 147, distance: 30.3
click at [546, 144] on span "Clear issues" at bounding box center [556, 142] width 51 height 8
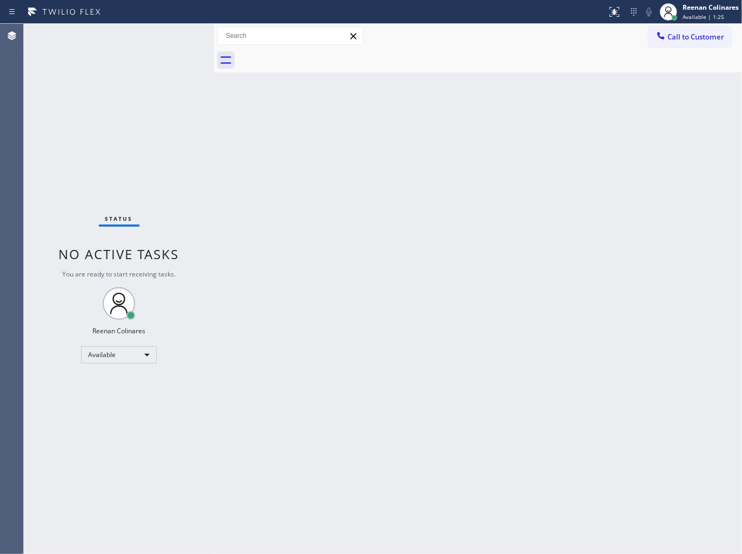
drag, startPoint x: 378, startPoint y: 218, endPoint x: 365, endPoint y: 486, distance: 267.9
click at [376, 255] on div "Back to Dashboard Change Sender ID Customers Technicians Select a contact Outbo…" at bounding box center [478, 289] width 528 height 530
click at [429, 174] on div "Back to Dashboard Change Sender ID Customers Technicians Select a contact Outbo…" at bounding box center [478, 289] width 528 height 530
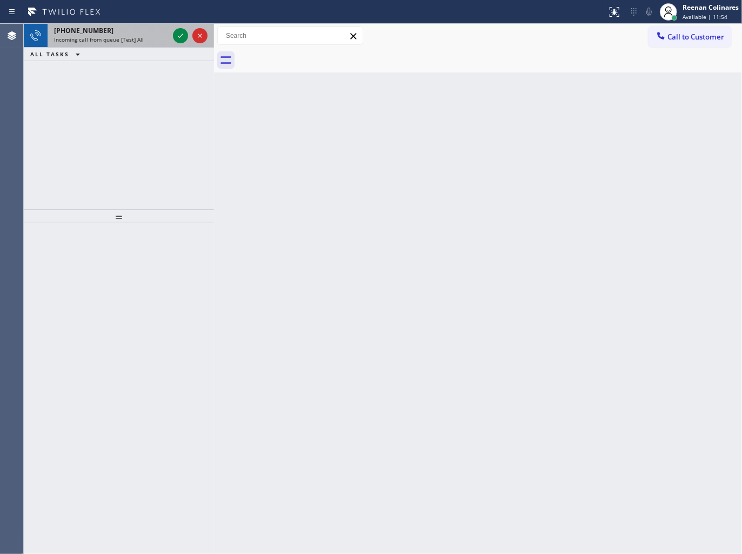
click at [131, 40] on span "Incoming call from queue [Test] All" at bounding box center [99, 40] width 90 height 8
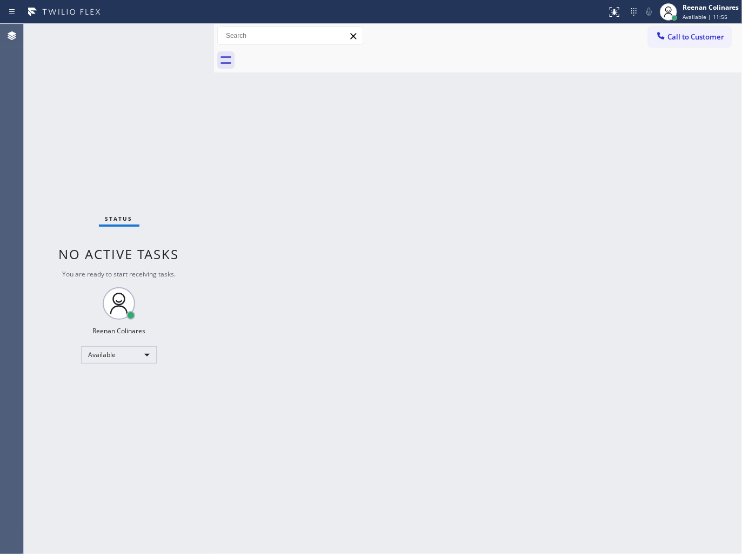
drag, startPoint x: 165, startPoint y: 272, endPoint x: 166, endPoint y: 258, distance: 14.6
click at [165, 269] on span "You are ready to start receiving tasks." at bounding box center [119, 273] width 114 height 9
click at [148, 120] on div "Status No active tasks You are ready to start receiving tasks. Reenan Colinares…" at bounding box center [119, 289] width 190 height 530
click at [134, 45] on div "Status No active tasks You are ready to start receiving tasks. Reenan Colinares…" at bounding box center [119, 289] width 190 height 530
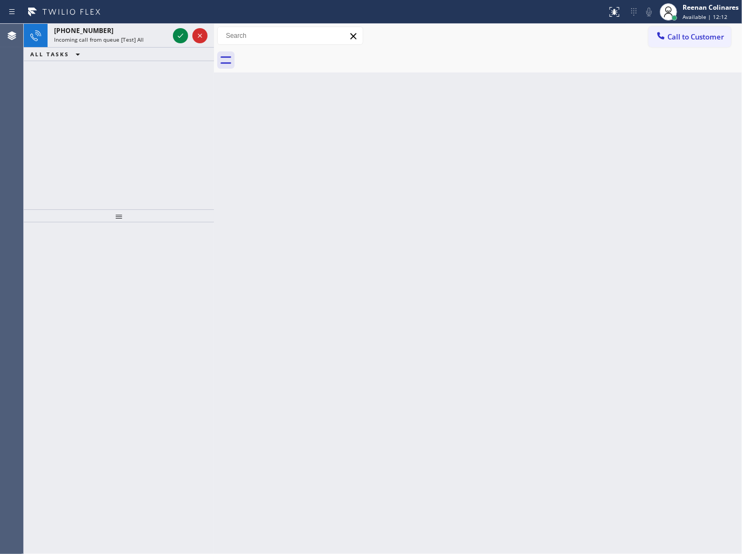
click at [148, 39] on div "Incoming call from queue [Test] All" at bounding box center [111, 40] width 115 height 8
click at [148, 38] on div "Incoming call from queue [Test] All" at bounding box center [111, 40] width 115 height 8
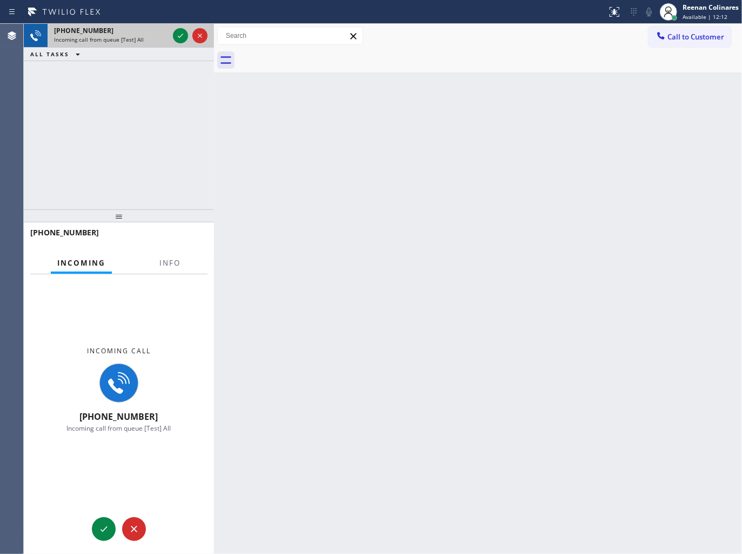
click at [147, 38] on div "Incoming call from queue [Test] All" at bounding box center [111, 40] width 115 height 8
click at [176, 261] on span "Info" at bounding box center [169, 263] width 21 height 10
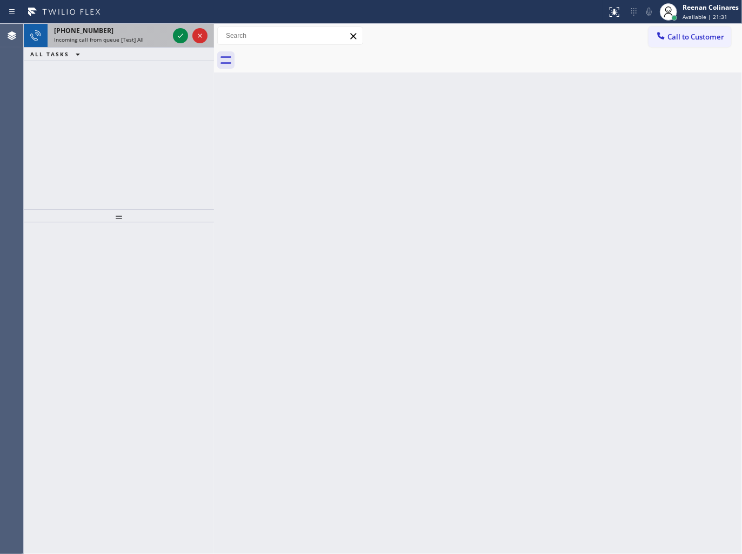
click at [128, 28] on div "[PHONE_NUMBER]" at bounding box center [111, 30] width 115 height 9
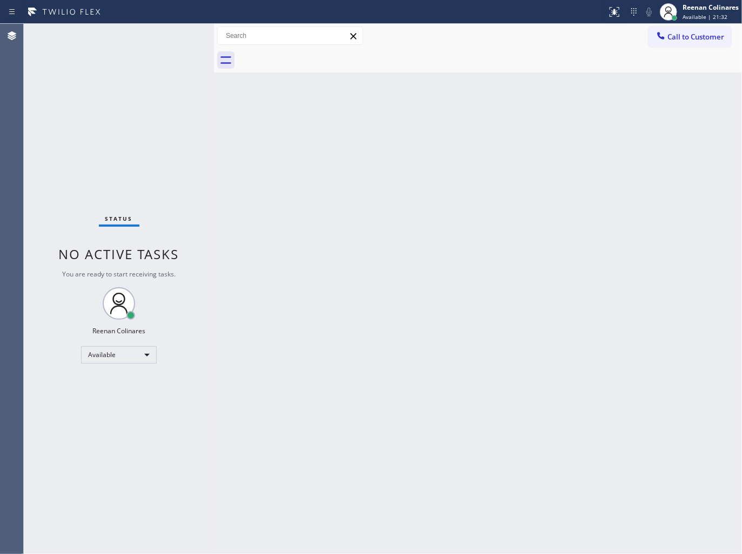
click at [123, 99] on div "Status No active tasks You are ready to start receiving tasks. Reenan Colinares…" at bounding box center [119, 289] width 190 height 530
click at [131, 42] on div "Status No active tasks You are ready to start receiving tasks. Reenan Colinares…" at bounding box center [119, 289] width 190 height 530
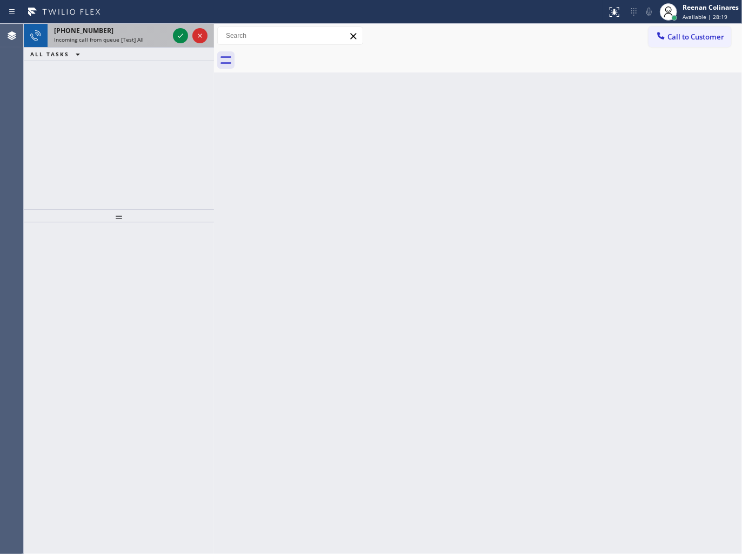
click at [131, 37] on span "Incoming call from queue [Test] All" at bounding box center [99, 40] width 90 height 8
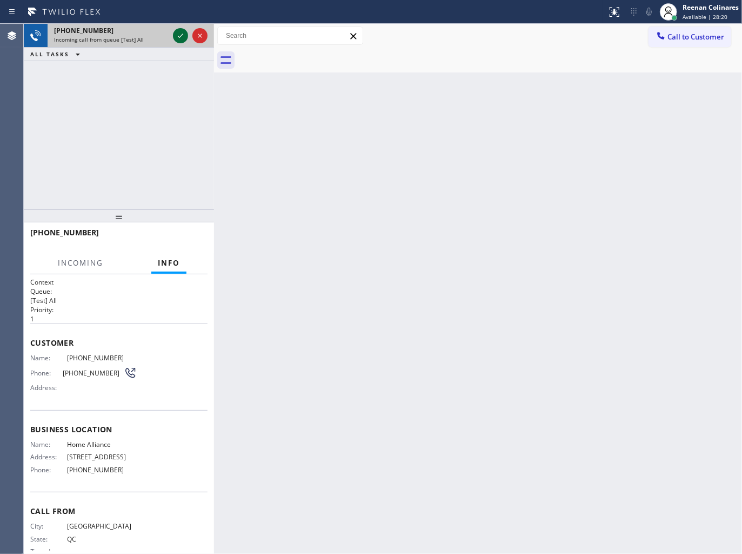
click at [175, 37] on icon at bounding box center [180, 35] width 13 height 13
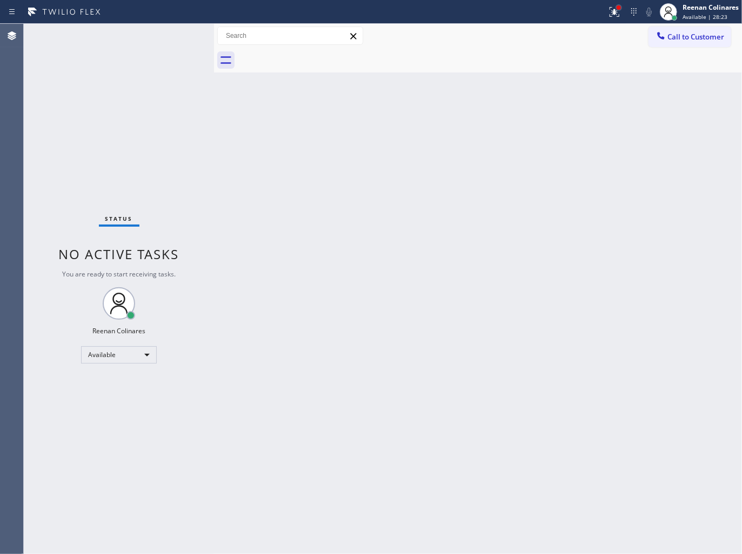
click at [620, 6] on div at bounding box center [619, 7] width 4 height 4
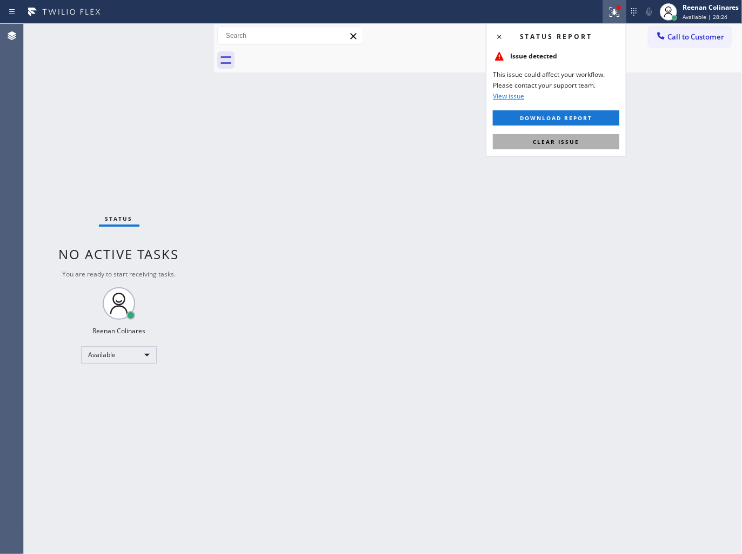
click at [577, 141] on span "Clear issue" at bounding box center [556, 142] width 46 height 8
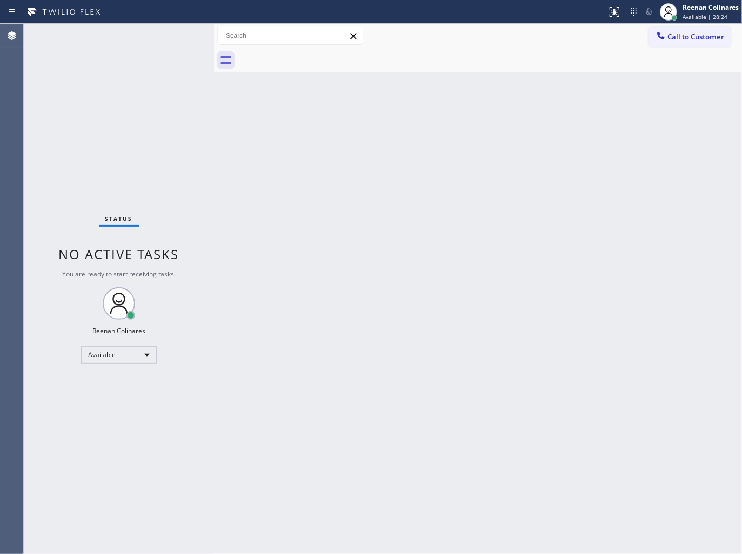
click at [447, 161] on div "Back to Dashboard Change Sender ID Customers Technicians Select a contact Outbo…" at bounding box center [478, 289] width 528 height 530
click at [134, 356] on div "Available" at bounding box center [119, 354] width 76 height 17
click at [110, 408] on li "Break" at bounding box center [119, 409] width 74 height 13
click at [704, 14] on span "Break | 14:58" at bounding box center [701, 17] width 36 height 8
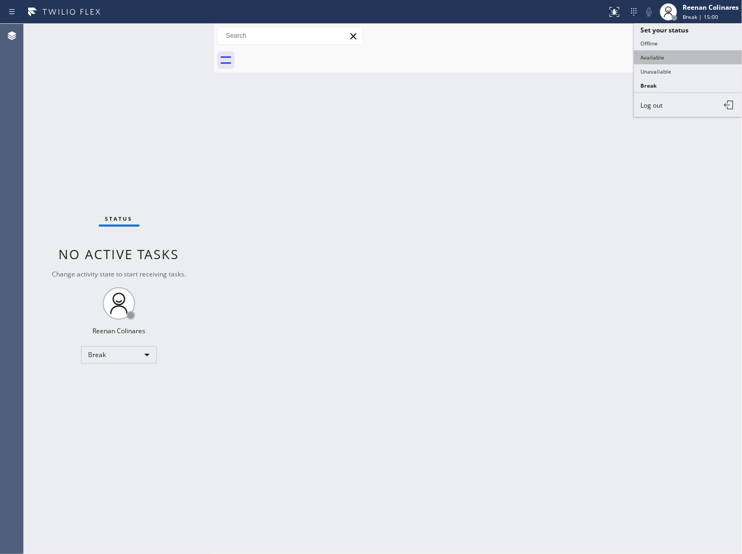
click at [656, 56] on button "Available" at bounding box center [688, 57] width 108 height 14
click at [413, 226] on div "Back to Dashboard Change Sender ID Customers Technicians Select a contact Outbo…" at bounding box center [478, 289] width 528 height 530
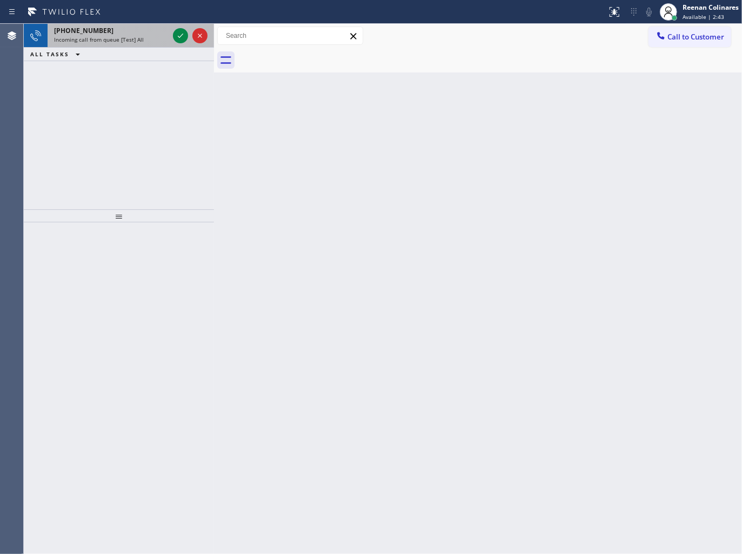
click at [111, 46] on div "[PHONE_NUMBER] Incoming call from queue [Test] All" at bounding box center [109, 36] width 123 height 24
click at [155, 43] on div "Incoming call from queue [Test] All" at bounding box center [111, 40] width 115 height 8
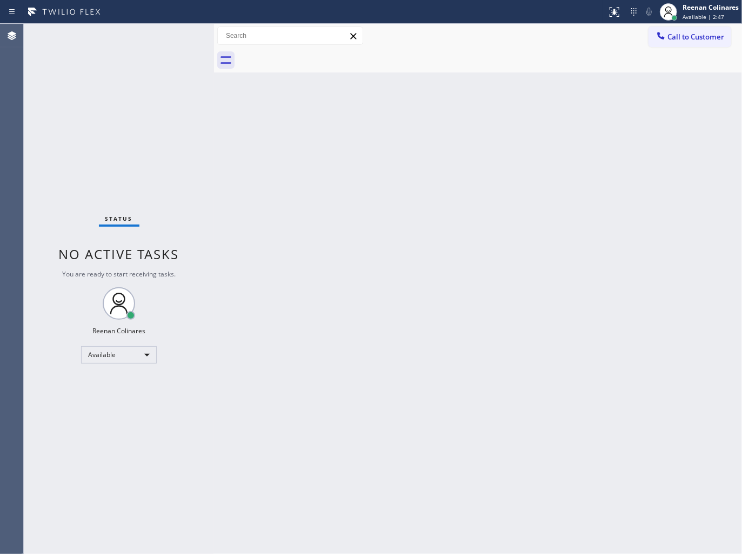
click at [160, 38] on div "Status No active tasks You are ready to start receiving tasks. Reenan Colinares…" at bounding box center [119, 289] width 190 height 530
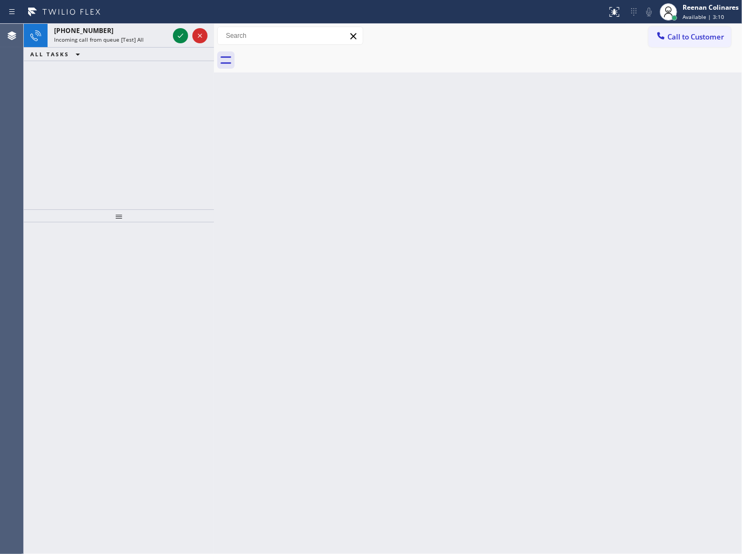
click at [153, 38] on div "Incoming call from queue [Test] All" at bounding box center [111, 40] width 115 height 8
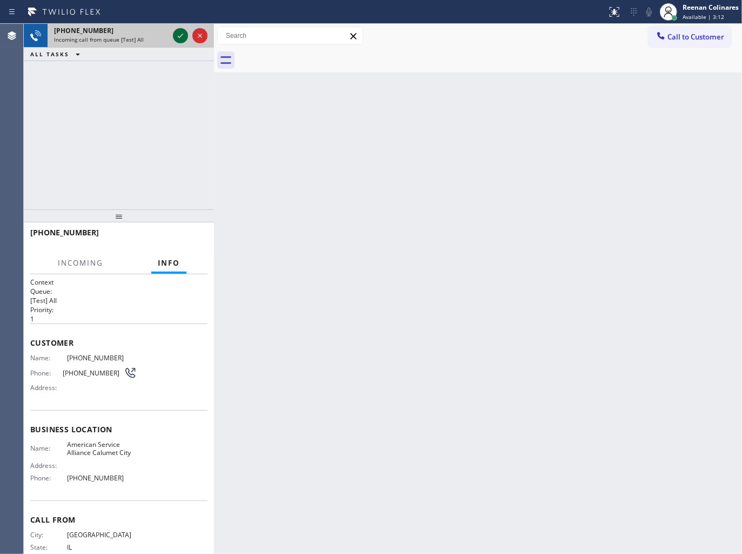
click at [181, 35] on icon at bounding box center [180, 35] width 13 height 13
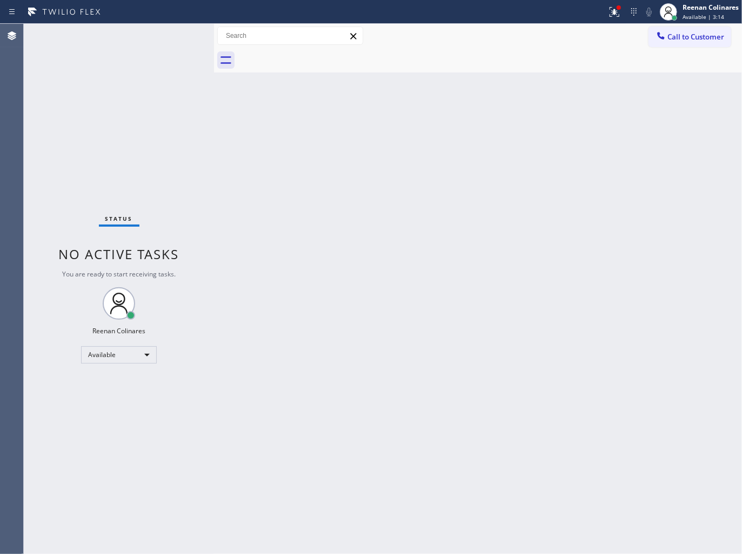
click at [134, 34] on div "Status No active tasks You are ready to start receiving tasks. Reenan Colinares…" at bounding box center [119, 289] width 190 height 530
click at [167, 36] on div "Status No active tasks You are ready to start receiving tasks. Reenan Colinares…" at bounding box center [119, 289] width 190 height 530
click at [166, 36] on div "Status No active tasks You are ready to start receiving tasks. Reenan Colinares…" at bounding box center [119, 289] width 190 height 530
click at [620, 12] on icon at bounding box center [614, 11] width 13 height 13
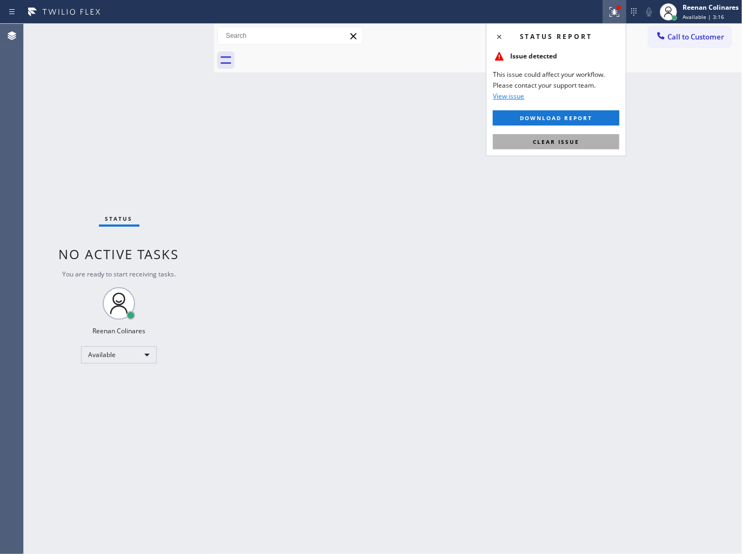
drag, startPoint x: 559, startPoint y: 147, endPoint x: 336, endPoint y: 141, distance: 222.8
click at [554, 147] on button "Clear issue" at bounding box center [556, 141] width 127 height 15
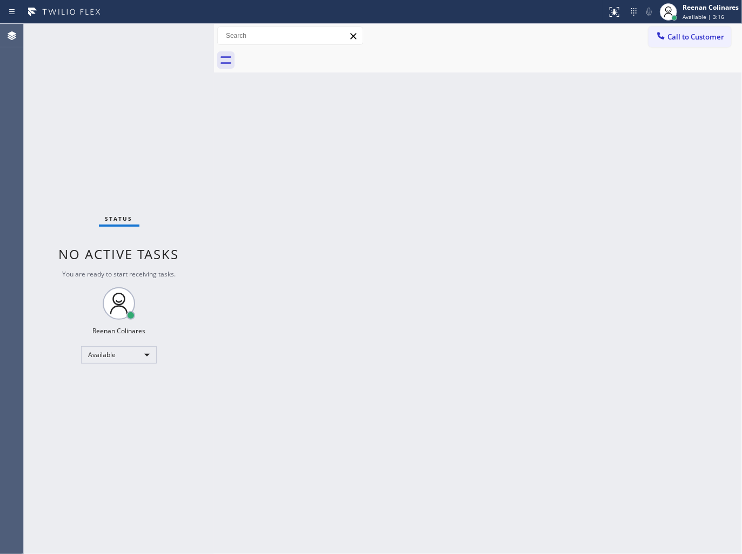
click at [307, 144] on div "Back to Dashboard Change Sender ID Customers Technicians Select a contact Outbo…" at bounding box center [478, 289] width 528 height 530
click at [219, 124] on div "Back to Dashboard Change Sender ID Customers Technicians Select a contact Outbo…" at bounding box center [478, 289] width 528 height 530
click at [218, 124] on div "Back to Dashboard Change Sender ID Customers Technicians Select a contact Outbo…" at bounding box center [478, 289] width 528 height 530
click at [136, 39] on div "Status No active tasks You are ready to start receiving tasks. Reenan Colinares…" at bounding box center [119, 289] width 190 height 530
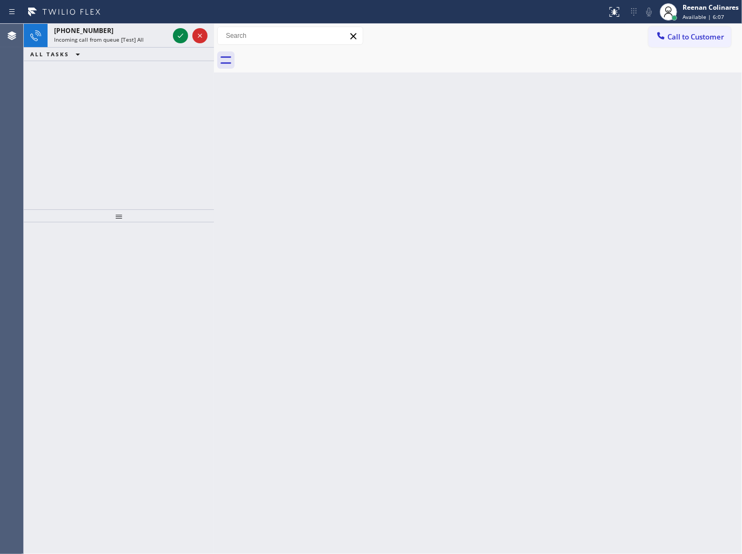
click at [379, 52] on div at bounding box center [490, 60] width 504 height 24
click at [136, 36] on span "Incoming call from queue [Test] All" at bounding box center [99, 40] width 90 height 8
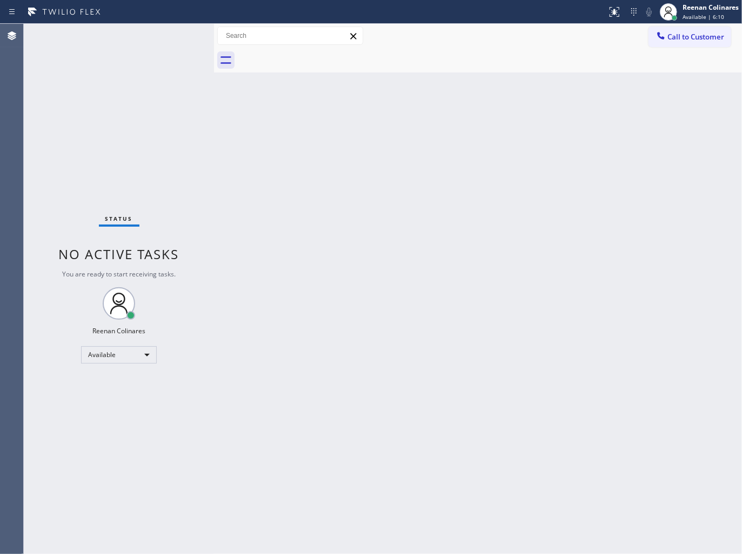
click at [180, 35] on div "Status No active tasks You are ready to start receiving tasks. Reenan Colinares…" at bounding box center [119, 289] width 190 height 530
click at [142, 40] on div "Status No active tasks You are ready to start receiving tasks. Reenan Colinares…" at bounding box center [119, 289] width 190 height 530
click at [395, 195] on div "Back to Dashboard Change Sender ID Customers Technicians Select a contact Outbo…" at bounding box center [478, 289] width 528 height 530
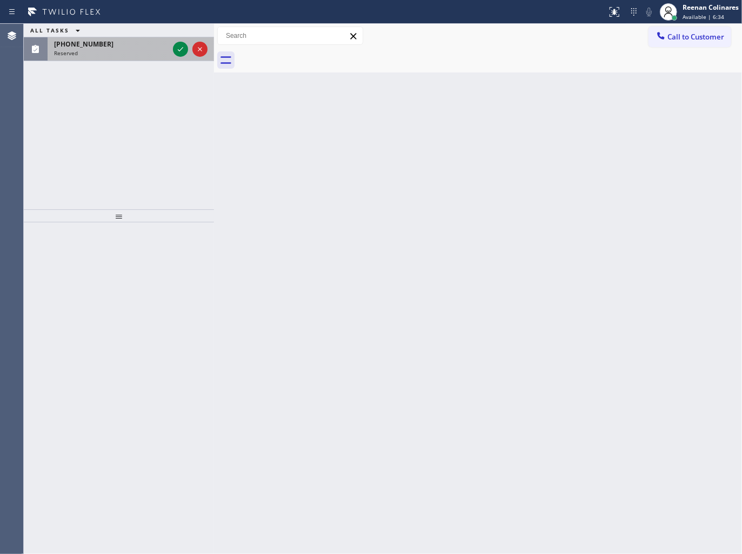
click at [107, 56] on div "Reserved" at bounding box center [111, 53] width 115 height 8
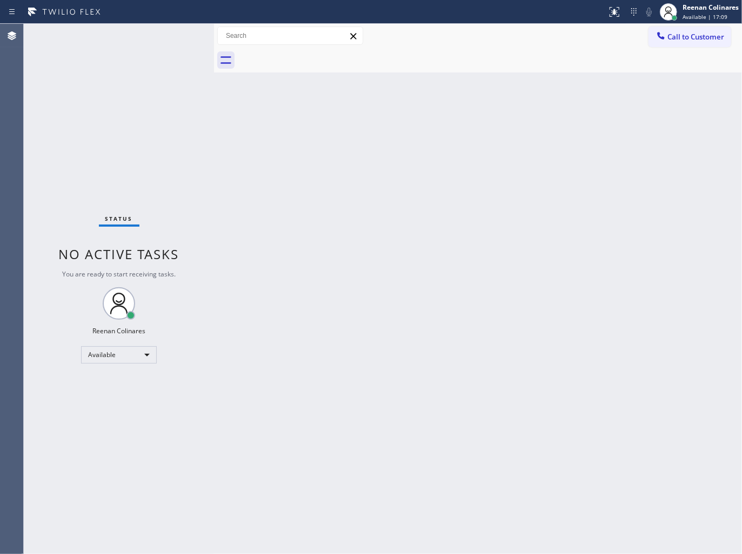
click at [615, 109] on div "Back to Dashboard Change Sender ID Customers Technicians Select a contact Outbo…" at bounding box center [478, 289] width 528 height 530
click at [457, 146] on div "Back to Dashboard Change Sender ID Customers Technicians Select a contact Outbo…" at bounding box center [478, 289] width 528 height 530
click at [338, 132] on div "Back to Dashboard Change Sender ID Customers Technicians Select a contact Outbo…" at bounding box center [478, 289] width 528 height 530
click at [471, 132] on div "Back to Dashboard Change Sender ID Customers Technicians Select a contact Outbo…" at bounding box center [478, 289] width 528 height 530
click at [518, 118] on div "Back to Dashboard Change Sender ID Customers Technicians Select a contact Outbo…" at bounding box center [478, 289] width 528 height 530
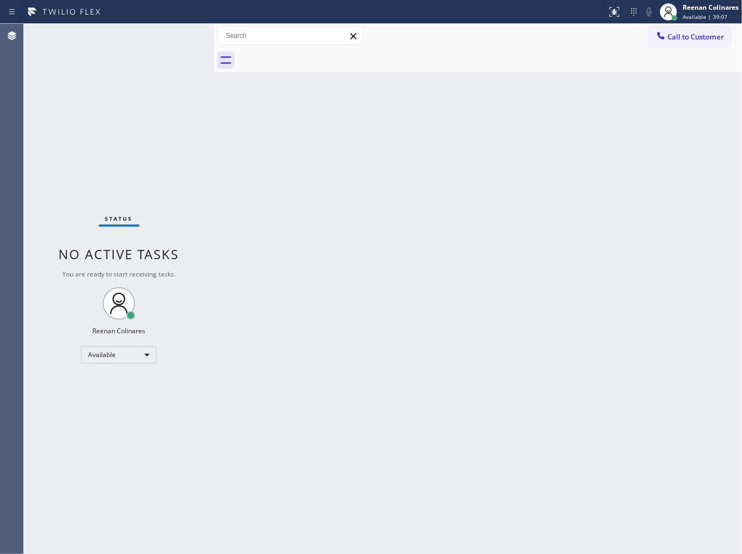
drag, startPoint x: 123, startPoint y: 46, endPoint x: 116, endPoint y: 42, distance: 8.0
click at [122, 45] on div "Status No active tasks You are ready to start receiving tasks. Reenan Colinares…" at bounding box center [119, 289] width 190 height 530
click at [401, 125] on div "Back to Dashboard Change Sender ID Customers Technicians Select a contact Outbo…" at bounding box center [478, 289] width 528 height 530
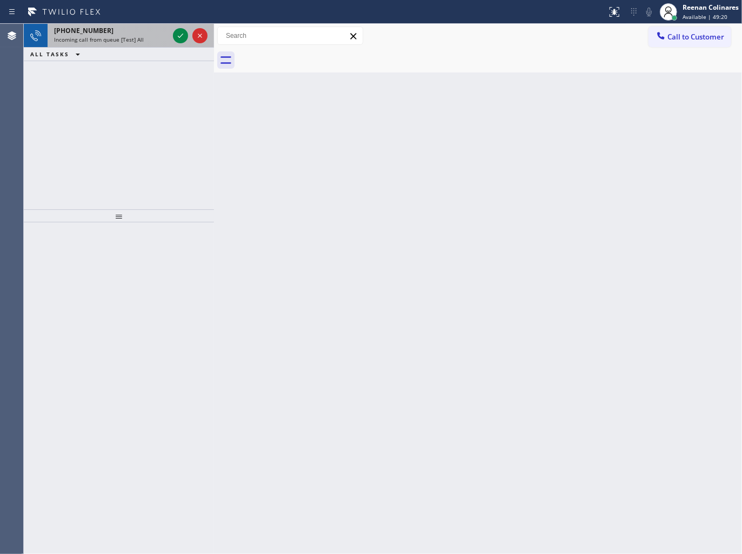
click at [139, 27] on div "[PHONE_NUMBER]" at bounding box center [111, 30] width 115 height 9
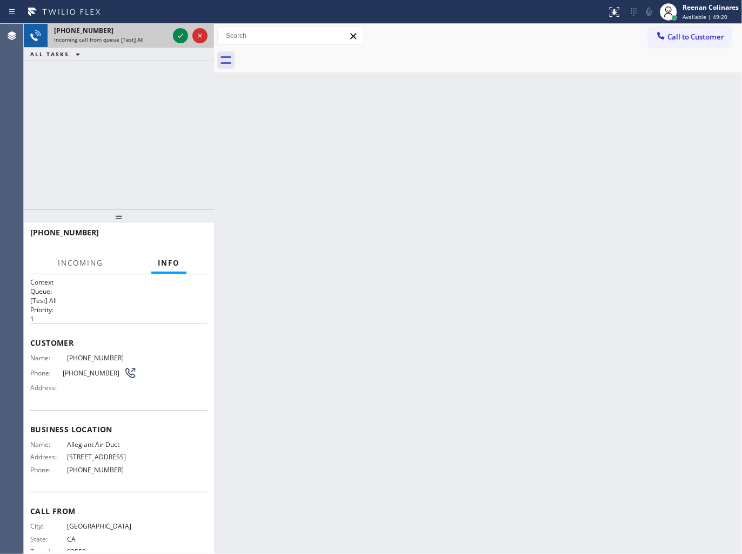
click at [138, 24] on div "[PHONE_NUMBER] Incoming call from queue [Test] All" at bounding box center [109, 36] width 123 height 24
click at [138, 28] on div "[PHONE_NUMBER]" at bounding box center [111, 30] width 115 height 9
click at [139, 28] on div "[PHONE_NUMBER]" at bounding box center [111, 30] width 115 height 9
click at [144, 29] on div "[PHONE_NUMBER]" at bounding box center [111, 30] width 115 height 9
click at [180, 32] on icon at bounding box center [180, 35] width 13 height 13
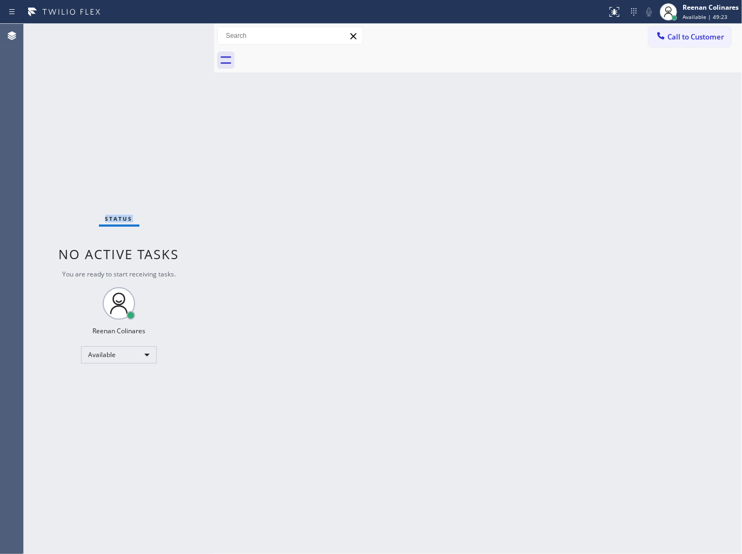
click at [180, 32] on div "Status No active tasks You are ready to start receiving tasks. Reenan Colinares…" at bounding box center [119, 289] width 190 height 530
click at [168, 41] on div "Status No active tasks You are ready to start receiving tasks. Reenan Colinares…" at bounding box center [119, 289] width 190 height 530
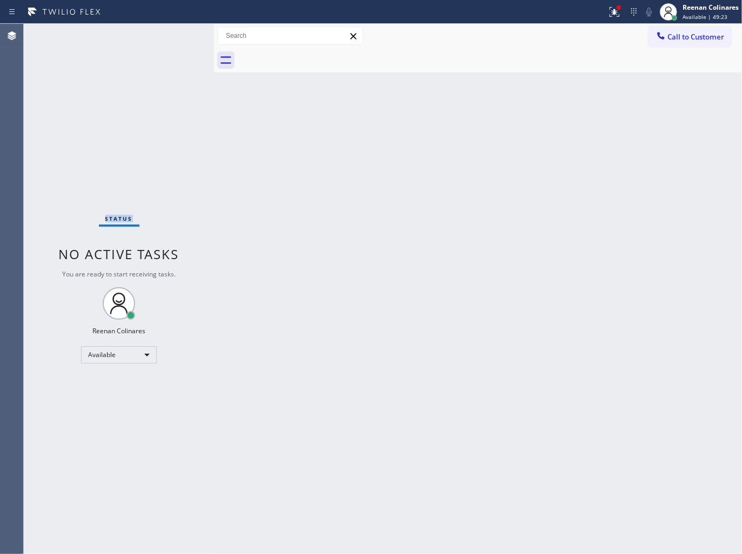
click at [168, 42] on div "Status No active tasks You are ready to start receiving tasks. Reenan Colinares…" at bounding box center [119, 289] width 190 height 530
click at [619, 11] on icon at bounding box center [614, 11] width 13 height 13
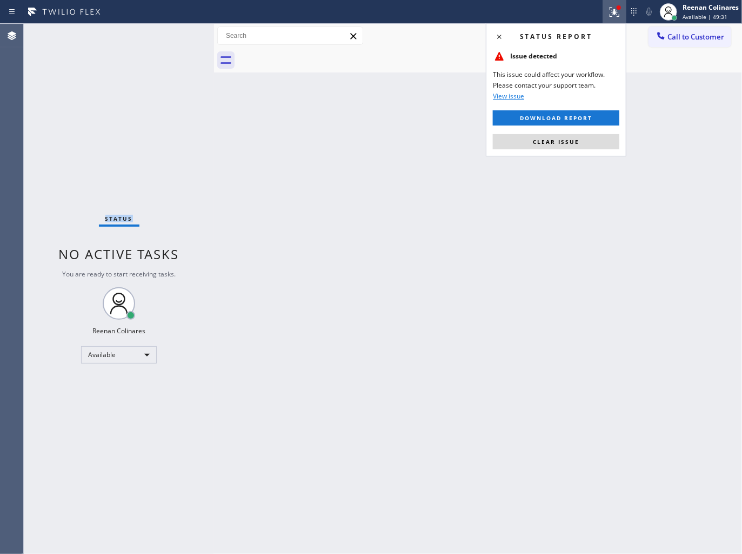
click at [551, 139] on span "Clear issue" at bounding box center [556, 142] width 46 height 8
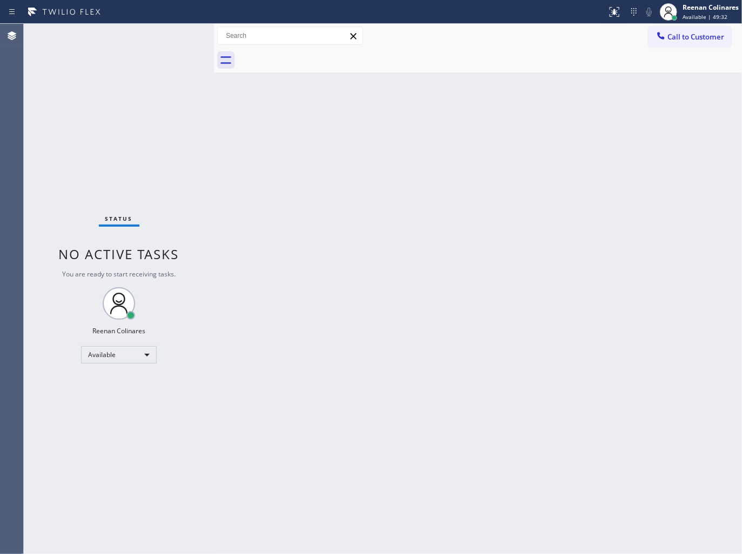
click at [380, 143] on div "Back to Dashboard Change Sender ID Customers Technicians Select a contact Outbo…" at bounding box center [478, 289] width 528 height 530
click at [139, 39] on div "Status No active tasks You are ready to start receiving tasks. Reenan Colinares…" at bounding box center [119, 289] width 190 height 530
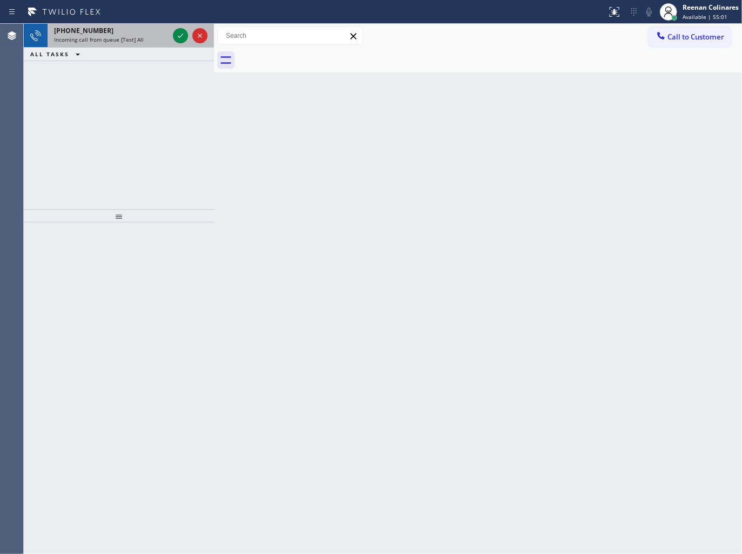
click at [123, 40] on span "Incoming call from queue [Test] All" at bounding box center [99, 40] width 90 height 8
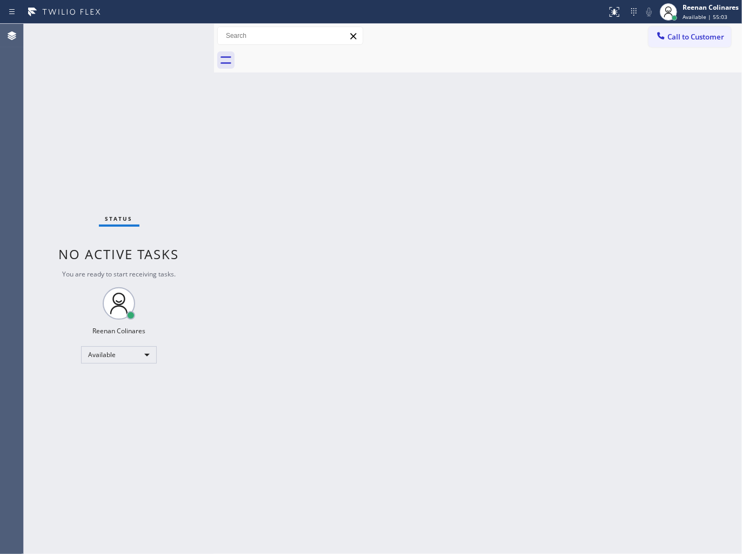
click at [150, 49] on div "Status No active tasks You are ready to start receiving tasks. Reenan Colinares…" at bounding box center [119, 289] width 190 height 530
click at [447, 161] on div "Back to Dashboard Change Sender ID Customers Technicians Select a contact Outbo…" at bounding box center [478, 289] width 528 height 530
click at [99, 59] on div "Status No active tasks You are ready to start receiving tasks. Reenan Colinares…" at bounding box center [119, 289] width 190 height 530
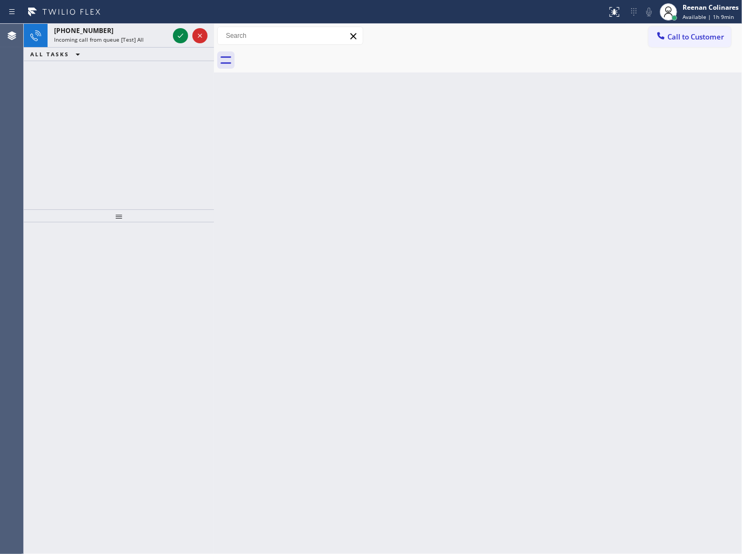
click at [110, 77] on div "[PHONE_NUMBER] Incoming call from queue [Test] All ALL TASKS ALL TASKS ACTIVE T…" at bounding box center [119, 116] width 190 height 185
click at [126, 38] on span "Incoming call from queue [Test] All" at bounding box center [99, 40] width 90 height 8
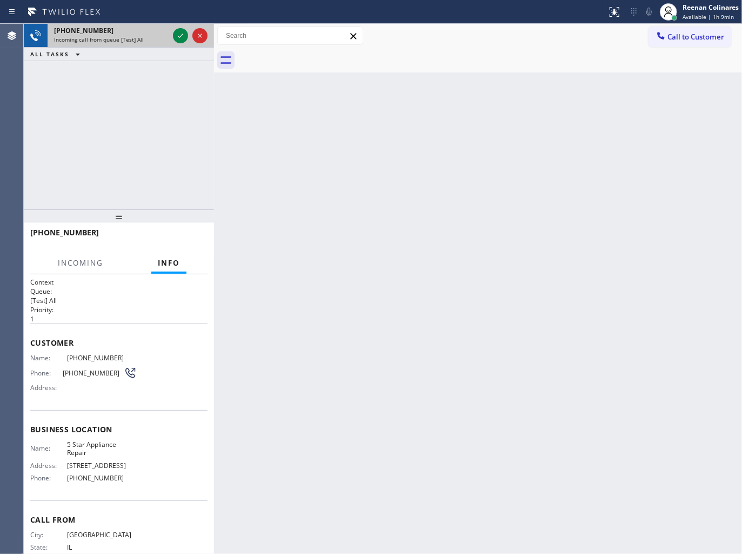
click at [126, 38] on span "Incoming call from queue [Test] All" at bounding box center [99, 40] width 90 height 8
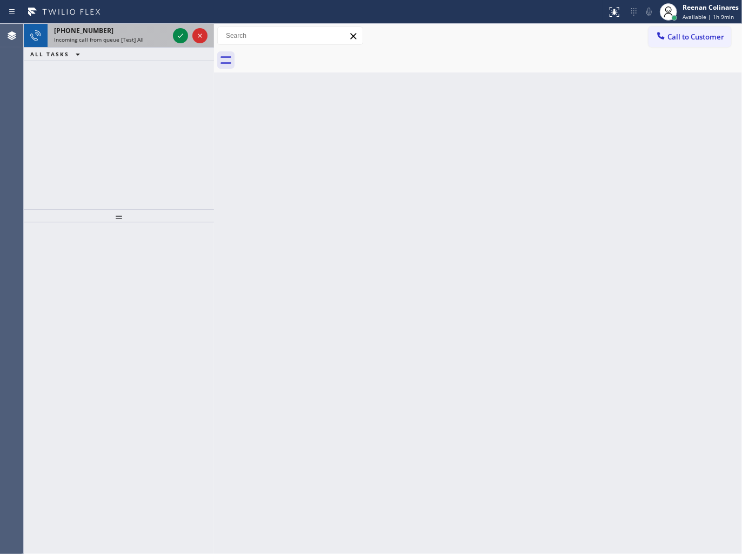
click at [157, 37] on div "Incoming call from queue [Test] All" at bounding box center [111, 40] width 115 height 8
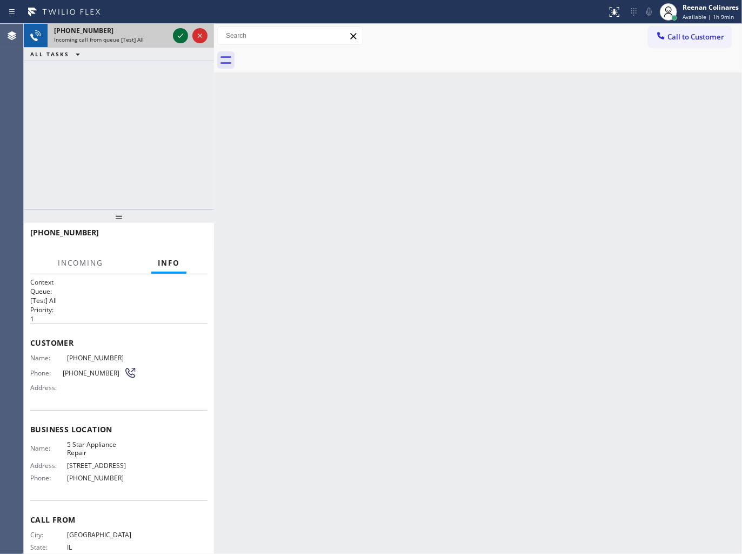
click at [180, 37] on icon at bounding box center [180, 36] width 5 height 4
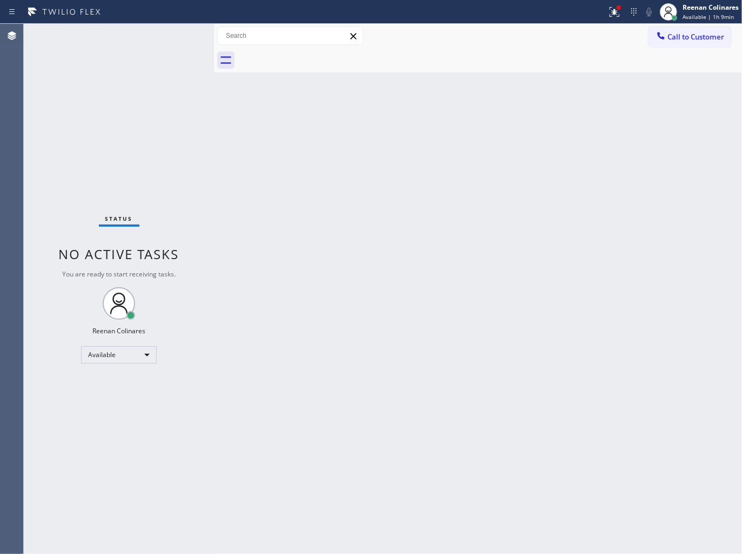
click at [164, 44] on div "Status No active tasks You are ready to start receiving tasks. Reenan Colinares…" at bounding box center [119, 289] width 190 height 530
click at [167, 44] on div "Status No active tasks You are ready to start receiving tasks. Reenan Colinares…" at bounding box center [119, 289] width 190 height 530
click at [169, 42] on div "Status No active tasks You are ready to start receiving tasks. Reenan Colinares…" at bounding box center [119, 289] width 190 height 530
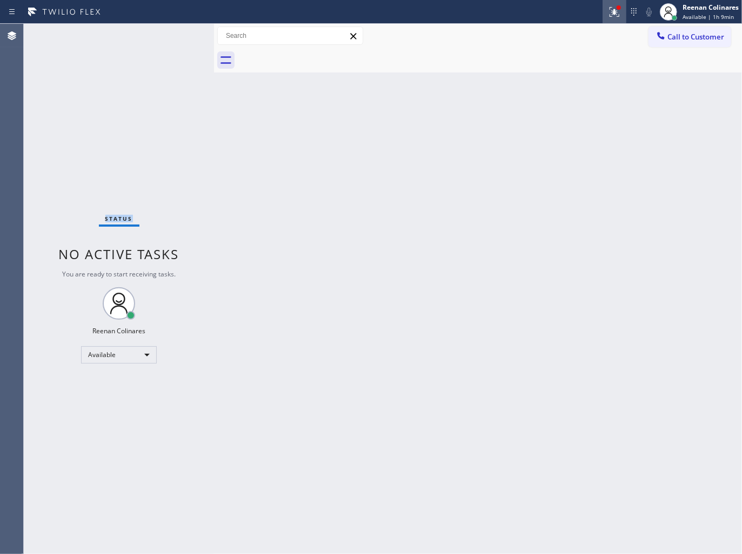
click at [616, 1] on button at bounding box center [615, 12] width 24 height 24
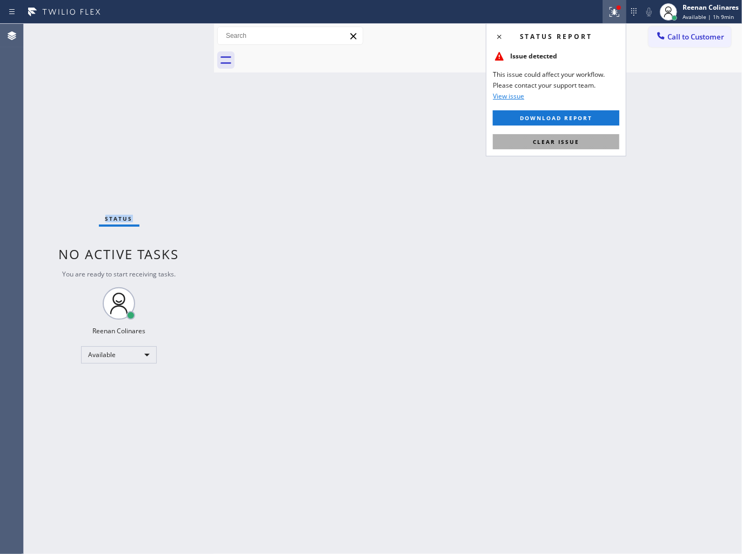
drag, startPoint x: 559, startPoint y: 141, endPoint x: 534, endPoint y: 144, distance: 25.1
click at [558, 141] on span "Clear issue" at bounding box center [556, 142] width 46 height 8
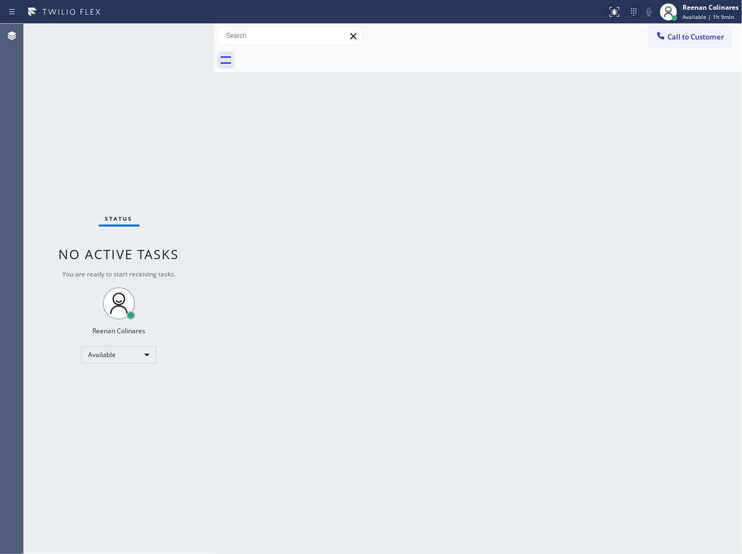
click at [406, 168] on div "Back to Dashboard Change Sender ID Customers Technicians Select a contact Outbo…" at bounding box center [478, 289] width 528 height 530
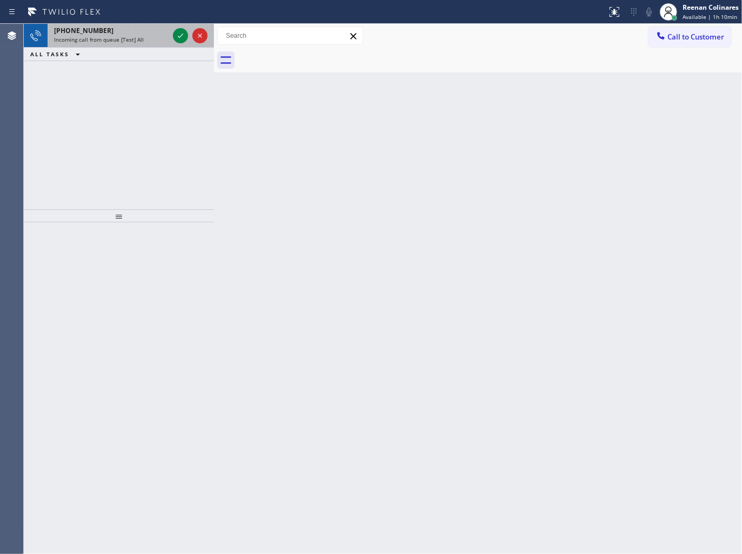
click at [137, 28] on div "[PHONE_NUMBER]" at bounding box center [111, 30] width 115 height 9
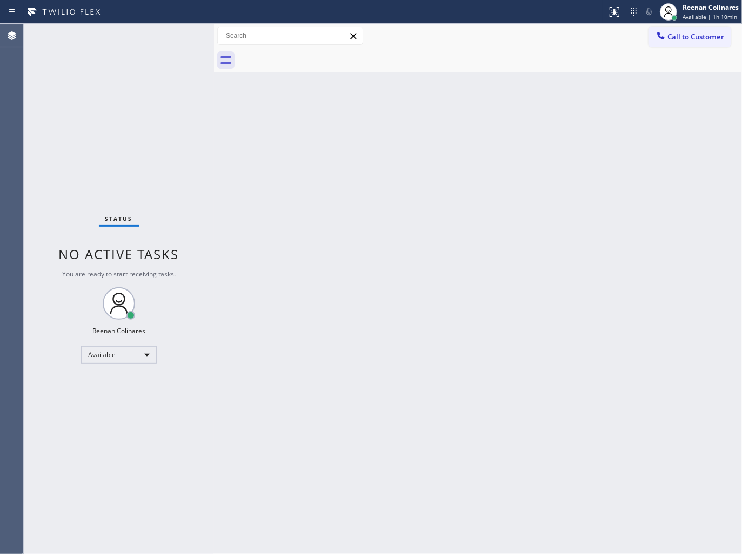
click at [170, 38] on div "Status No active tasks You are ready to start receiving tasks. Reenan Colinares…" at bounding box center [119, 289] width 190 height 530
click at [689, 5] on div "Reenan Colinares" at bounding box center [711, 7] width 56 height 9
click at [664, 45] on button "Offline" at bounding box center [688, 43] width 108 height 14
click at [694, 15] on span "Available | 1h 12min" at bounding box center [710, 17] width 55 height 8
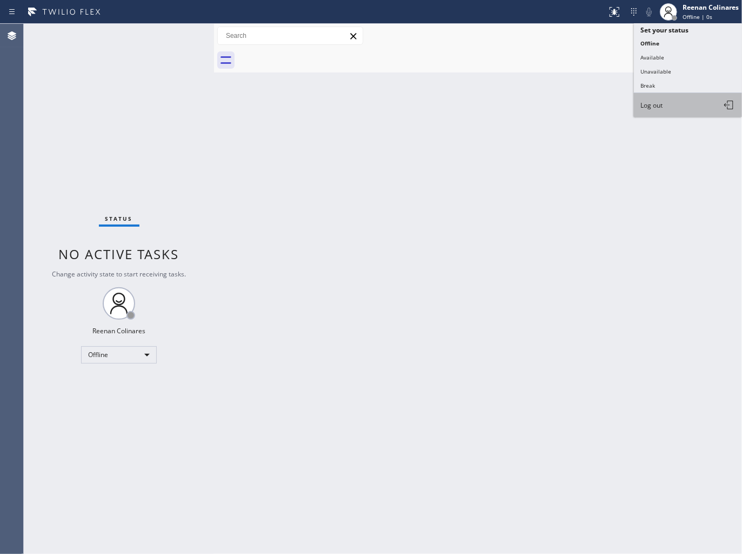
click at [649, 104] on span "Log out" at bounding box center [652, 105] width 22 height 9
